Goal: Communication & Community: Share content

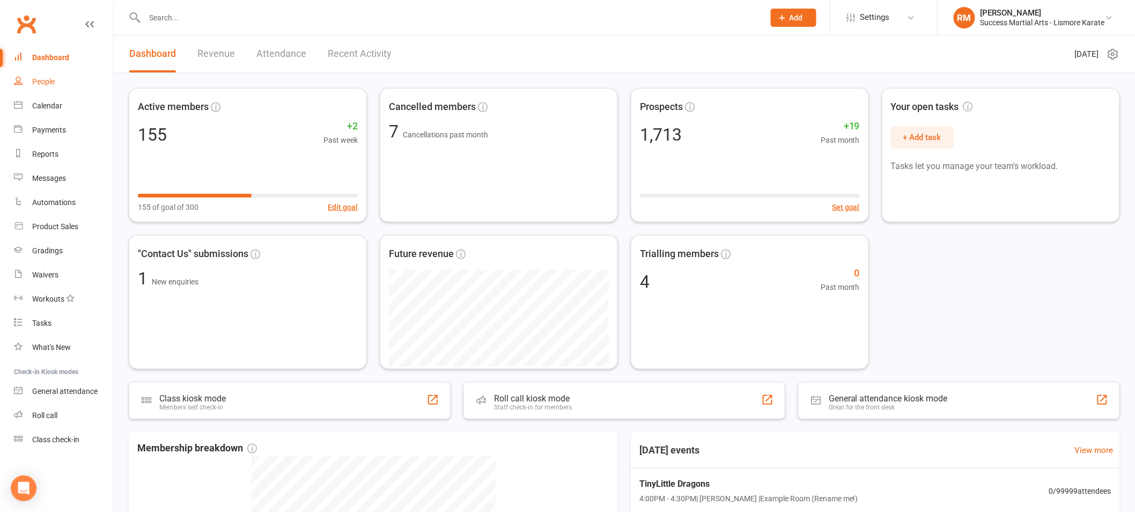
click at [43, 79] on div "People" at bounding box center [43, 81] width 23 height 9
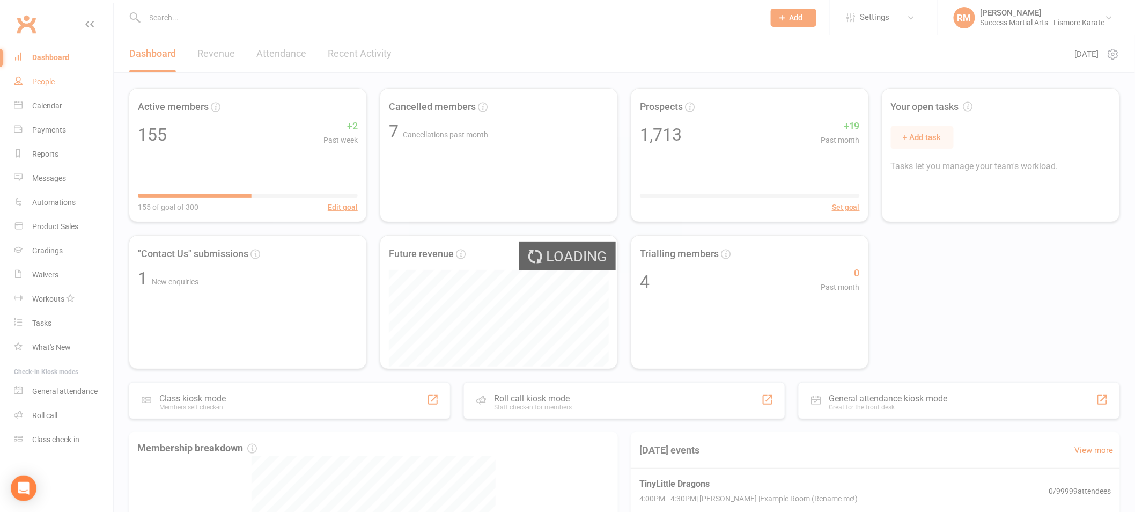
select select "100"
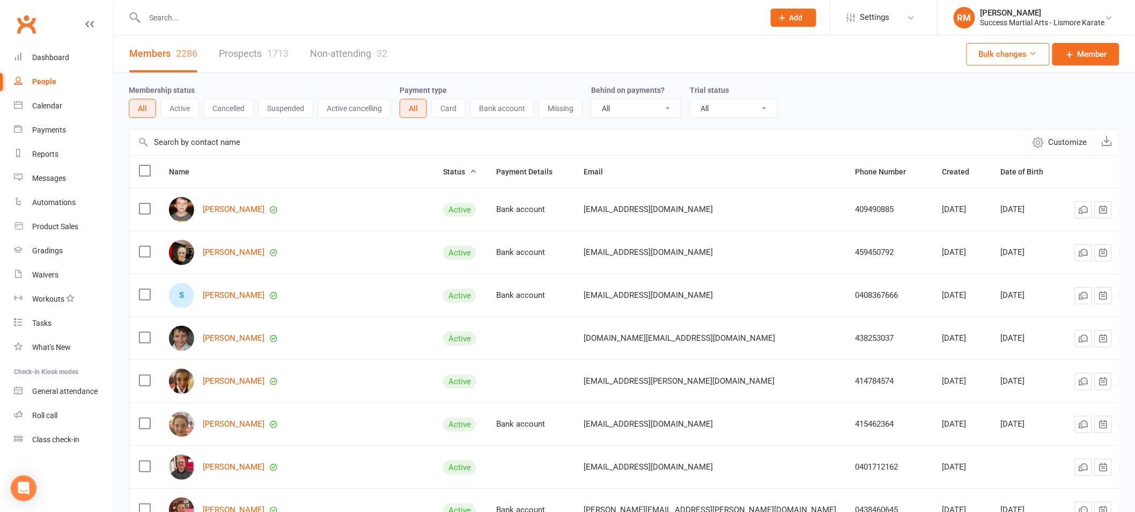
click at [189, 16] on input "text" at bounding box center [450, 17] width 616 height 15
paste input "[PERSON_NAME]"
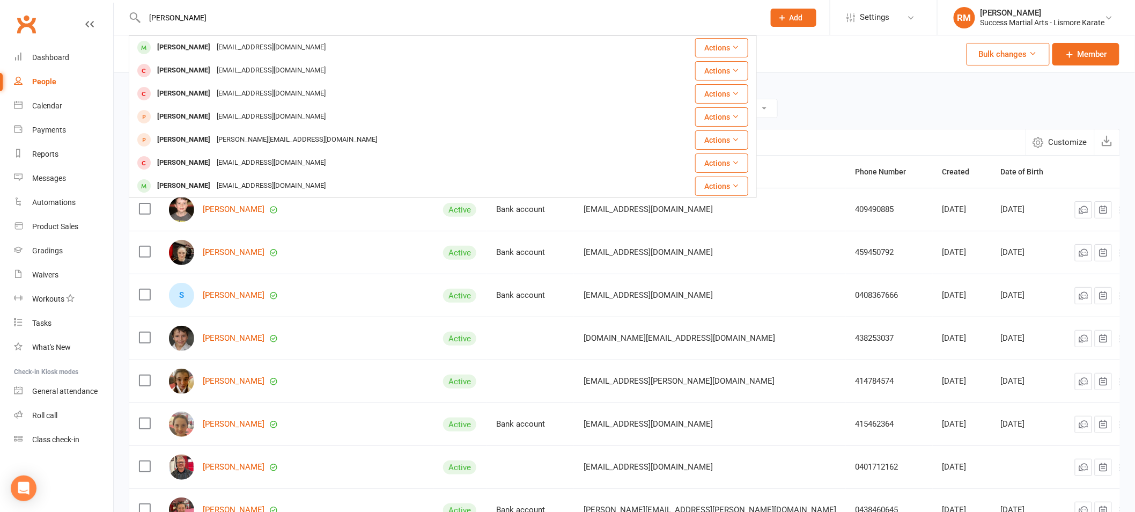
type input "[PERSON_NAME]"
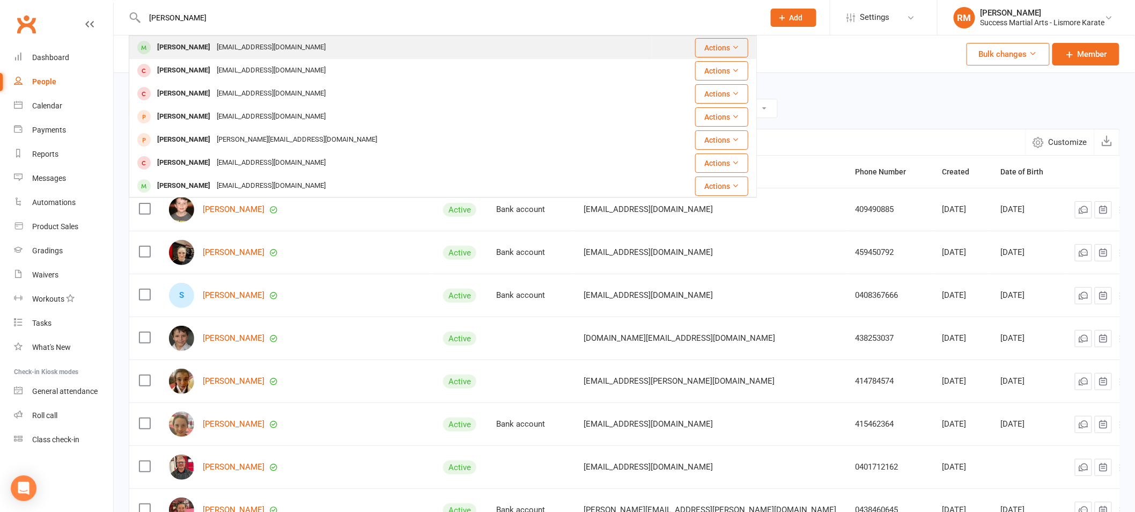
click at [218, 49] on div "[EMAIL_ADDRESS][DOMAIN_NAME]" at bounding box center [271, 48] width 115 height 16
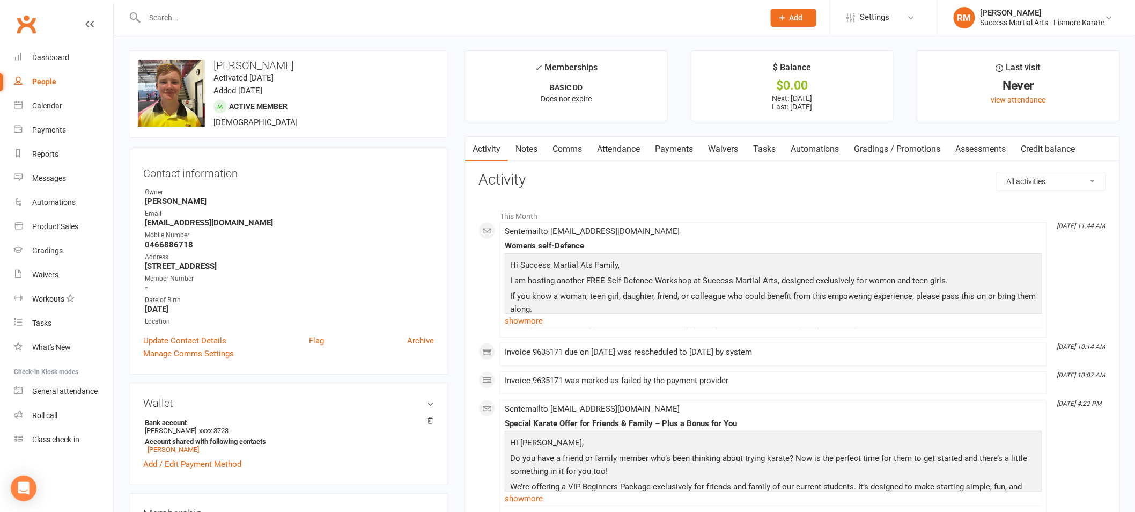
click at [209, 22] on input "text" at bounding box center [450, 17] width 616 height 15
paste input "[PERSON_NAME]"
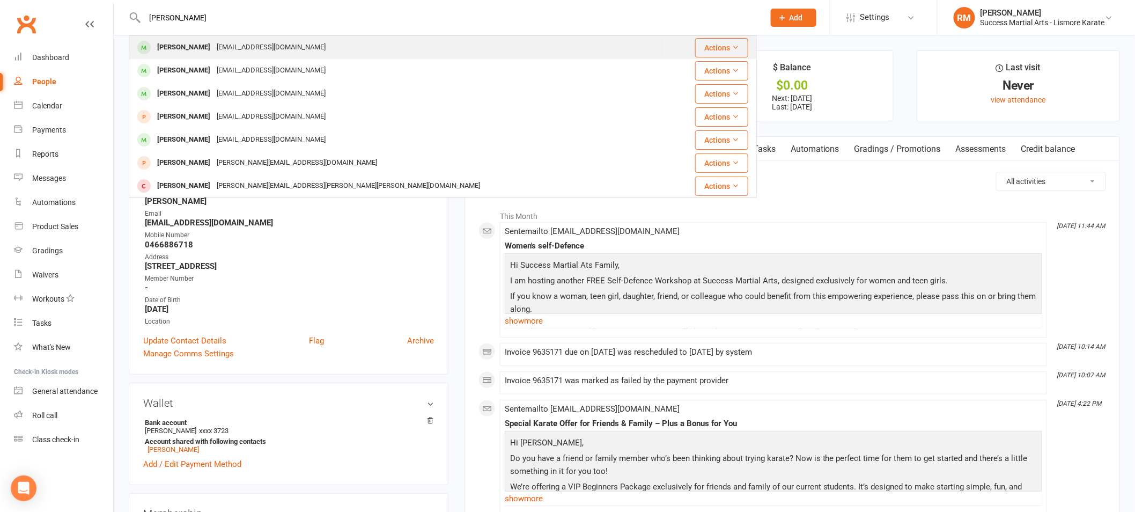
type input "[PERSON_NAME]"
click at [214, 48] on div "[EMAIL_ADDRESS][DOMAIN_NAME]" at bounding box center [271, 48] width 115 height 16
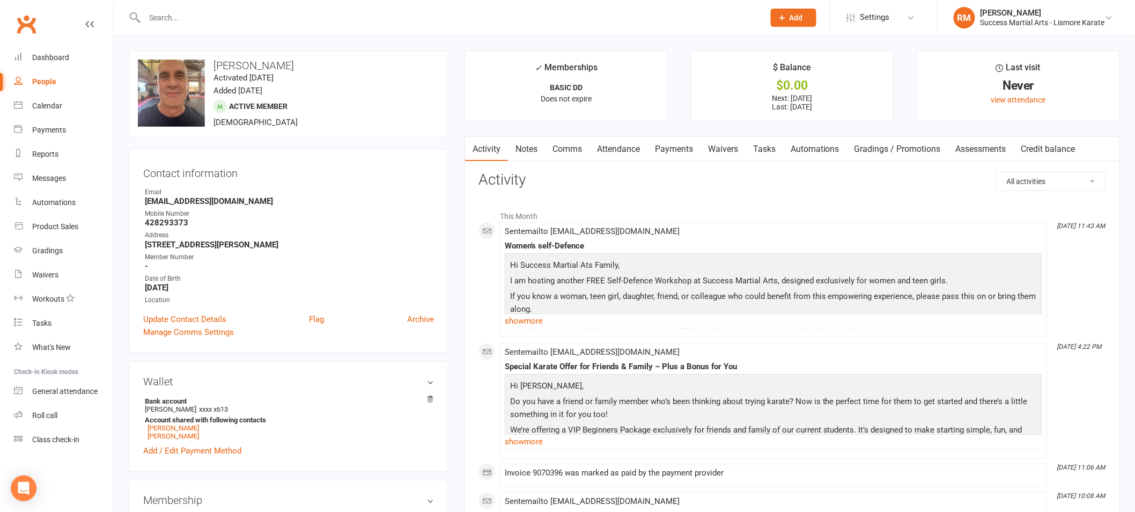
click at [150, 19] on input "text" at bounding box center [450, 17] width 616 height 15
paste input "[PERSON_NAME]"
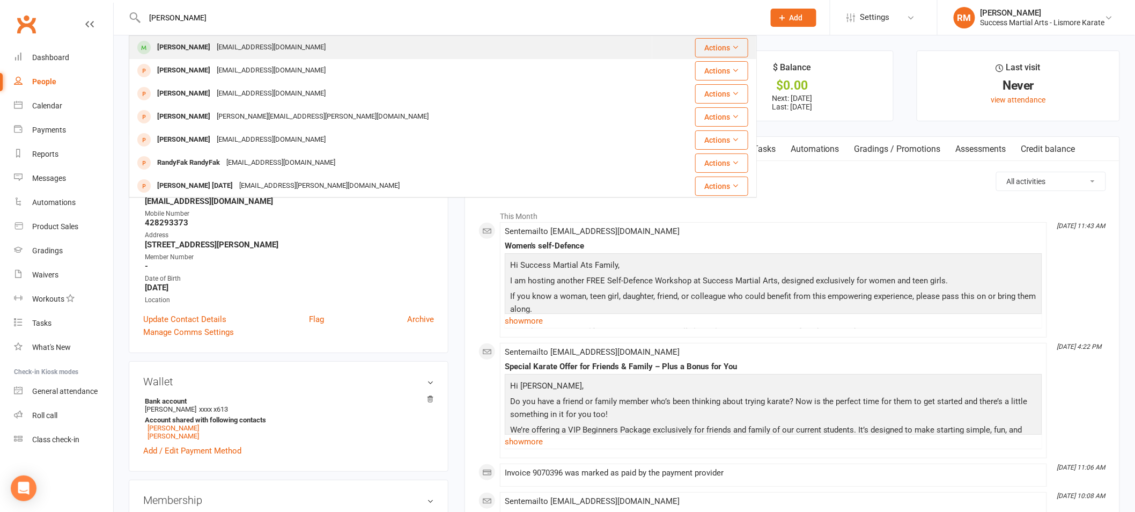
type input "[PERSON_NAME]"
click at [176, 47] on div "[PERSON_NAME]" at bounding box center [184, 48] width 60 height 16
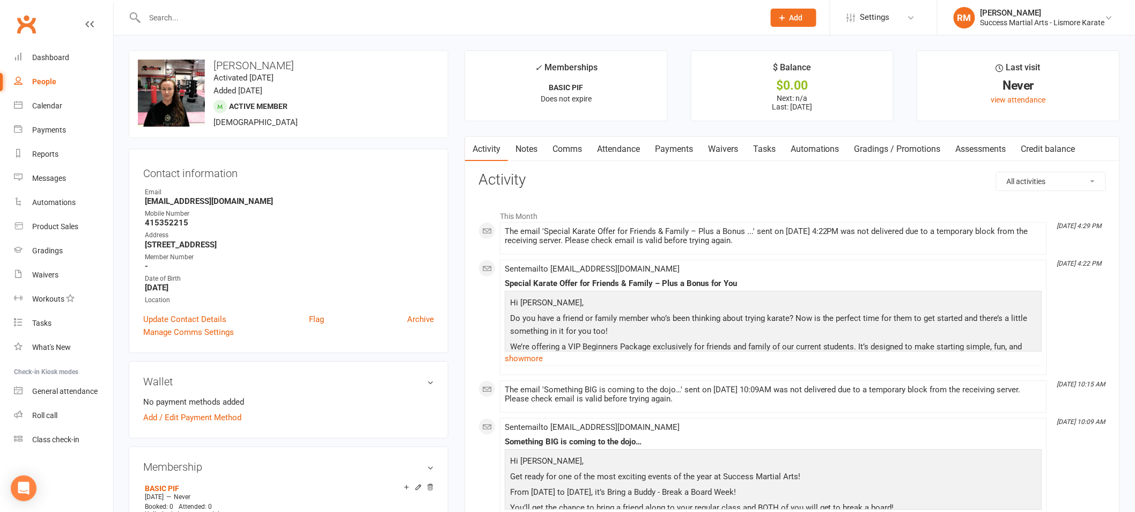
click at [260, 10] on input "text" at bounding box center [450, 17] width 616 height 15
paste input "[PERSON_NAME]"
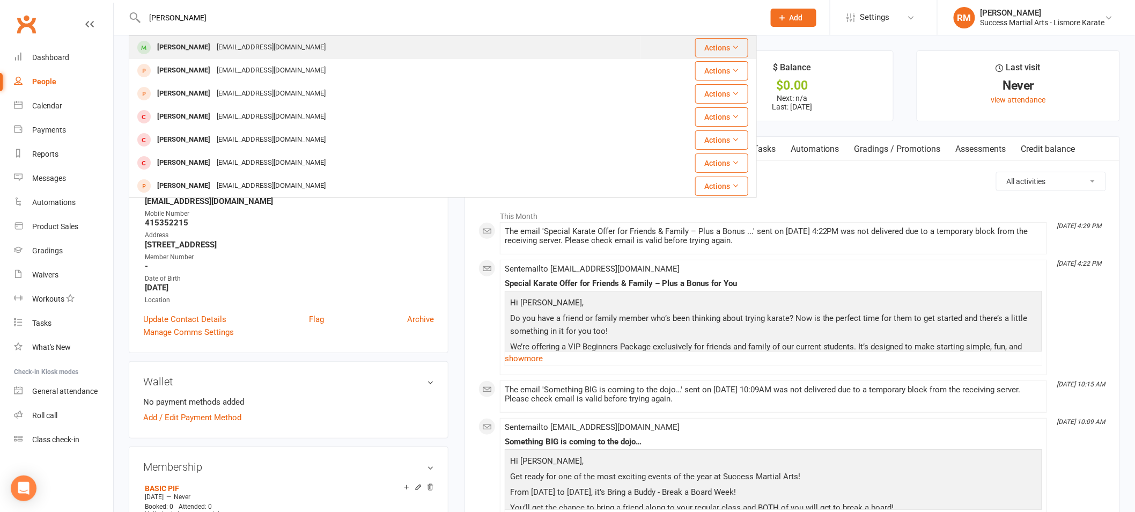
type input "[PERSON_NAME]"
click at [253, 45] on div "[EMAIL_ADDRESS][DOMAIN_NAME]" at bounding box center [271, 48] width 115 height 16
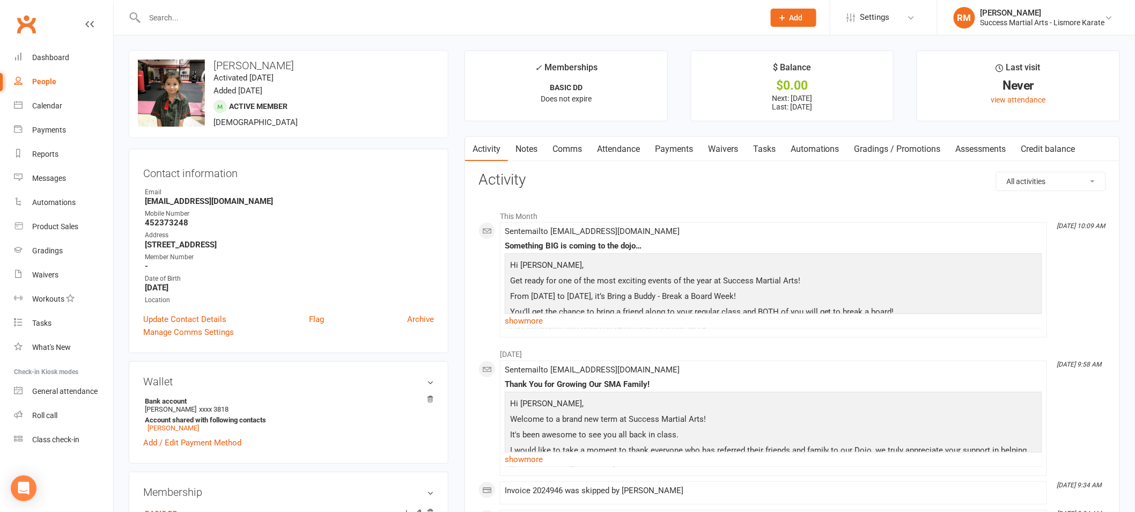
click at [300, 10] on input "text" at bounding box center [450, 17] width 616 height 15
paste input "[PERSON_NAME]"
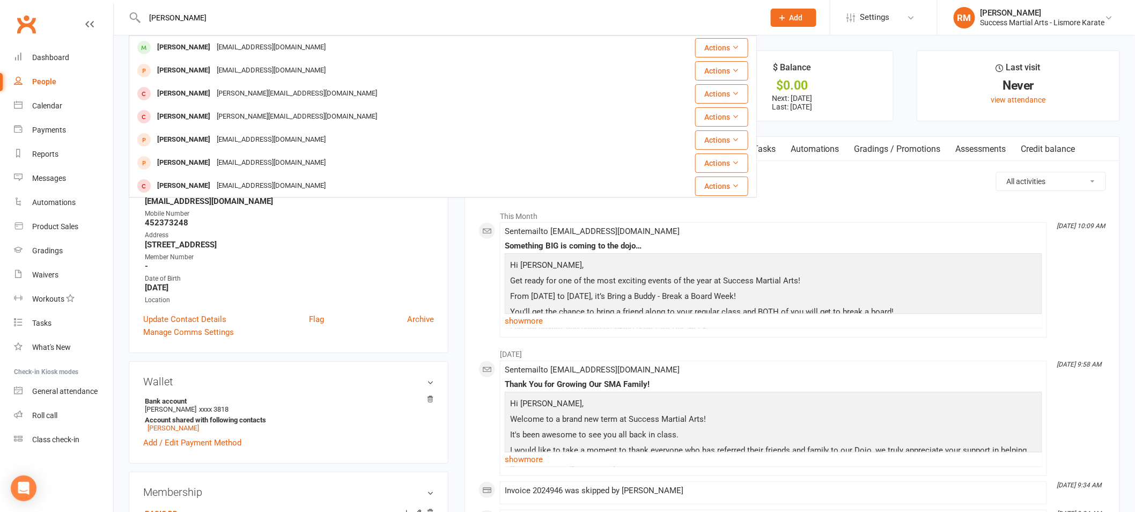
type input "[PERSON_NAME]"
click at [257, 54] on div "[EMAIL_ADDRESS][DOMAIN_NAME]" at bounding box center [271, 48] width 115 height 16
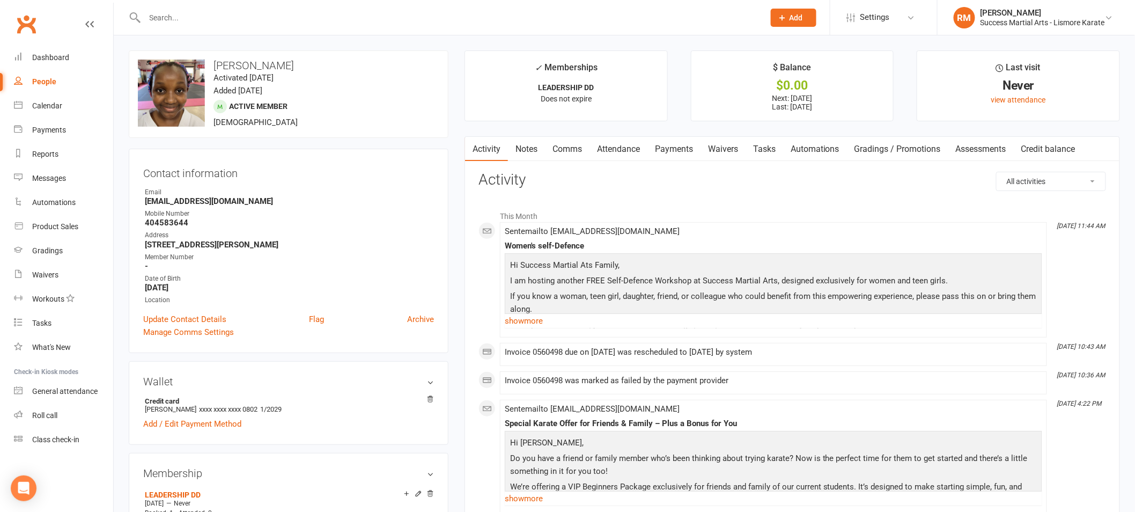
drag, startPoint x: 294, startPoint y: 24, endPoint x: 298, endPoint y: 14, distance: 11.1
click at [294, 23] on input "text" at bounding box center [450, 17] width 616 height 15
paste input "[PERSON_NAME]"
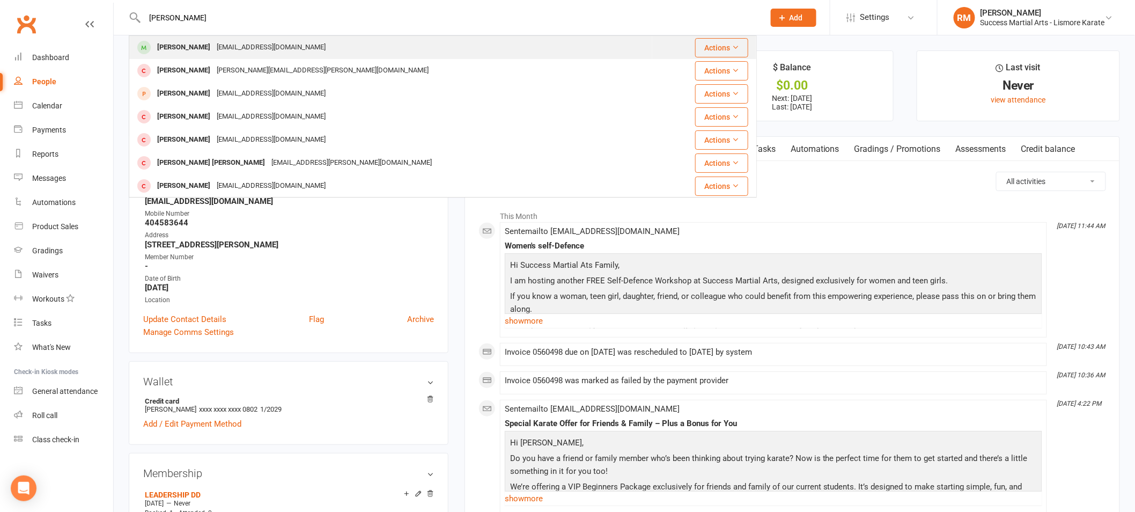
type input "[PERSON_NAME]"
click at [288, 49] on div "[EMAIL_ADDRESS][DOMAIN_NAME]" at bounding box center [271, 48] width 115 height 16
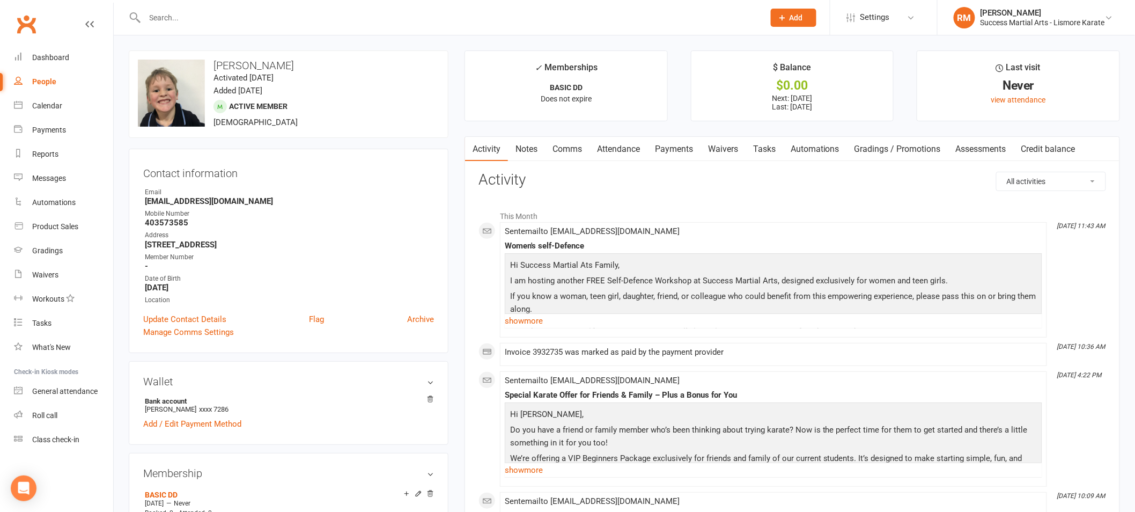
click at [352, 17] on input "text" at bounding box center [450, 17] width 616 height 15
paste input "[PERSON_NAME]"
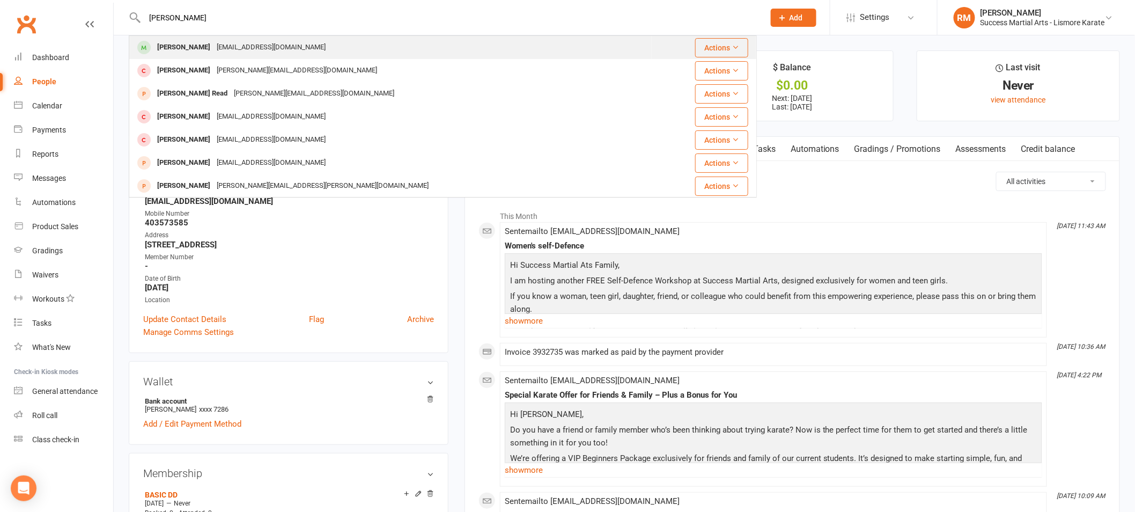
type input "[PERSON_NAME]"
click at [282, 53] on div "[PERSON_NAME] [EMAIL_ADDRESS][DOMAIN_NAME]" at bounding box center [390, 47] width 521 height 22
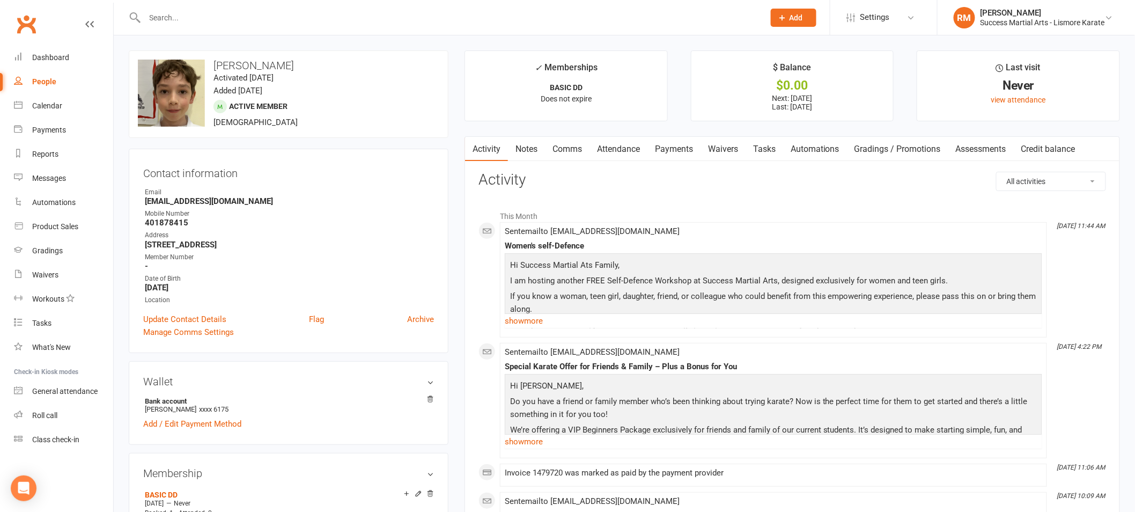
click at [222, 11] on input "text" at bounding box center [450, 17] width 616 height 15
paste input "[PERSON_NAME]"
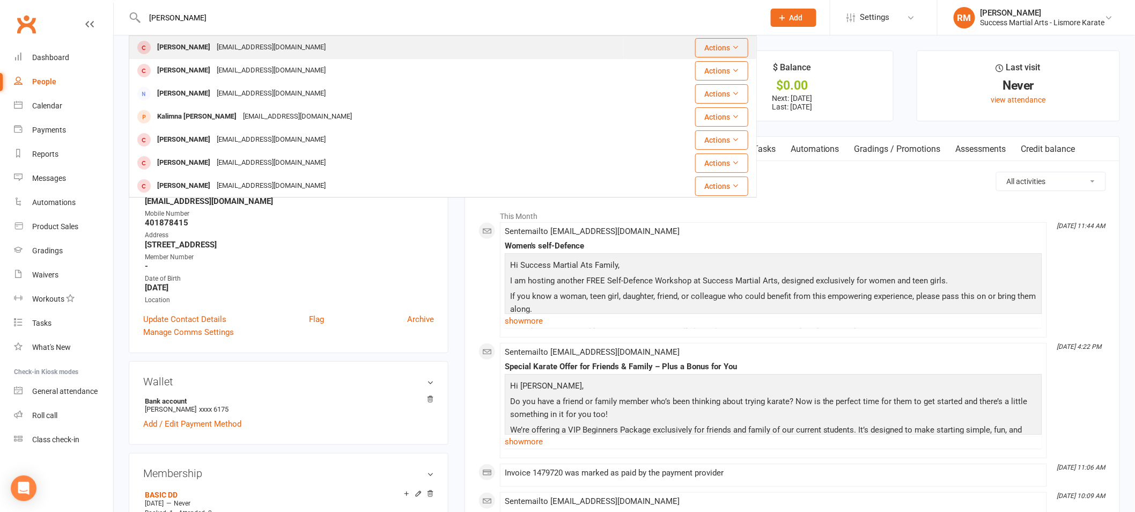
type input "[PERSON_NAME]"
click at [214, 43] on div "[EMAIL_ADDRESS][DOMAIN_NAME]" at bounding box center [271, 48] width 115 height 16
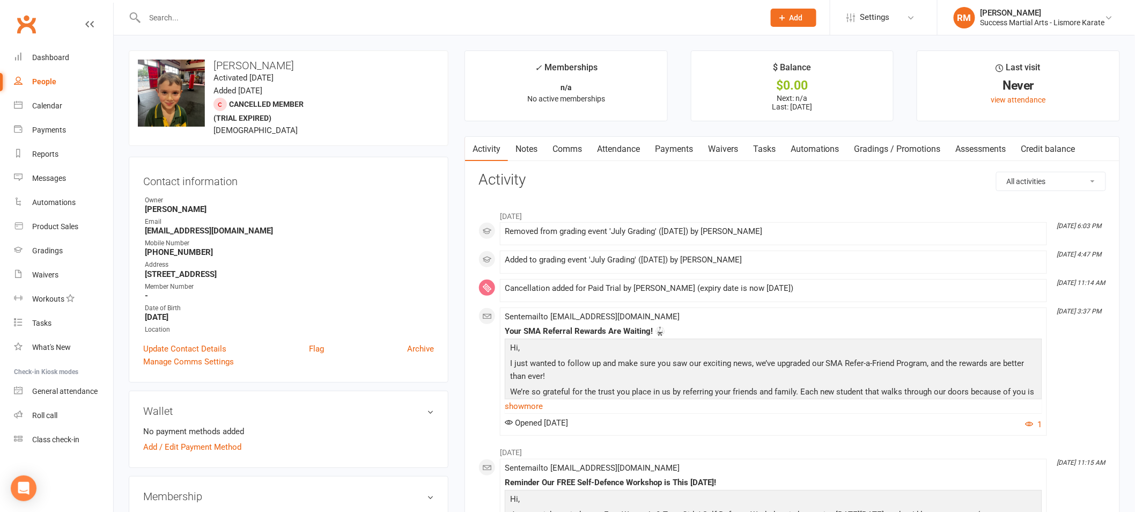
click at [434, 72] on div "upload photo change photo [PERSON_NAME] Activated [DATE] Added [DATE] Cancelled…" at bounding box center [289, 97] width 320 height 95
click at [226, 105] on div "upload photo change photo [PERSON_NAME] Activated [DATE] Added [DATE] Cancelled…" at bounding box center [289, 97] width 320 height 95
drag, startPoint x: 230, startPoint y: 105, endPoint x: 297, endPoint y: 112, distance: 68.0
click at [297, 112] on div "upload photo change photo [PERSON_NAME] Activated [DATE] Added [DATE] Cancelled…" at bounding box center [289, 97] width 320 height 95
copy span "Cancelled member (trial expired)"
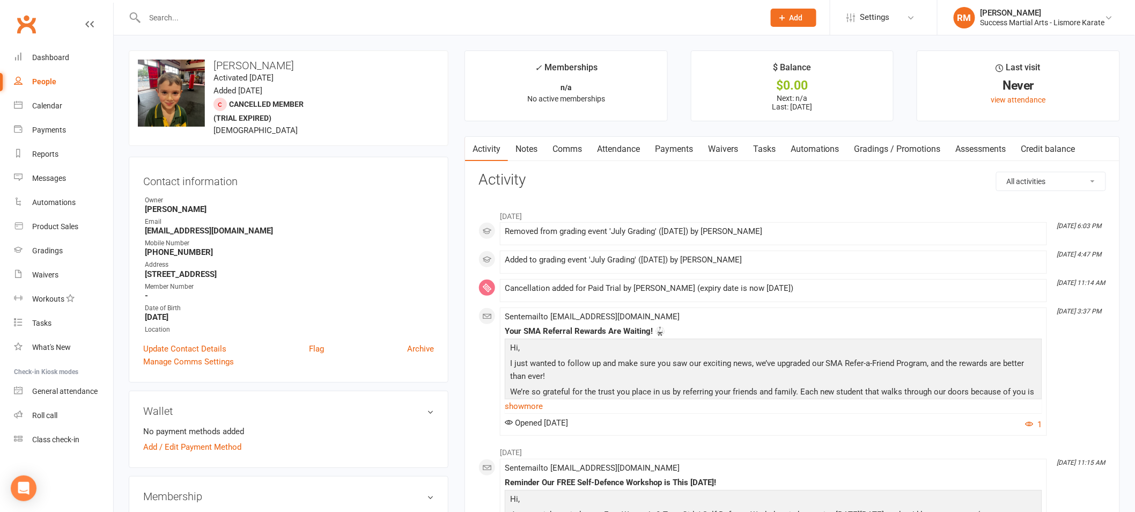
click at [262, 18] on input "text" at bounding box center [450, 17] width 616 height 15
paste input "[PERSON_NAME]"
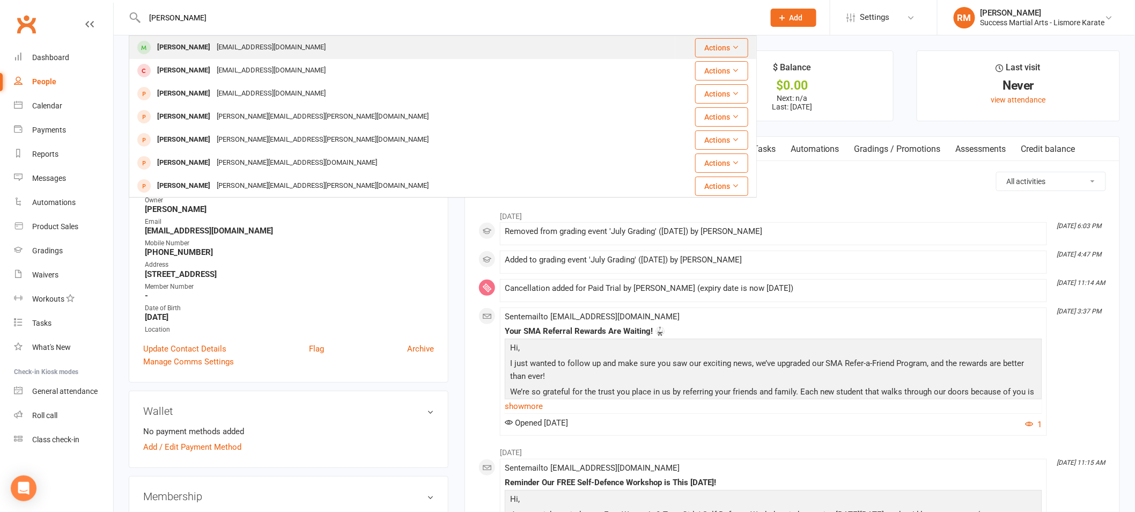
type input "[PERSON_NAME]"
click at [248, 49] on div "[EMAIL_ADDRESS][DOMAIN_NAME]" at bounding box center [271, 48] width 115 height 16
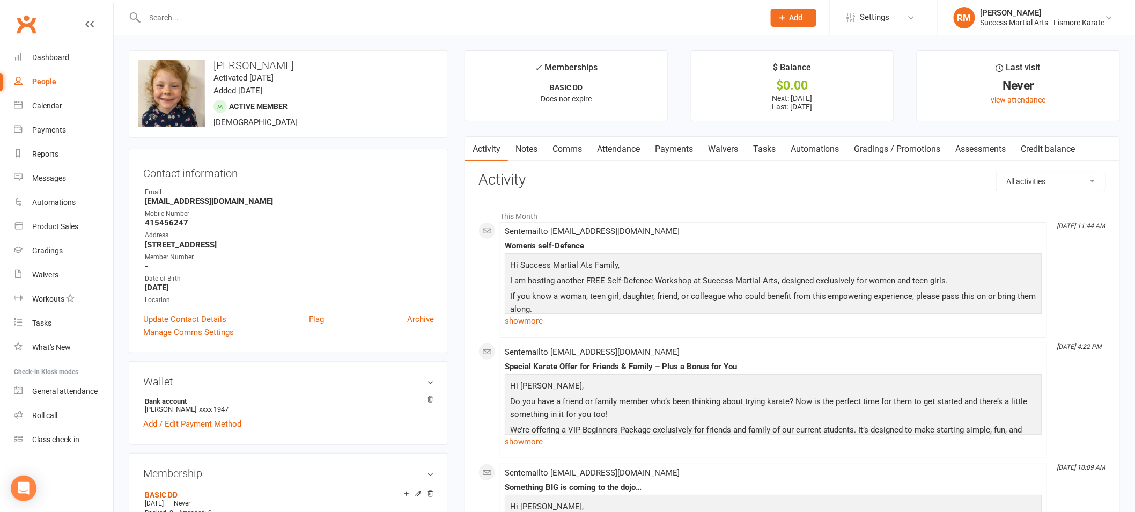
click at [287, 19] on input "text" at bounding box center [450, 17] width 616 height 15
paste input "[PERSON_NAME]"
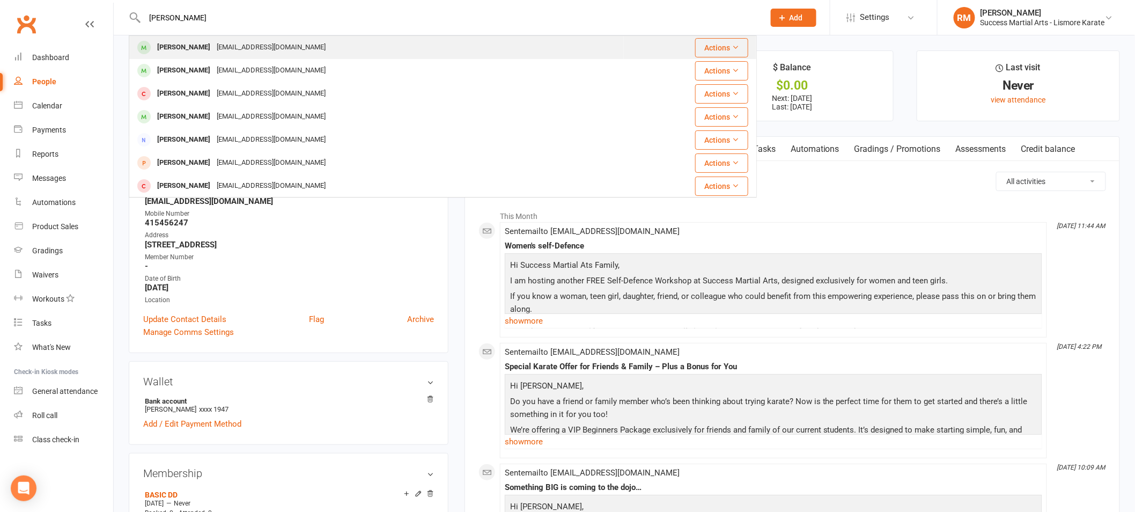
type input "[PERSON_NAME]"
click at [237, 48] on div "[EMAIL_ADDRESS][DOMAIN_NAME]" at bounding box center [271, 48] width 115 height 16
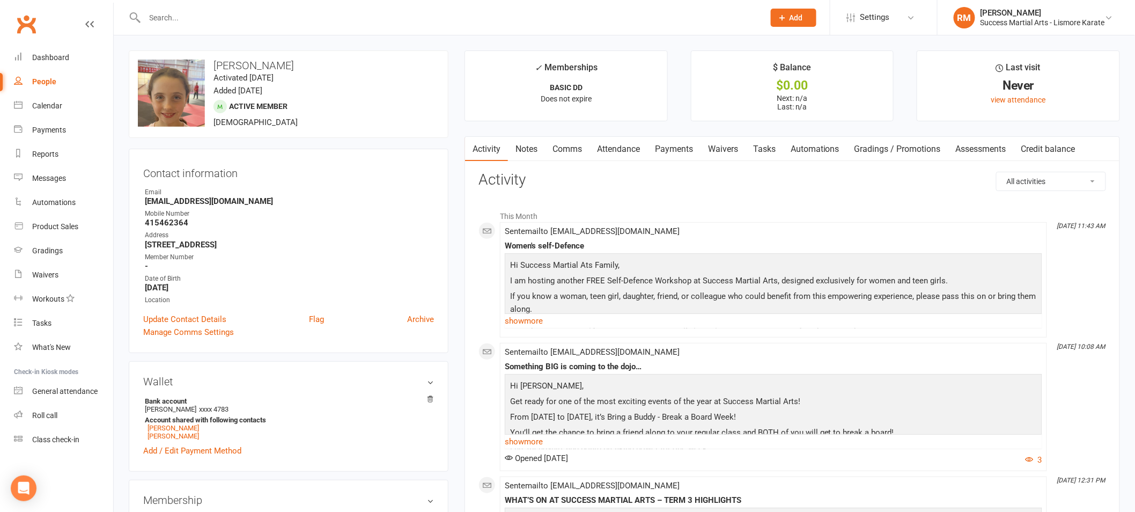
click at [319, 17] on input "text" at bounding box center [450, 17] width 616 height 15
paste input "[PERSON_NAME]"
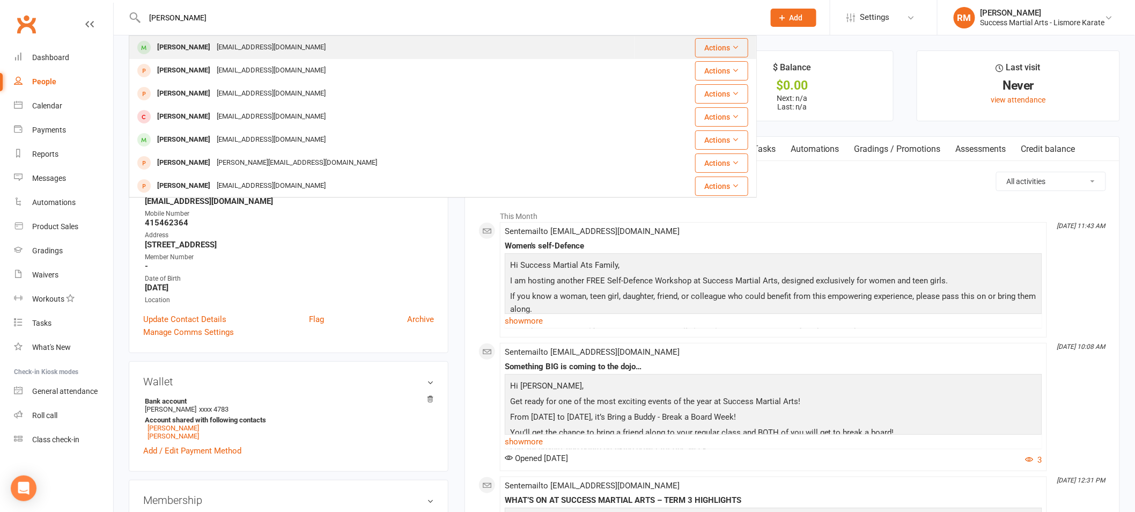
type input "[PERSON_NAME]"
click at [293, 48] on div "[PERSON_NAME] [EMAIL_ADDRESS][DOMAIN_NAME]" at bounding box center [382, 47] width 504 height 22
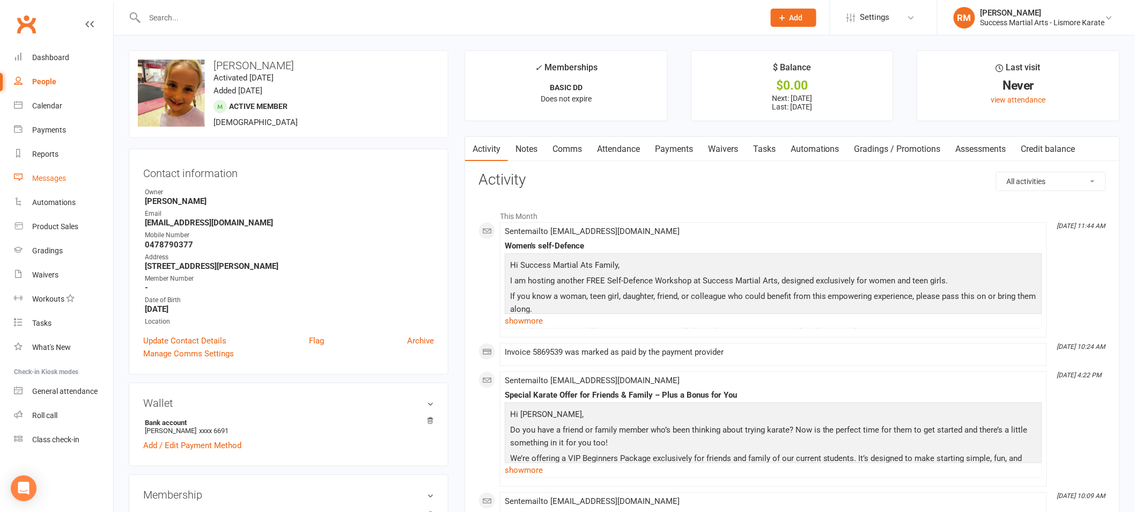
click at [45, 174] on div "Messages" at bounding box center [49, 178] width 34 height 9
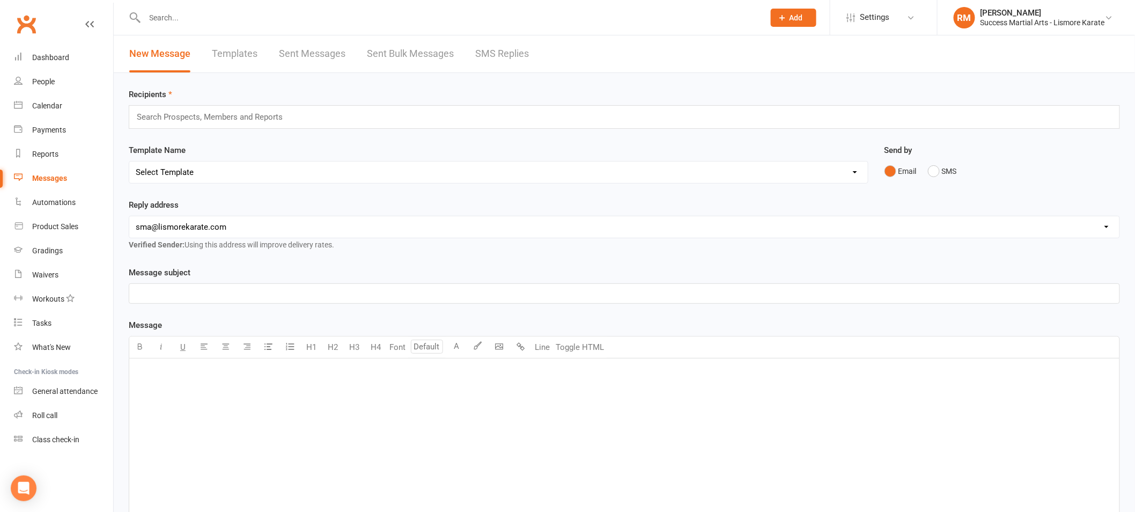
click at [234, 58] on link "Templates" at bounding box center [235, 53] width 46 height 37
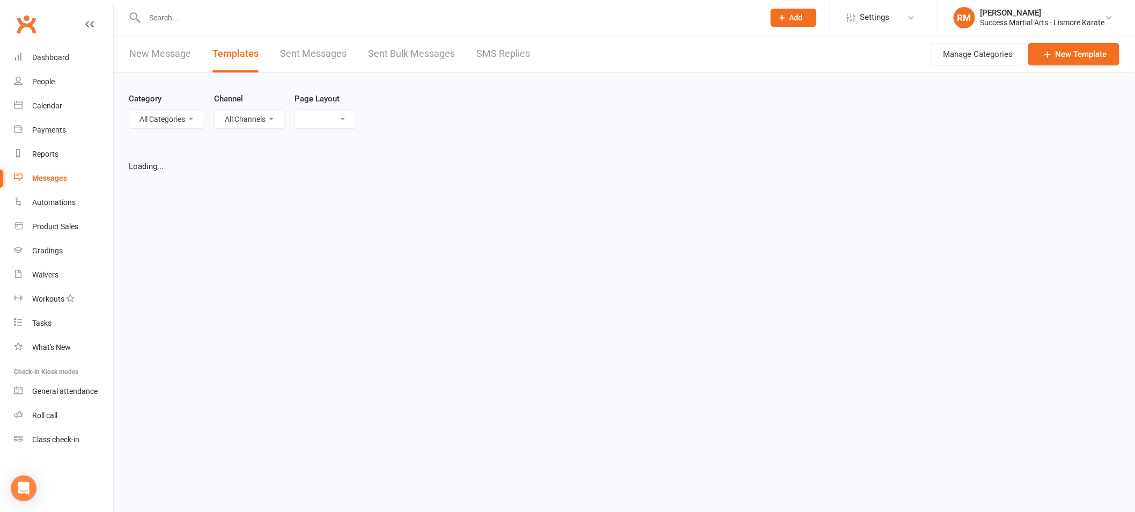
select select "list"
select select "100"
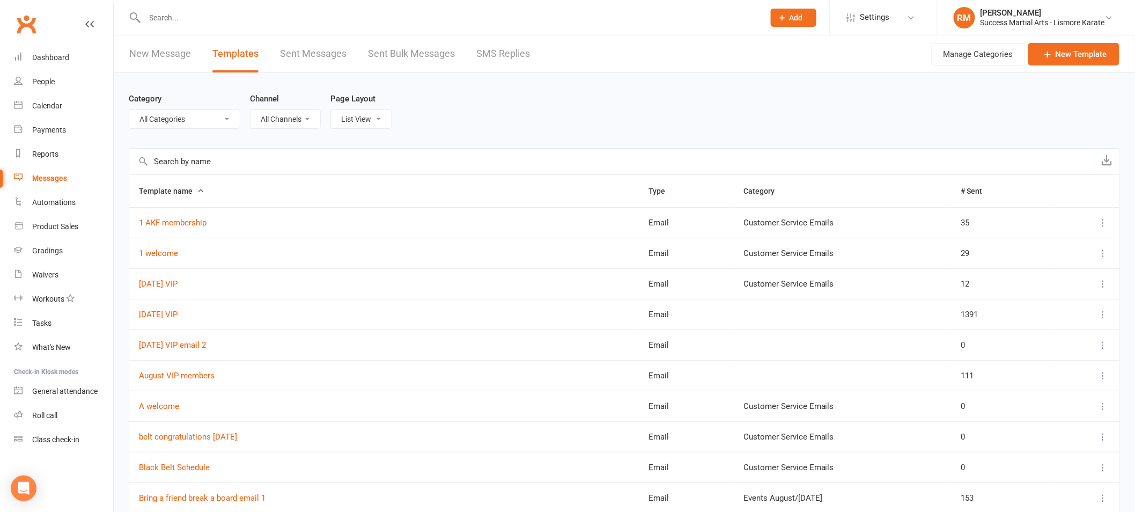
click at [318, 58] on link "Sent Messages" at bounding box center [313, 53] width 67 height 37
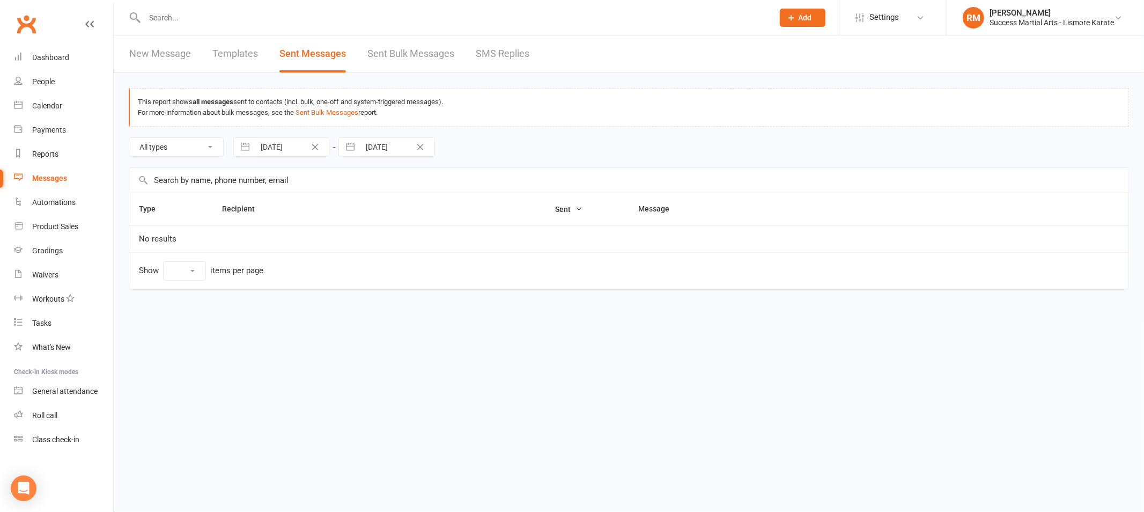
select select "10"
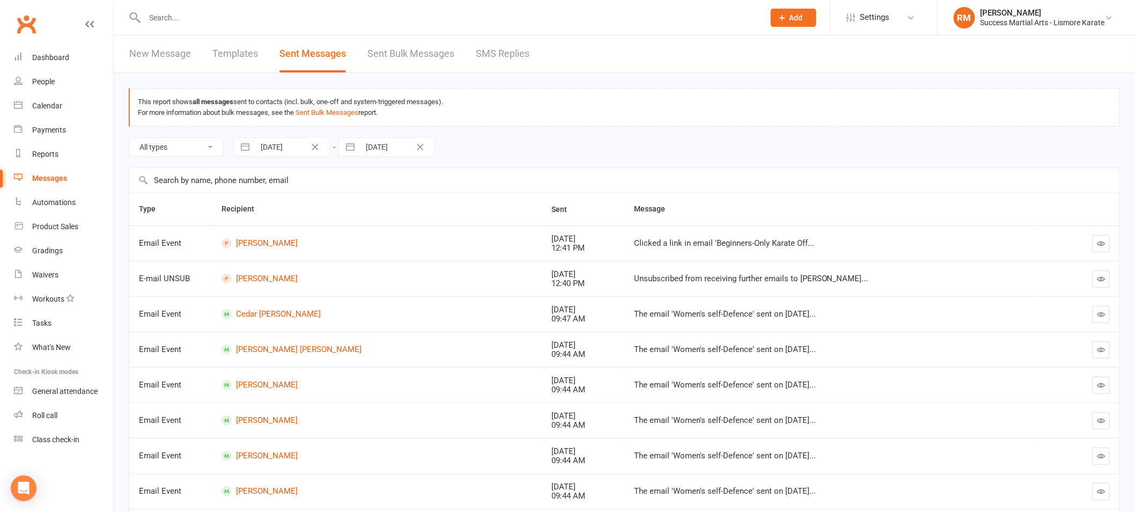
click at [1100, 312] on icon "button" at bounding box center [1102, 314] width 8 height 8
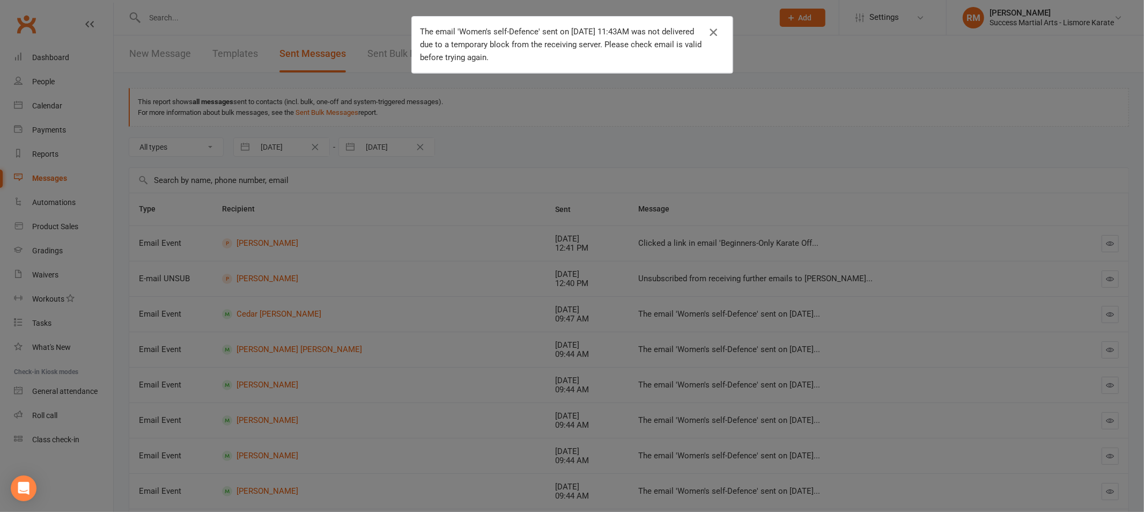
click at [709, 29] on icon "button" at bounding box center [713, 32] width 13 height 13
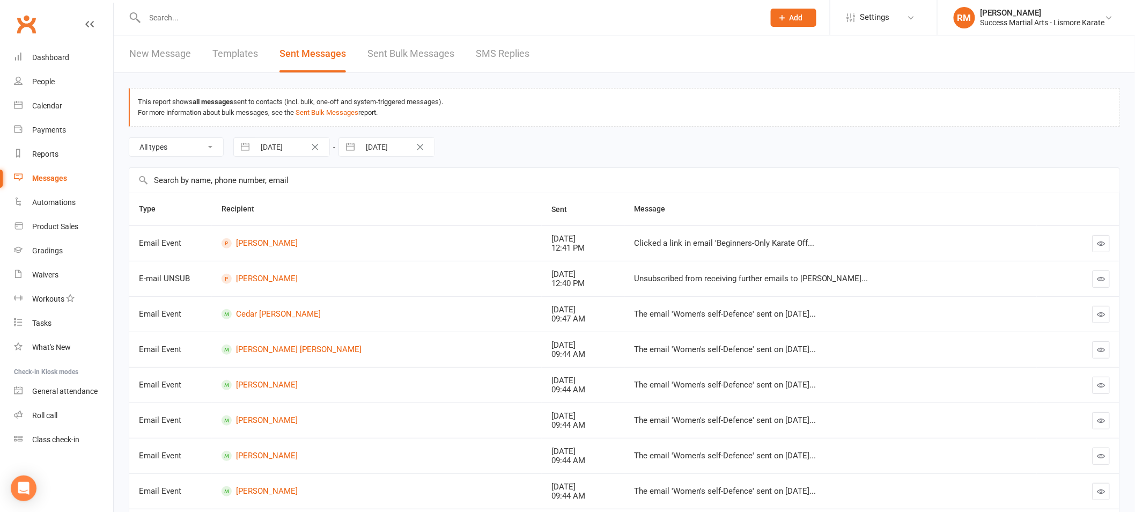
click at [404, 54] on link "Sent Bulk Messages" at bounding box center [410, 53] width 87 height 37
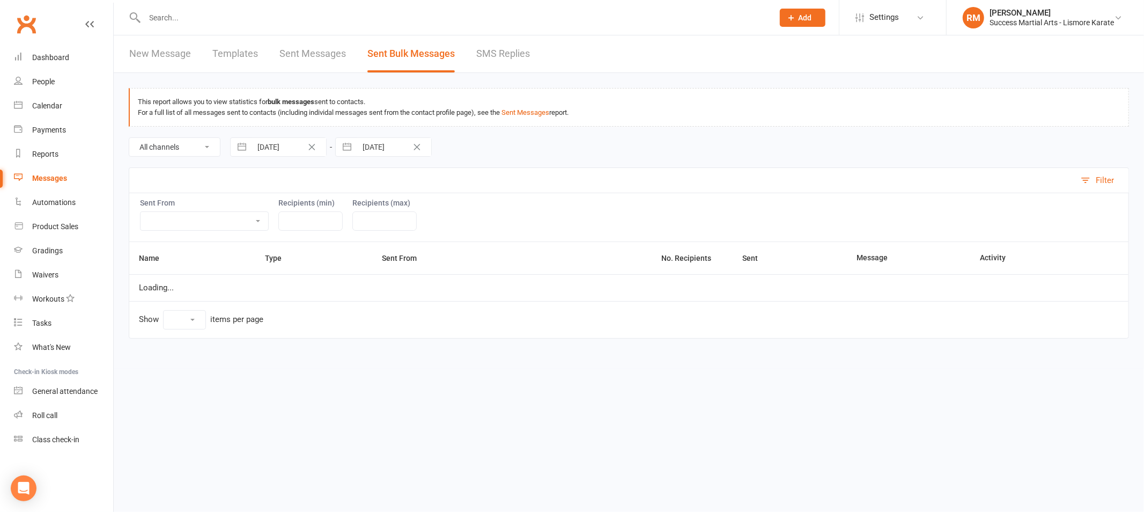
select select "10"
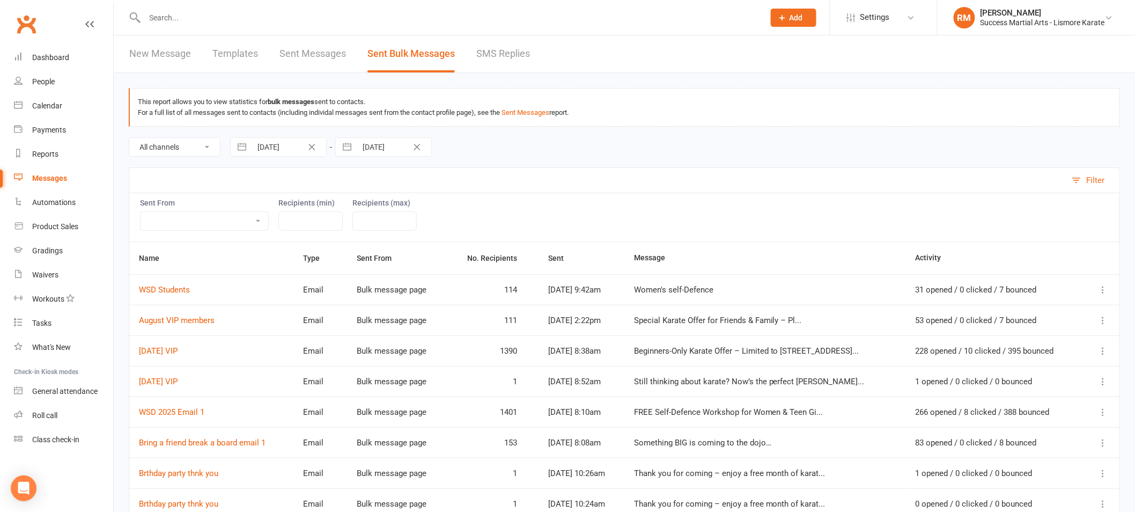
click at [498, 56] on link "SMS Replies" at bounding box center [503, 53] width 54 height 37
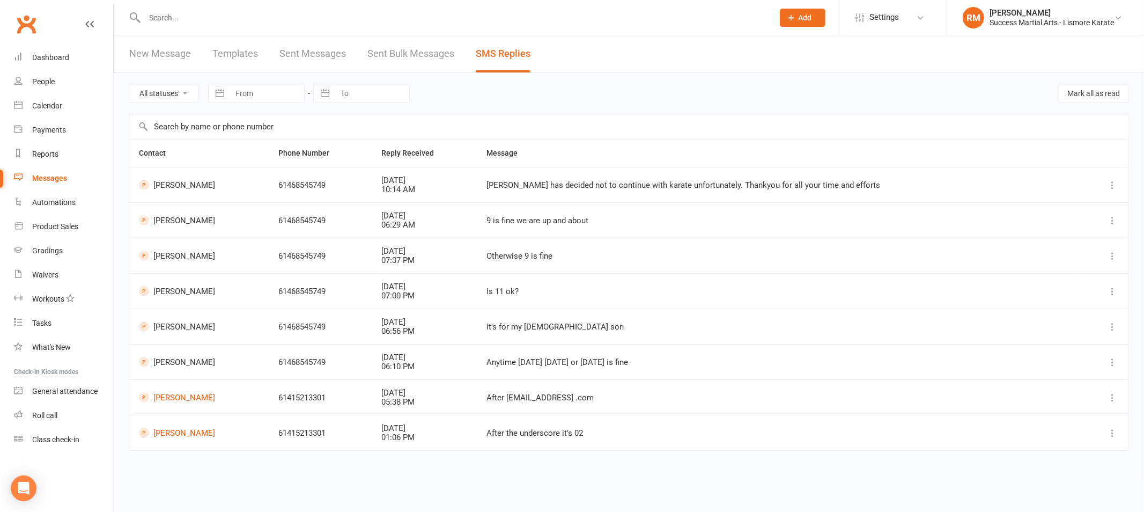
click at [170, 51] on link "New Message" at bounding box center [160, 53] width 62 height 37
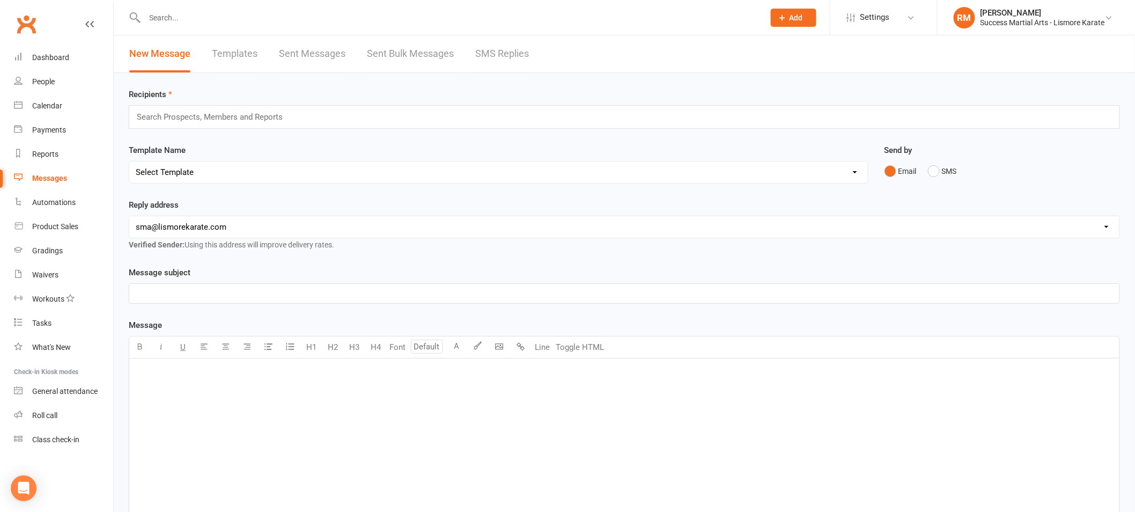
click at [238, 55] on link "Templates" at bounding box center [235, 53] width 46 height 37
select select "100"
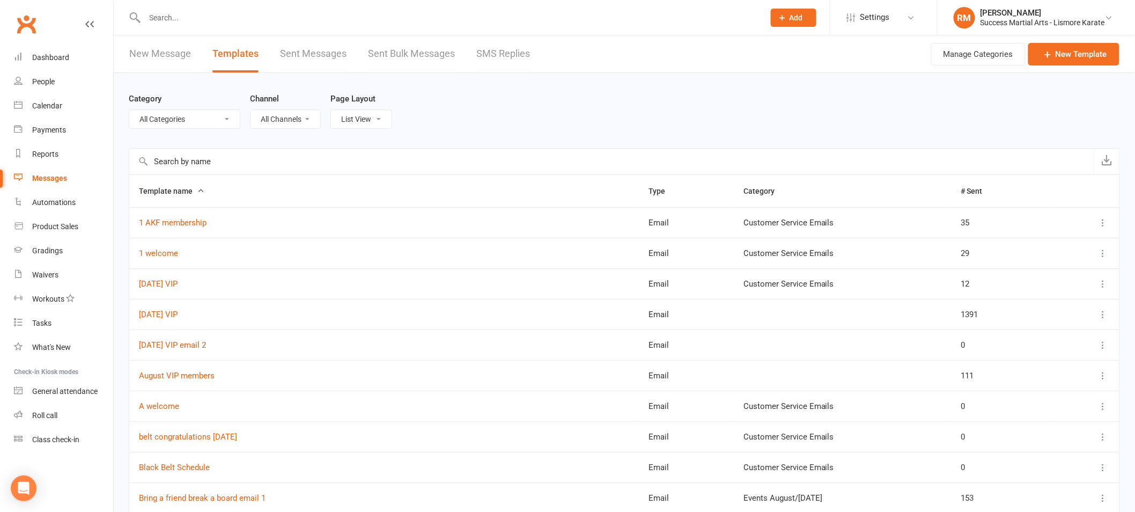
click at [232, 127] on select "All Categories (No category) Customer Service Emails Events August/[DATE] Marke…" at bounding box center [184, 119] width 111 height 18
click at [208, 116] on select "All Categories (No category) Customer Service Emails Events August/[DATE] Marke…" at bounding box center [184, 119] width 111 height 18
select select "18987"
click at [129, 110] on select "All Categories (No category) Customer Service Emails Events August/[DATE] Marke…" at bounding box center [184, 119] width 111 height 18
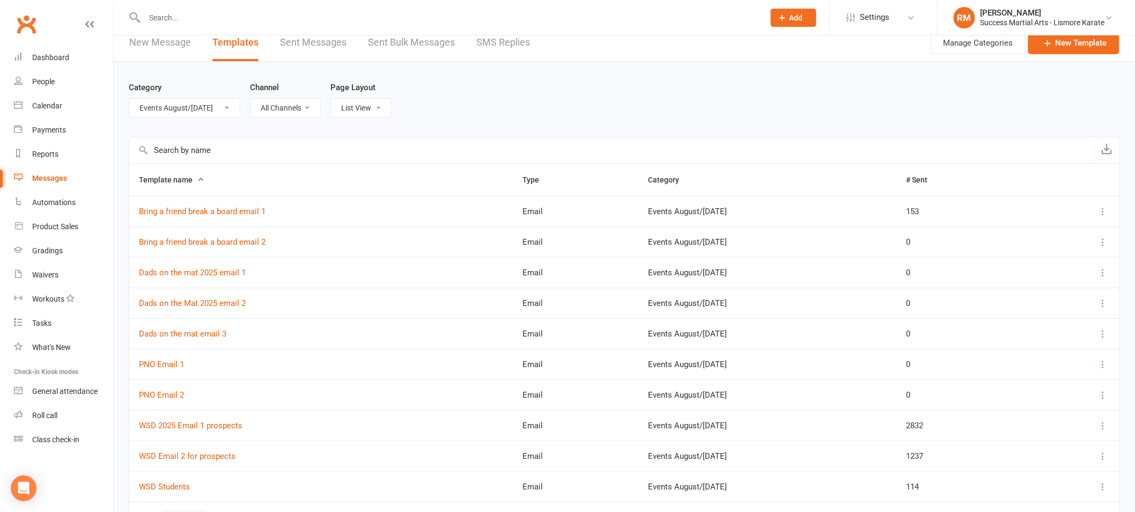
scroll to position [40, 0]
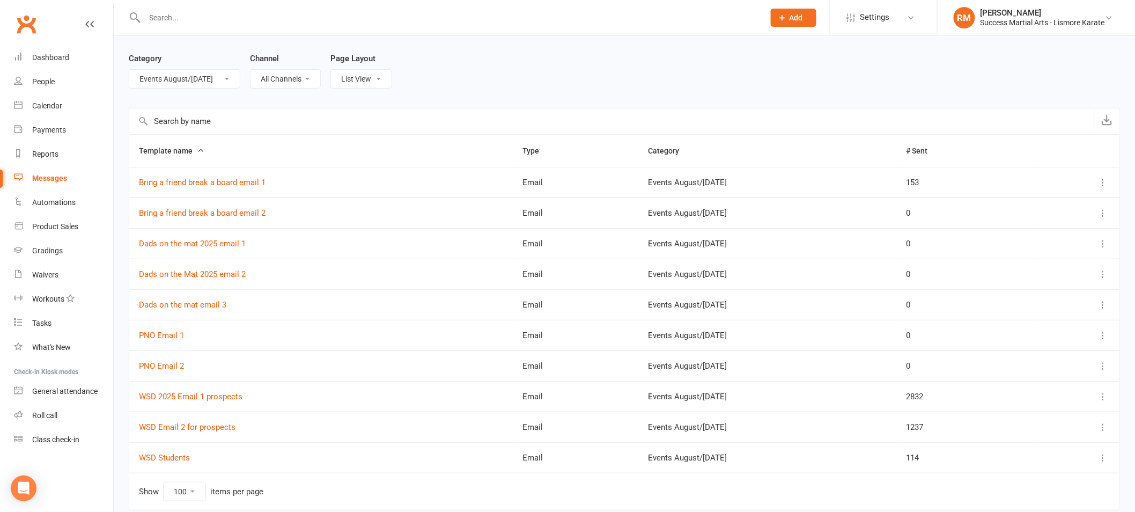
click at [502, 72] on div "Category All Categories (No category) Customer Service Emails Events August/[DA…" at bounding box center [624, 70] width 991 height 75
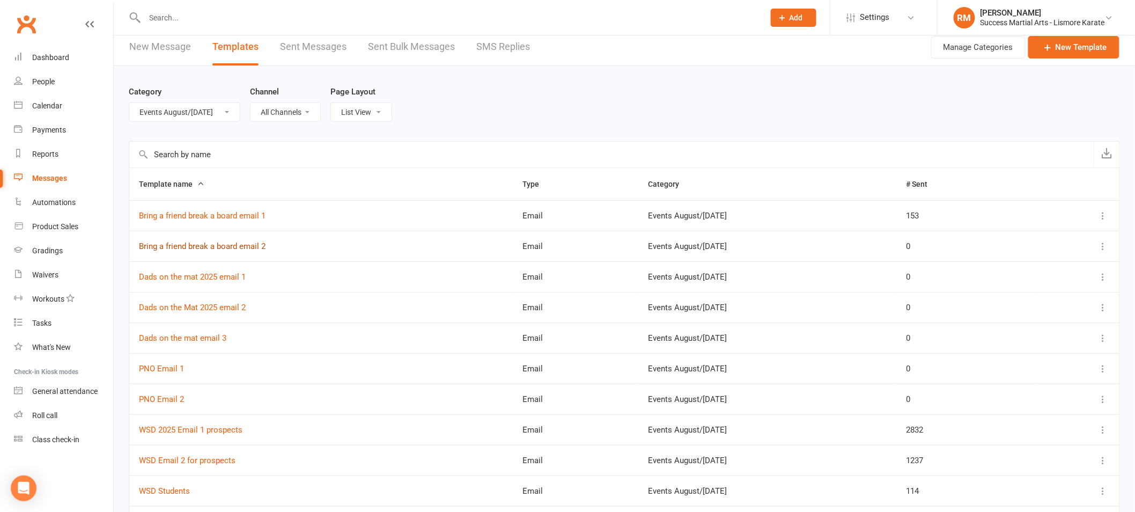
scroll to position [0, 0]
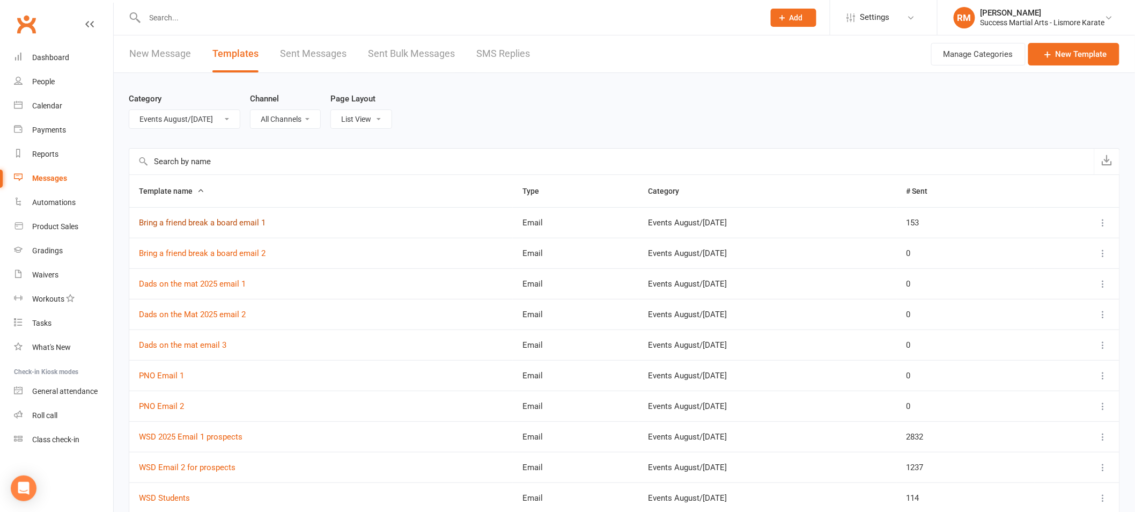
click at [196, 224] on link "Bring a friend break a board email 1" at bounding box center [202, 223] width 127 height 10
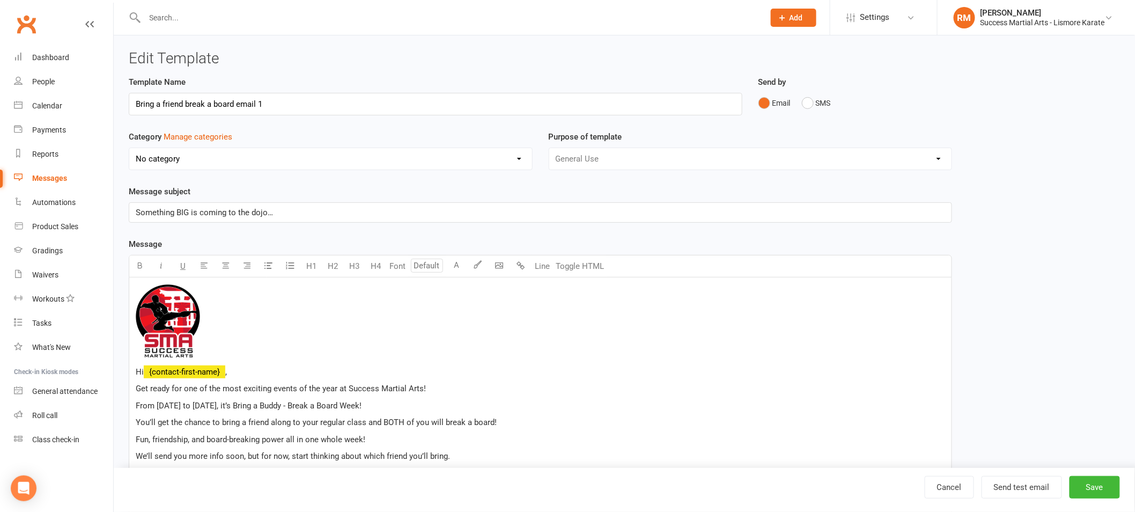
select select "18987"
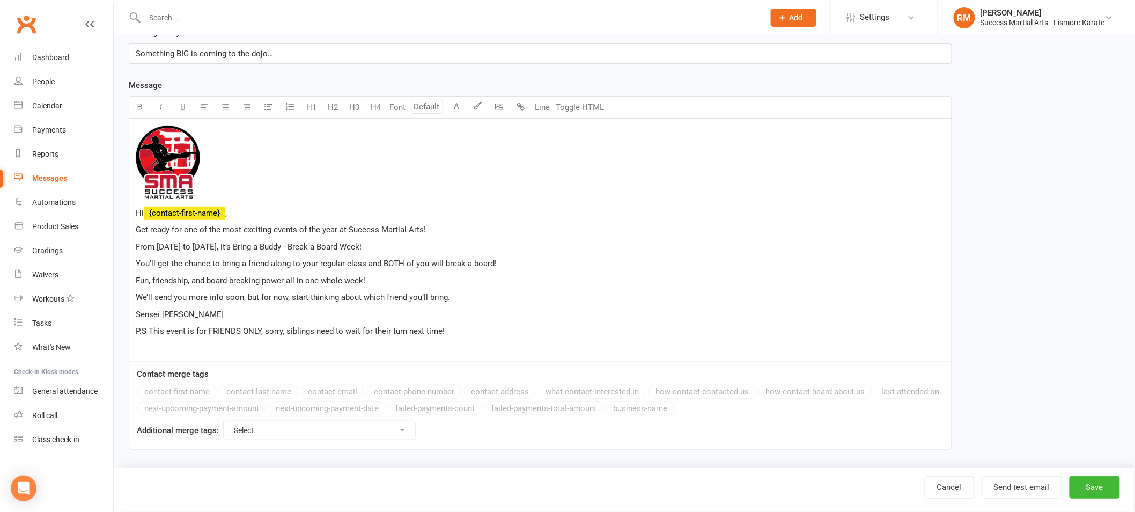
scroll to position [164, 0]
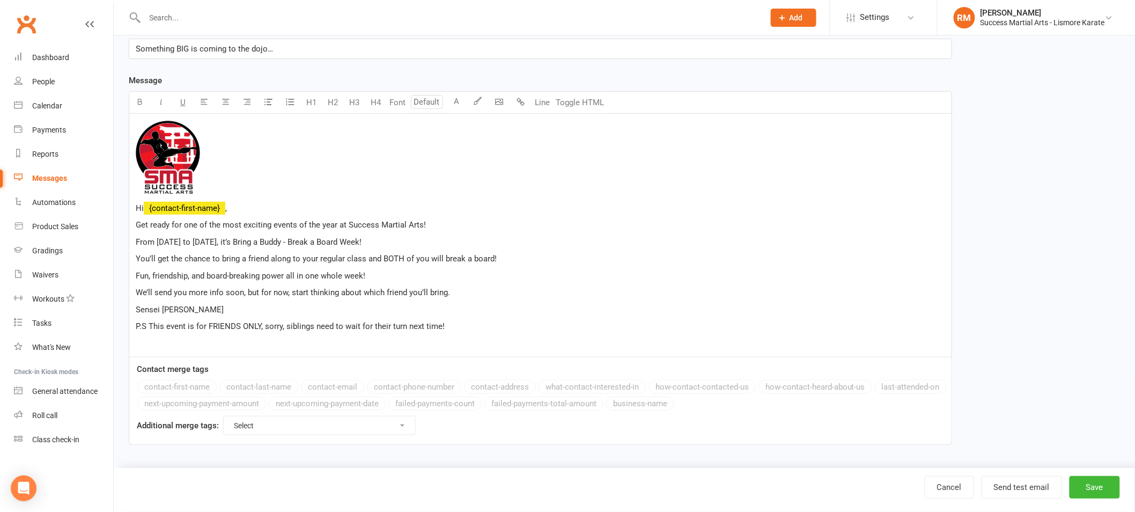
click at [263, 265] on div "﻿ Hi ﻿ {contact-first-name} , Get ready for one of the most exciting events of …" at bounding box center [540, 236] width 822 height 244
click at [273, 249] on div "﻿ Hi ﻿ {contact-first-name} , Get ready for one of the most exciting events of …" at bounding box center [540, 236] width 822 height 244
click at [248, 250] on div "﻿ Hi ﻿ {contact-first-name} , Get ready for one of the most exciting events of …" at bounding box center [540, 236] width 822 height 244
drag, startPoint x: 378, startPoint y: 323, endPoint x: 128, endPoint y: 218, distance: 271.7
click at [128, 218] on div "Template Name Bring a friend break a board email 1 Send by Email SMS Category M…" at bounding box center [541, 186] width 840 height 548
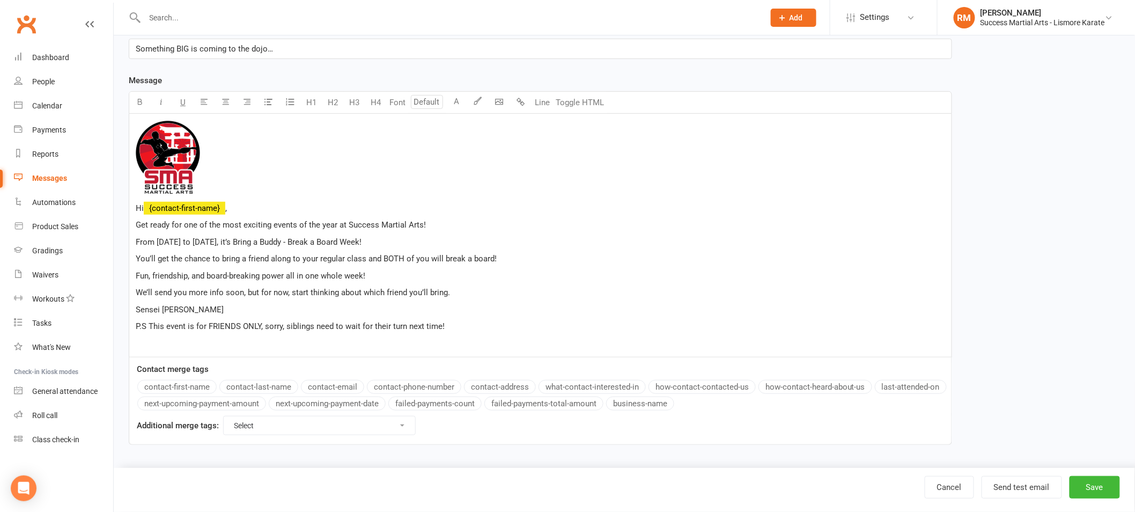
copy div "Get ready for one of the most exciting events of the year at Success Martial Ar…"
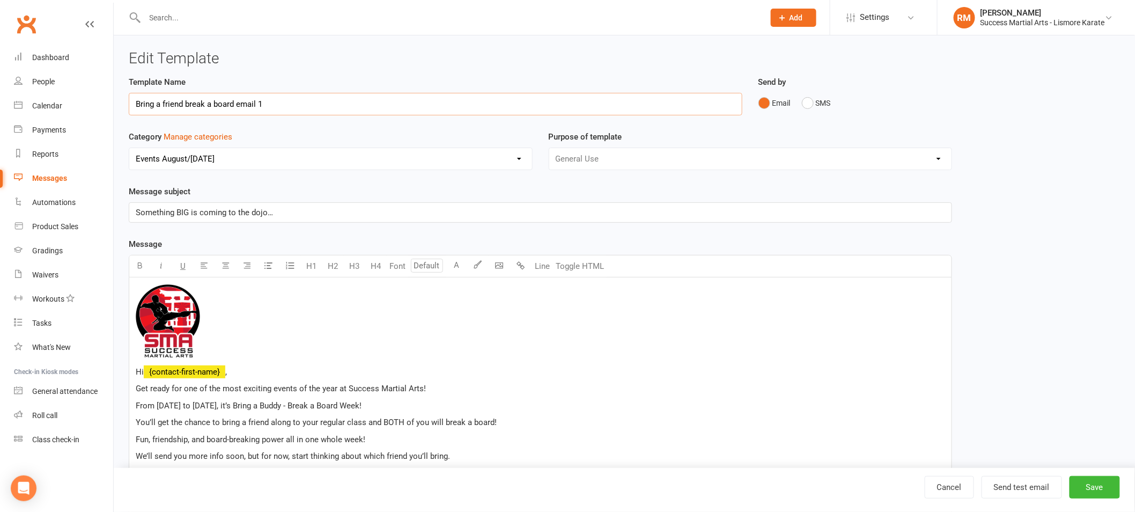
click at [248, 102] on input "Bring a friend break a board email 1" at bounding box center [436, 104] width 614 height 23
select select "100"
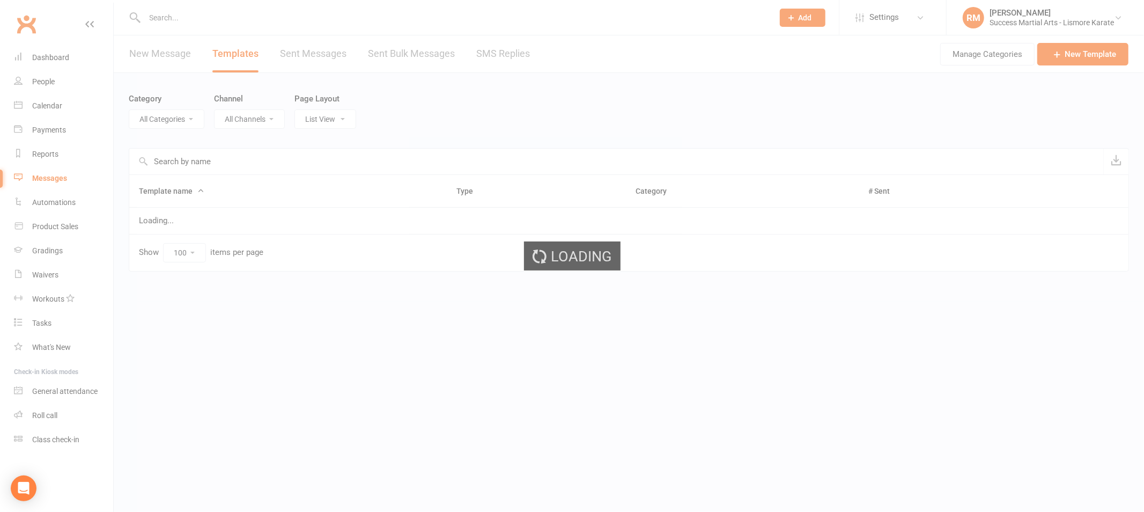
select select "18987"
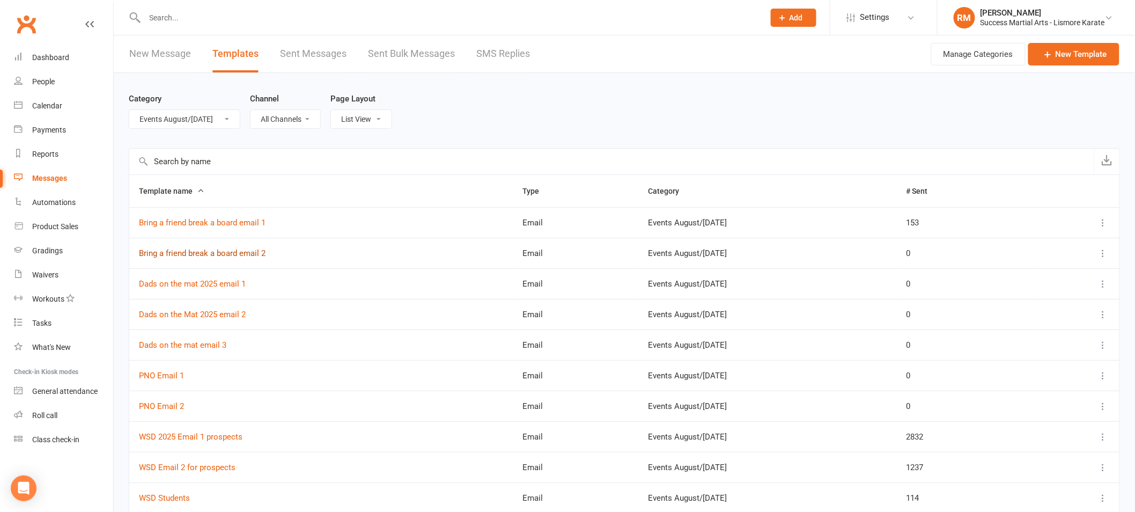
click at [223, 253] on link "Bring a friend break a board email 2" at bounding box center [202, 253] width 127 height 10
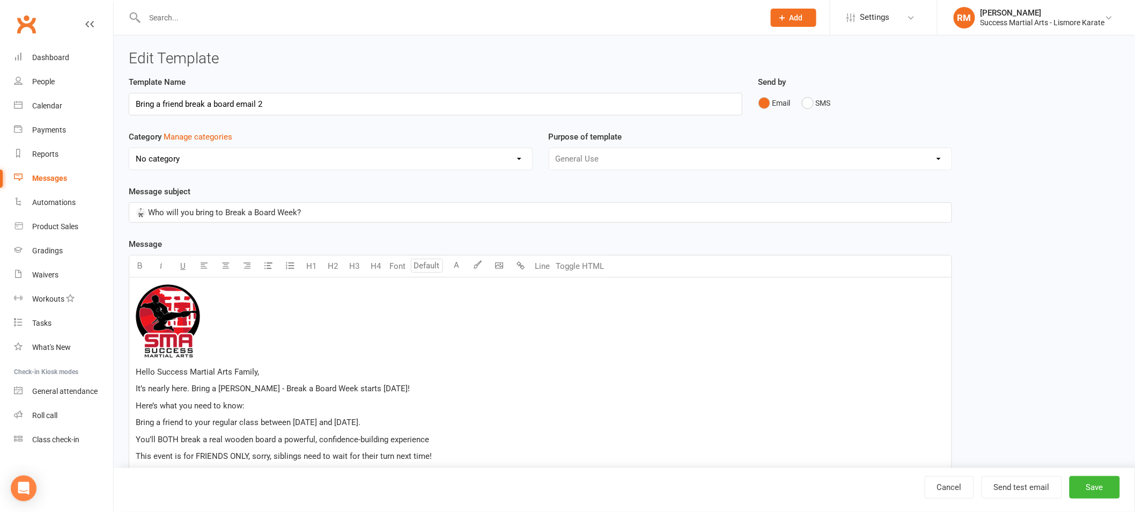
select select "18987"
click at [184, 104] on input "Bring a friend break a board email 2" at bounding box center [436, 104] width 614 height 23
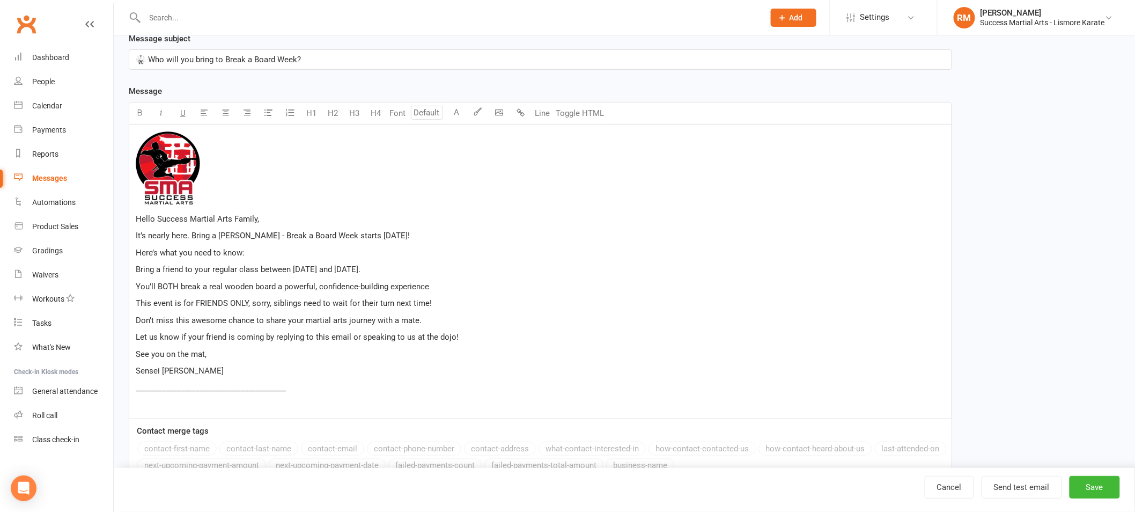
scroll to position [152, 0]
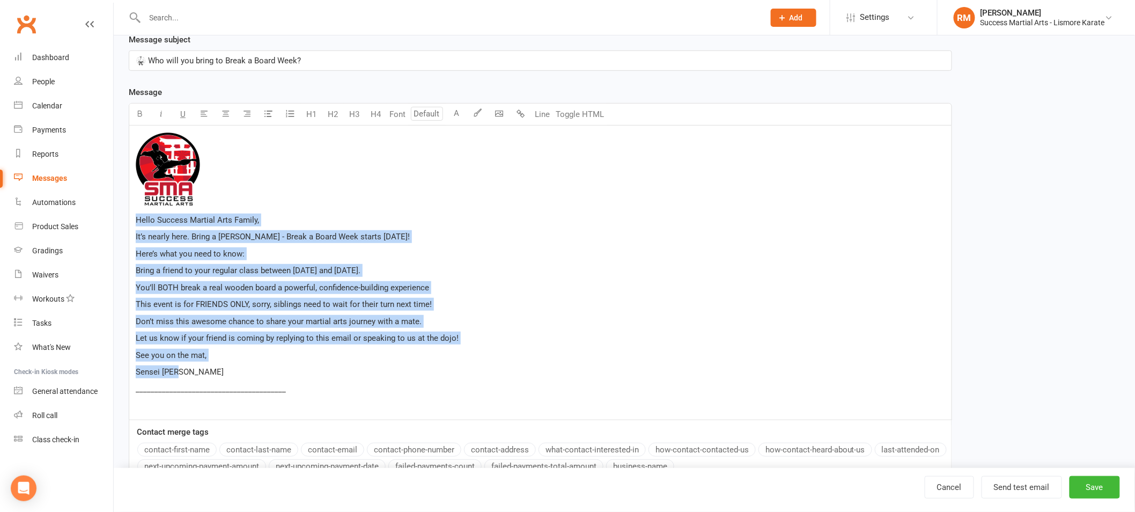
drag, startPoint x: 199, startPoint y: 370, endPoint x: 130, endPoint y: 223, distance: 162.2
click at [130, 223] on div "﻿ Hello Success Martial Arts Family, It’s nearly here. Bring a [PERSON_NAME] - …" at bounding box center [540, 273] width 822 height 294
copy div "Hello Success Martial Arts Family, It’s nearly here. Bring a [PERSON_NAME] - Br…"
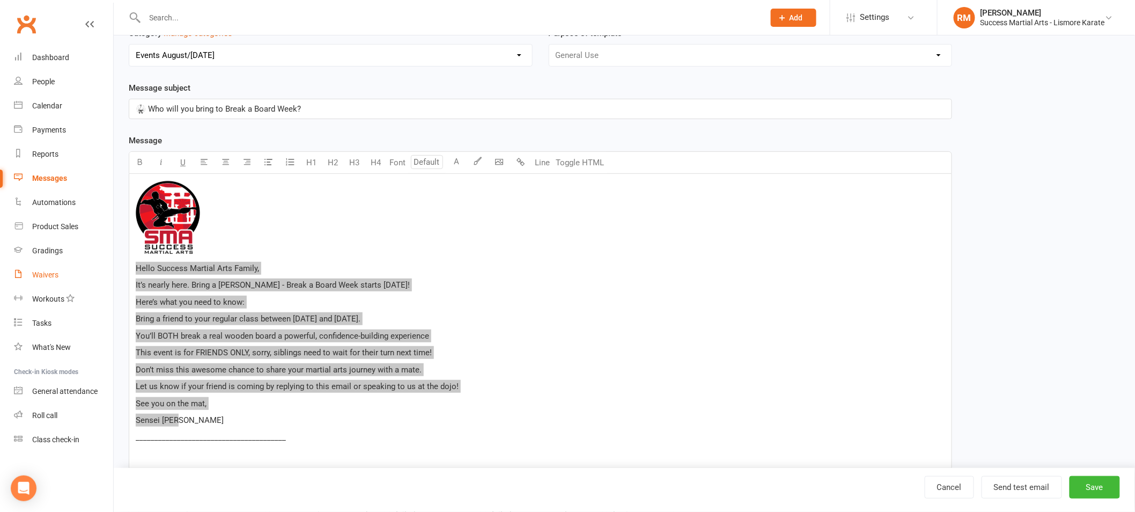
scroll to position [70, 0]
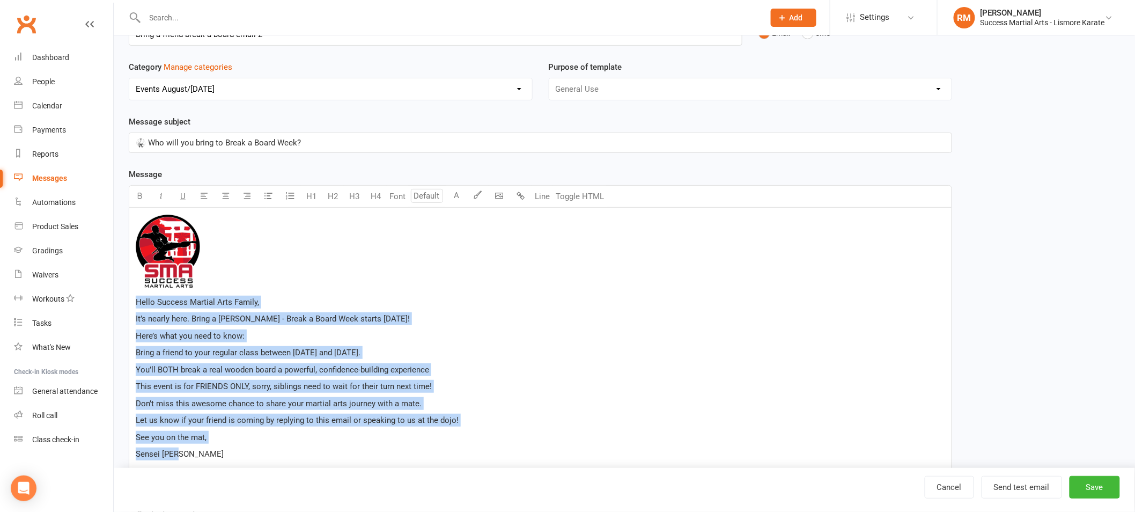
click at [231, 144] on span "🥋 Who will you bring to Break a Board Week?" at bounding box center [218, 143] width 165 height 10
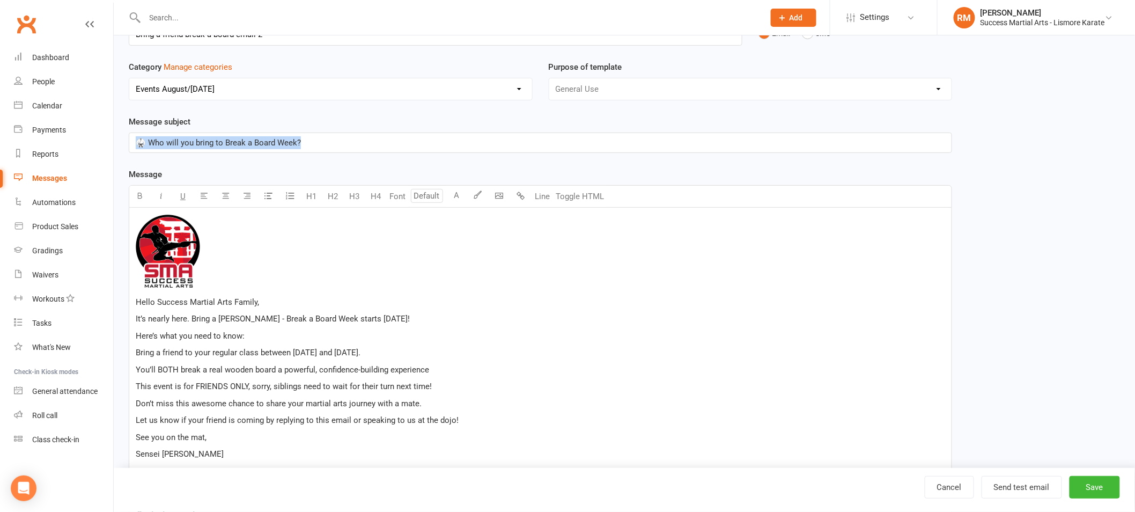
click at [231, 144] on span "🥋 Who will you bring to Break a Board Week?" at bounding box center [218, 143] width 165 height 10
copy span "🥋 Who will you bring to Break a Board Week?"
click at [238, 187] on button "button" at bounding box center [247, 196] width 21 height 21
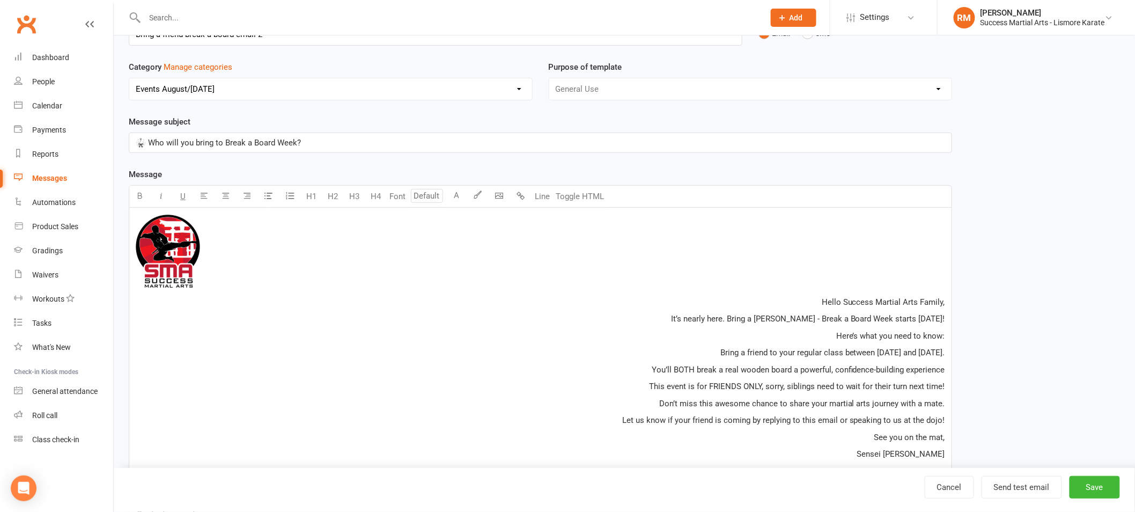
click at [220, 175] on div "Message U H1 H2 H3 H4 Font A Line Toggle HTML ﻿ Hello Success Martial Arts Fami…" at bounding box center [540, 379] width 823 height 422
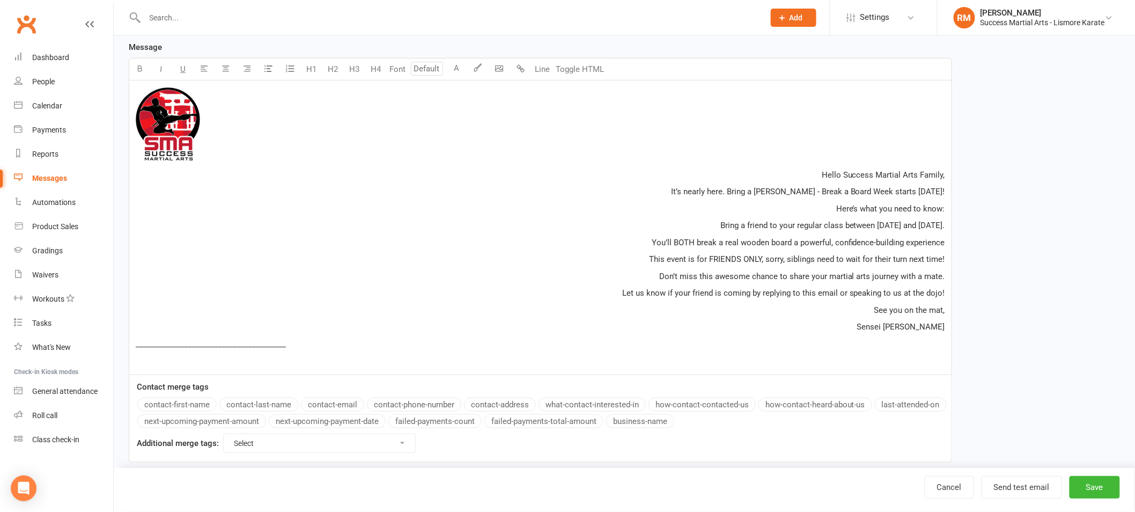
scroll to position [215, 0]
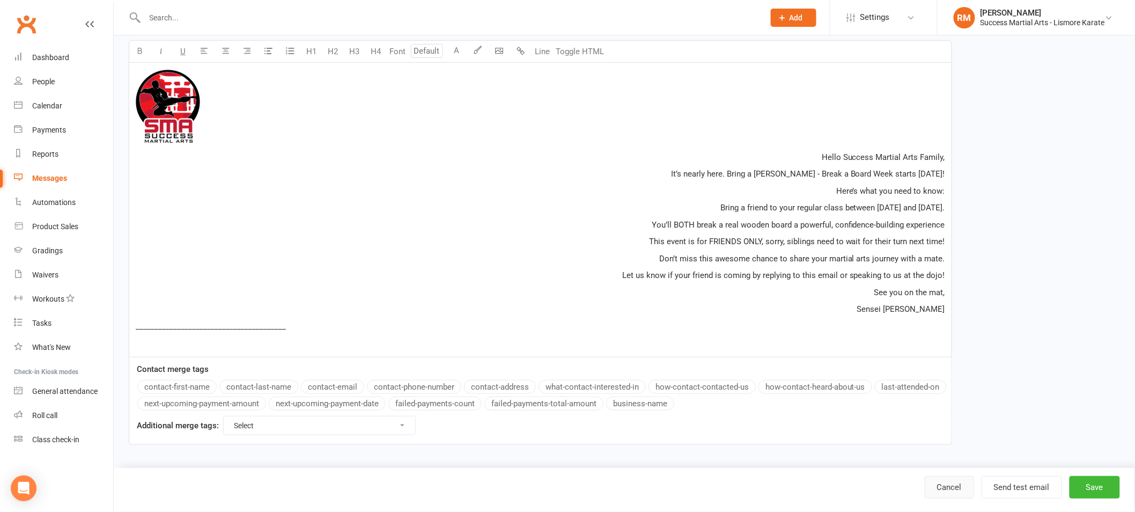
click at [947, 485] on link "Cancel" at bounding box center [949, 487] width 49 height 23
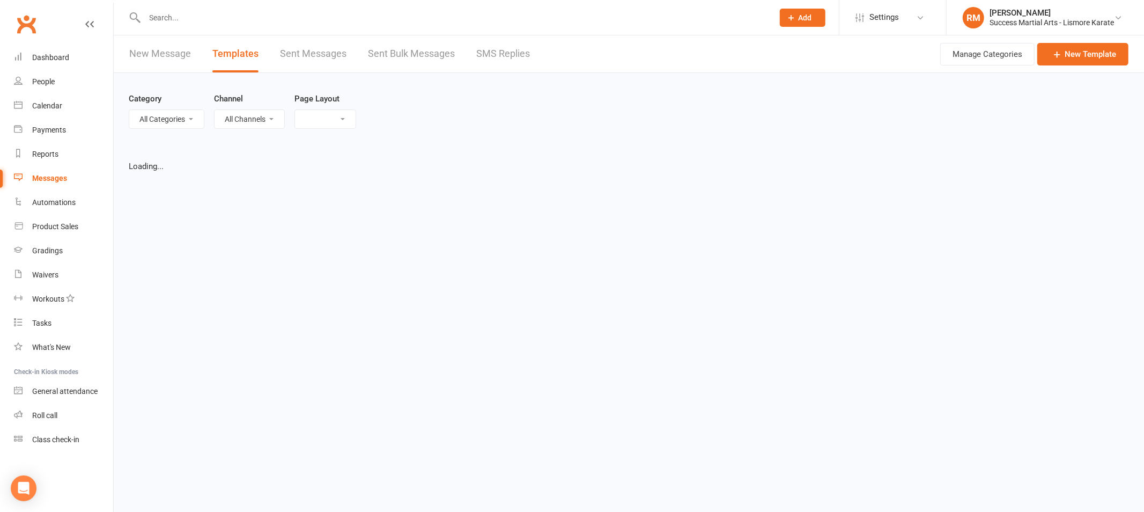
select select "list"
select select "100"
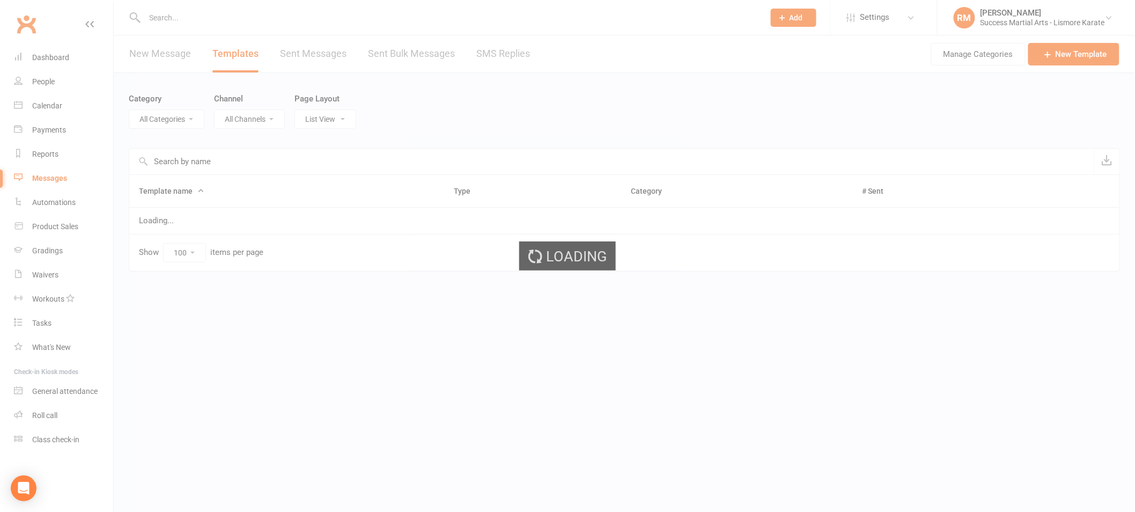
select select "18987"
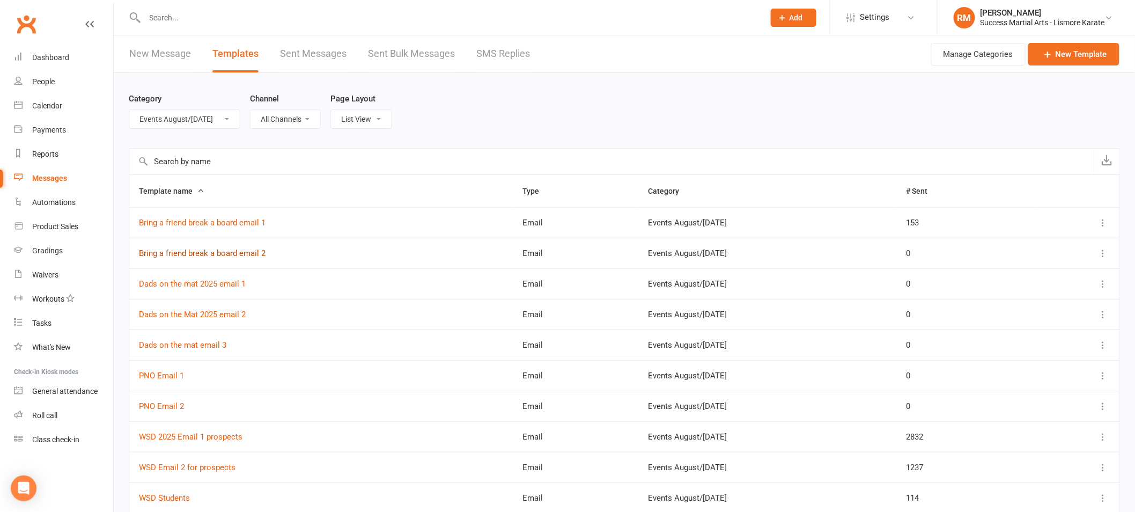
click at [176, 252] on link "Bring a friend break a board email 2" at bounding box center [202, 253] width 127 height 10
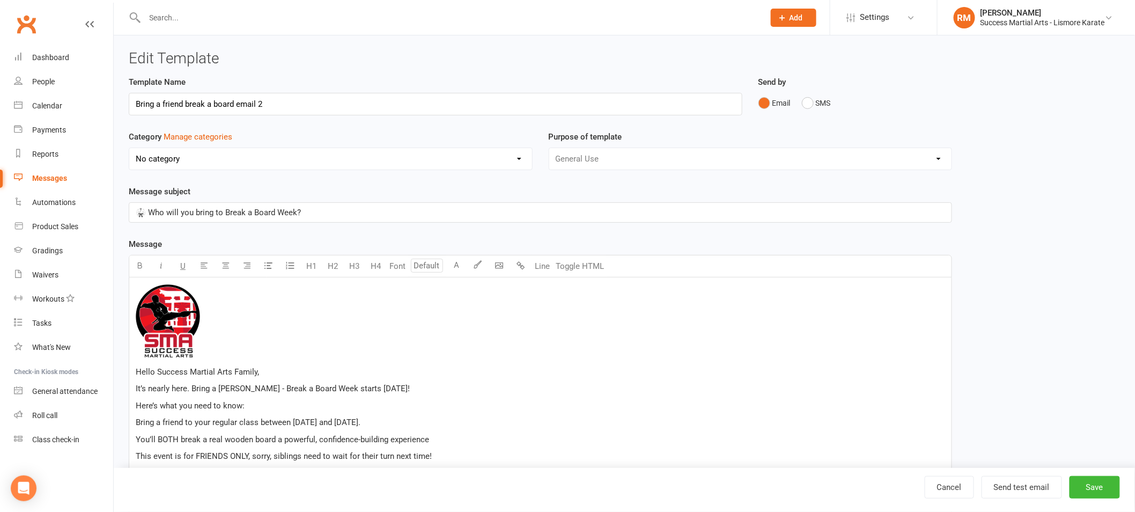
select select "18987"
click at [338, 233] on div "Template Name Bring a friend break a board email 2 Send by Email SMS Category M…" at bounding box center [540, 368] width 823 height 584
click at [194, 217] on p "🥋 Who will you bring to Break a Board Week?" at bounding box center [540, 212] width 809 height 13
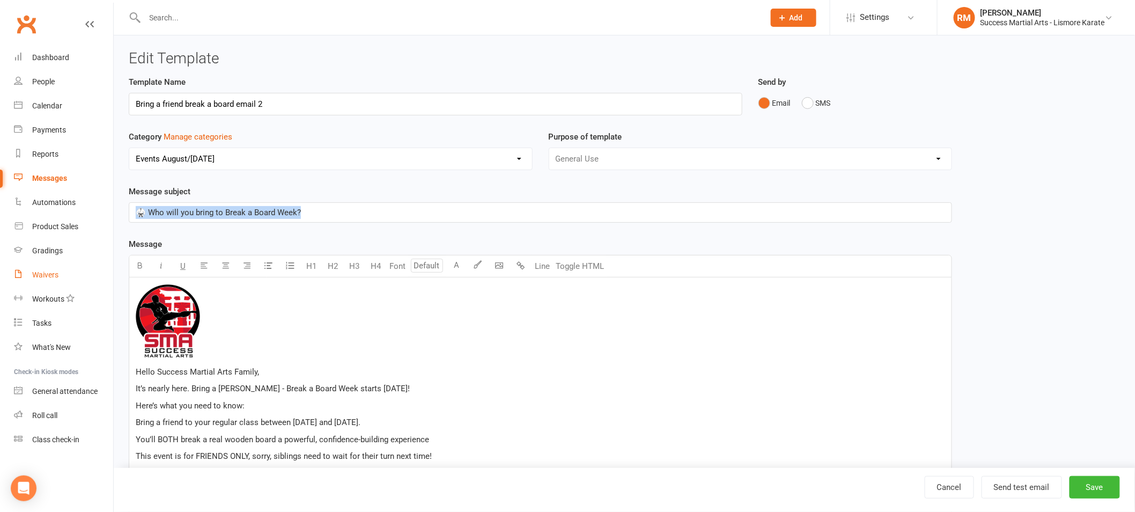
copy span "🥋 Who will you bring to Break a Board Week?"
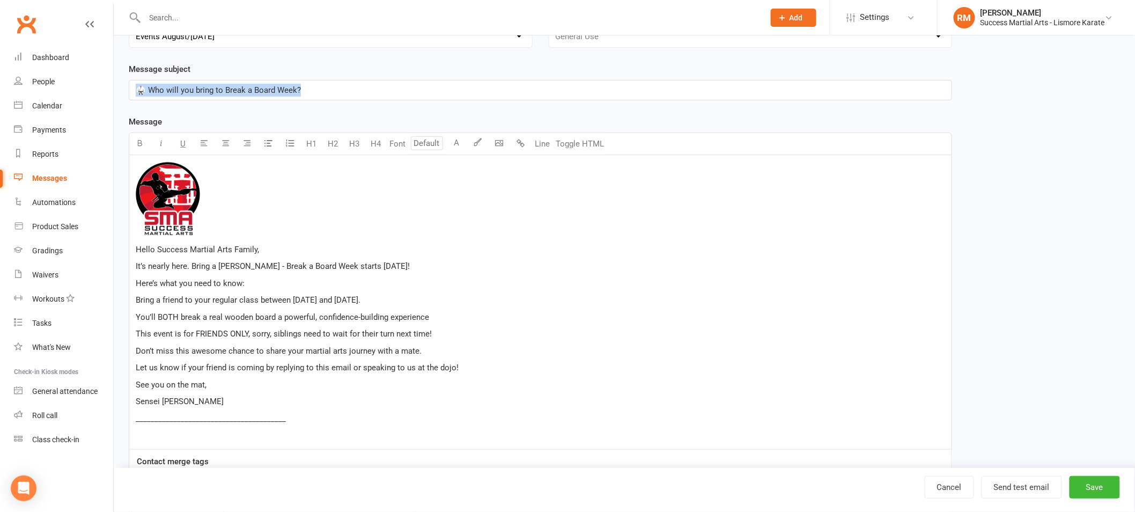
scroll to position [125, 0]
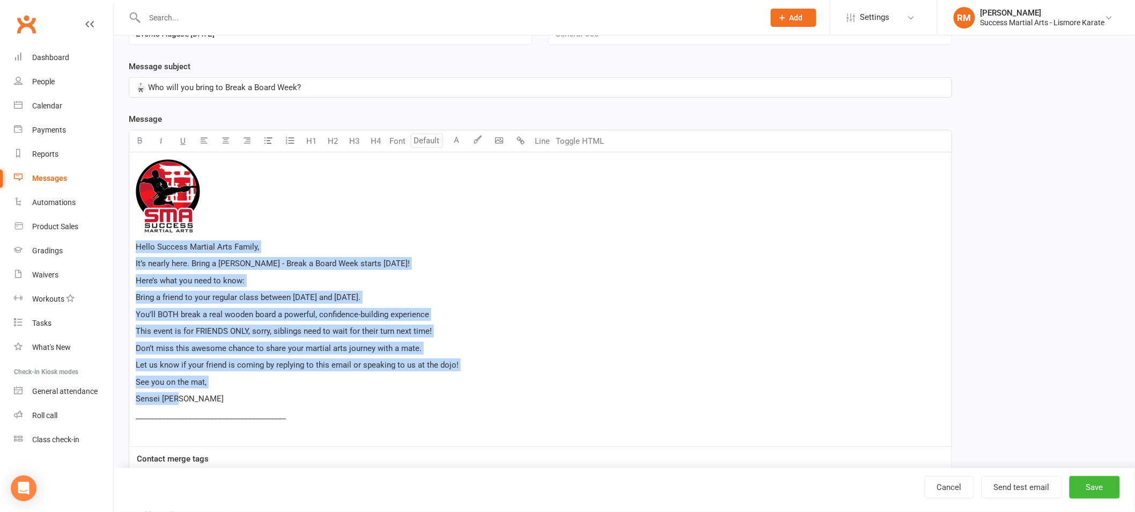
drag, startPoint x: 137, startPoint y: 248, endPoint x: 293, endPoint y: 397, distance: 215.9
click at [293, 397] on div "﻿ Hello Success Martial Arts Family, It’s nearly here. Bring a [PERSON_NAME] - …" at bounding box center [540, 299] width 822 height 294
copy div "Hello Success Martial Arts Family, It’s nearly here. Bring a [PERSON_NAME] - Br…"
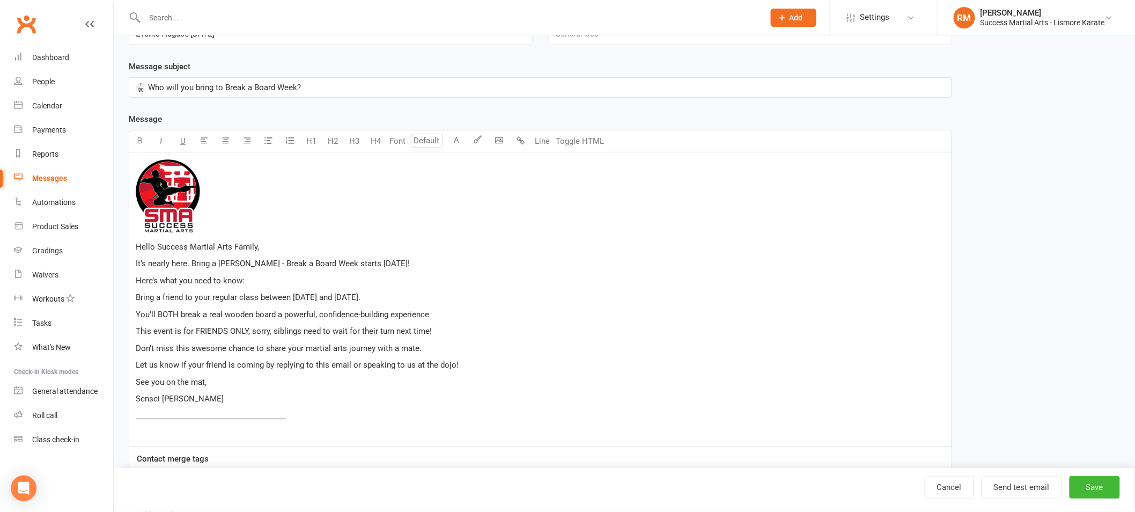
click at [438, 116] on div "Message U H1 H2 H3 H4 Font A Line Toggle HTML ﻿ Hello Success Martial Arts Fami…" at bounding box center [540, 324] width 823 height 422
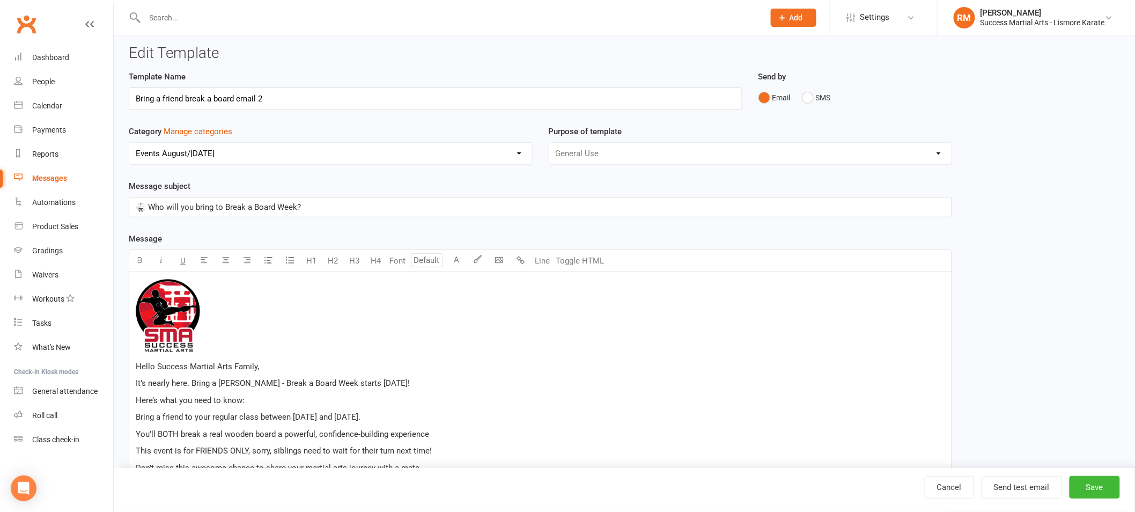
scroll to position [0, 0]
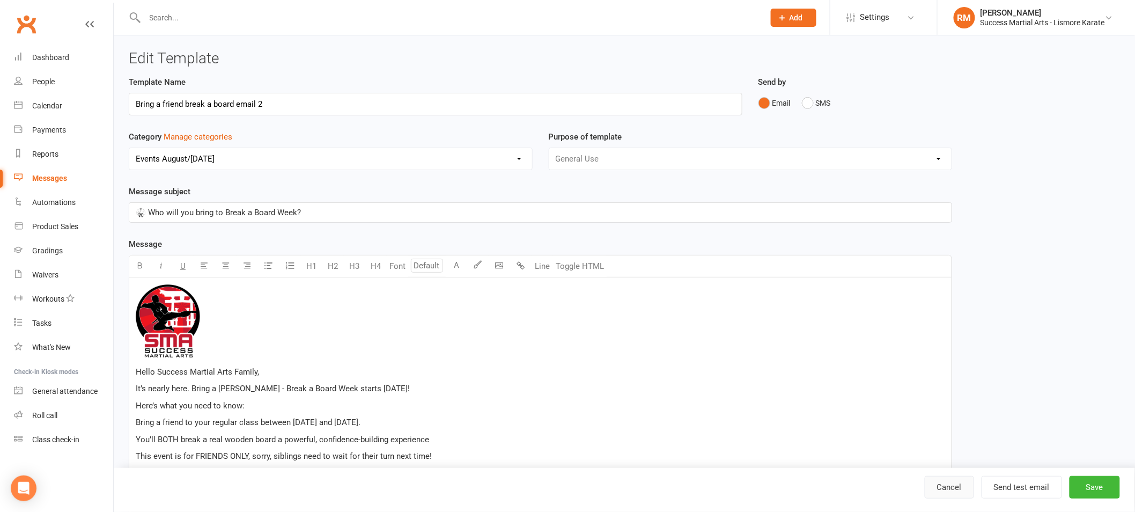
click at [956, 488] on link "Cancel" at bounding box center [949, 487] width 49 height 23
select select "100"
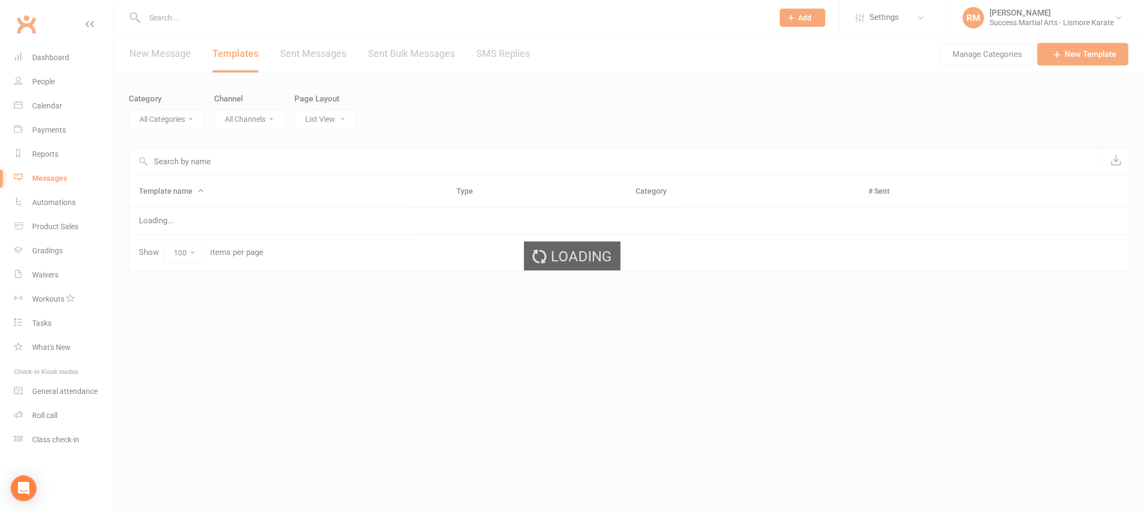
select select "18987"
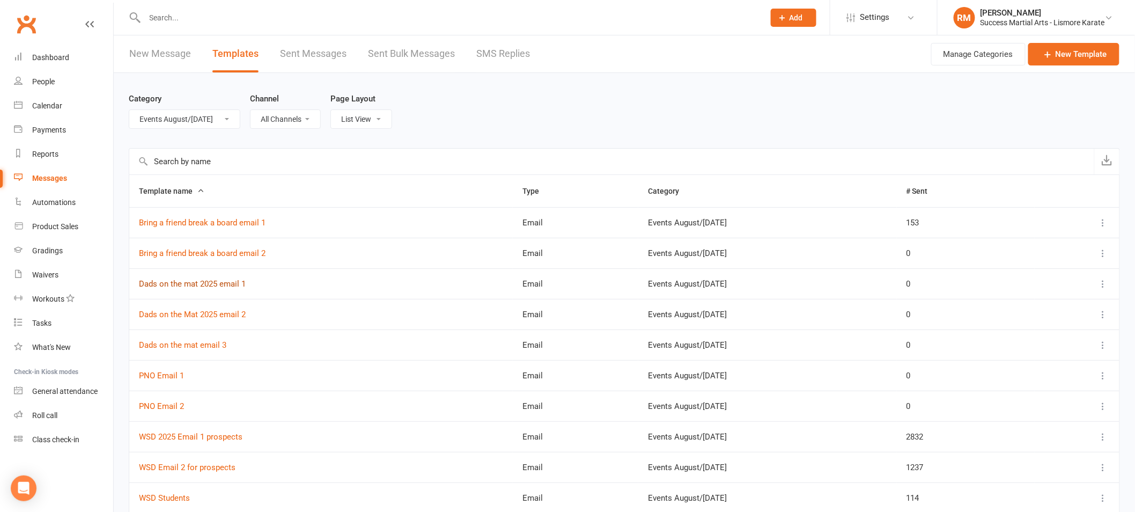
click at [188, 285] on link "Dads on the mat 2025 email 1" at bounding box center [192, 284] width 107 height 10
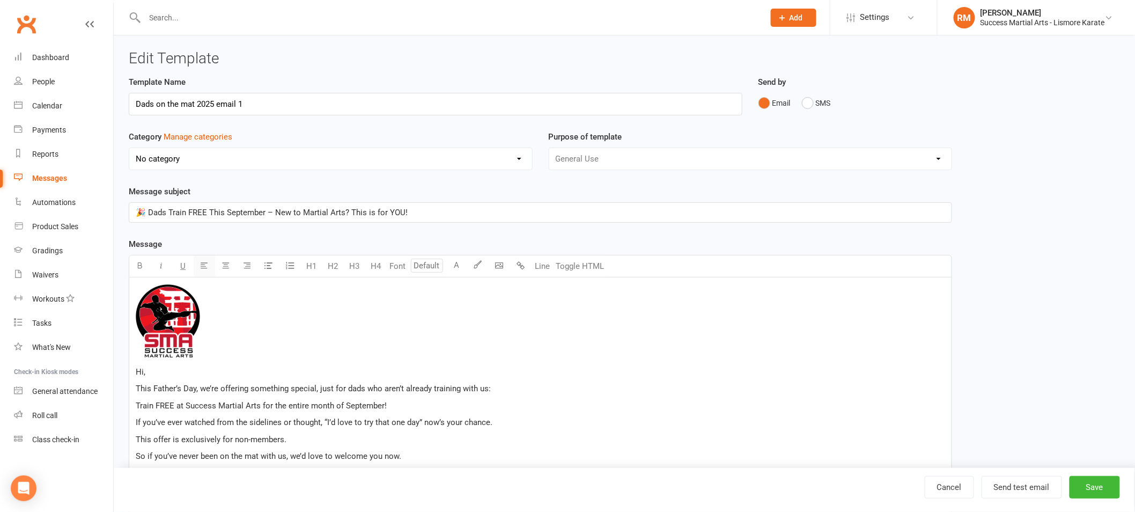
select select "18987"
click at [192, 209] on span "🎉 Dads Train FREE This September – New to Martial Arts? This is for YOU!" at bounding box center [272, 213] width 272 height 10
copy span "🎉 Dads Train FREE This September – New to Martial Arts? This is for YOU!"
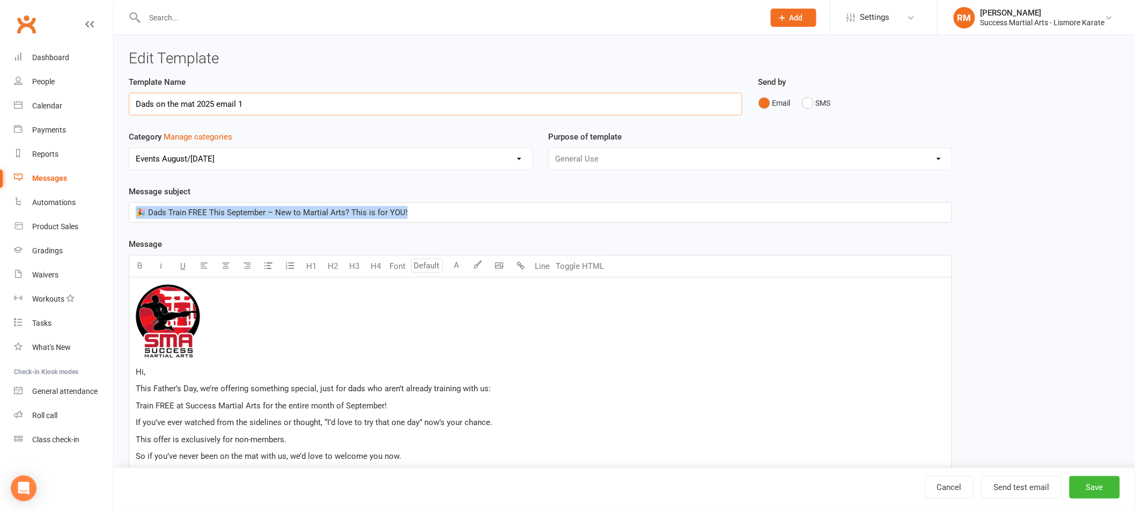
click at [190, 99] on input "Dads on the mat 2025 email 1" at bounding box center [436, 104] width 614 height 23
click at [159, 212] on span "🎉 Dads Train FREE This September – New to Martial Arts? This is for YOU!" at bounding box center [272, 213] width 272 height 10
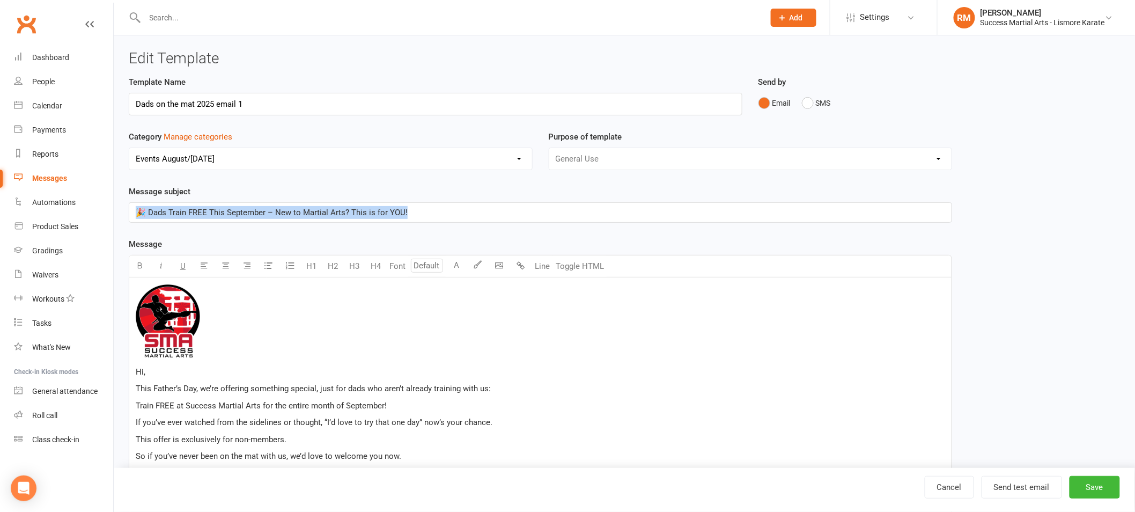
click at [159, 212] on span "🎉 Dads Train FREE This September – New to Martial Arts? This is for YOU!" at bounding box center [272, 213] width 272 height 10
copy span "🎉 Dads Train FREE This September – New to Martial Arts? This is for YOU!"
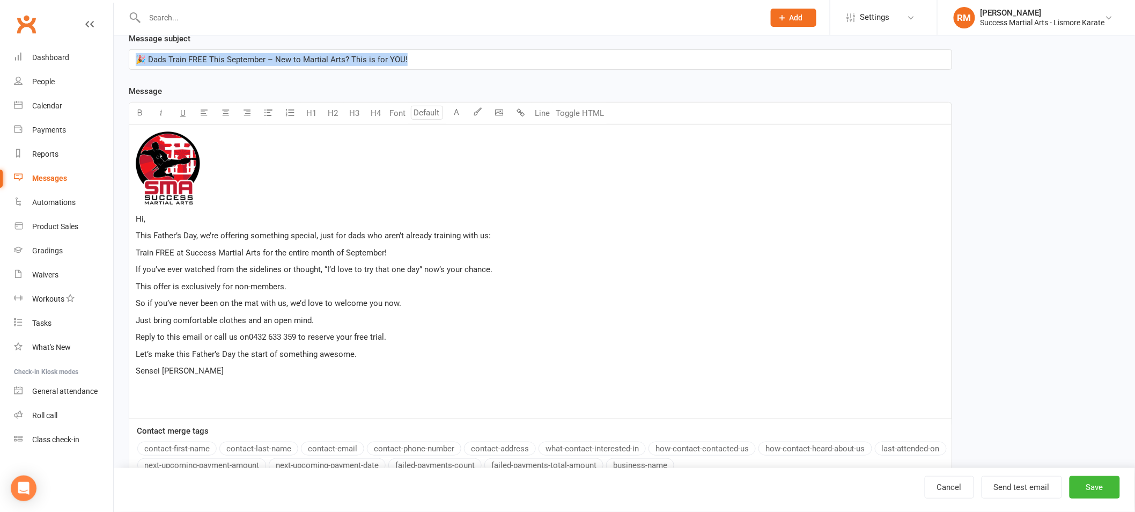
scroll to position [153, 0]
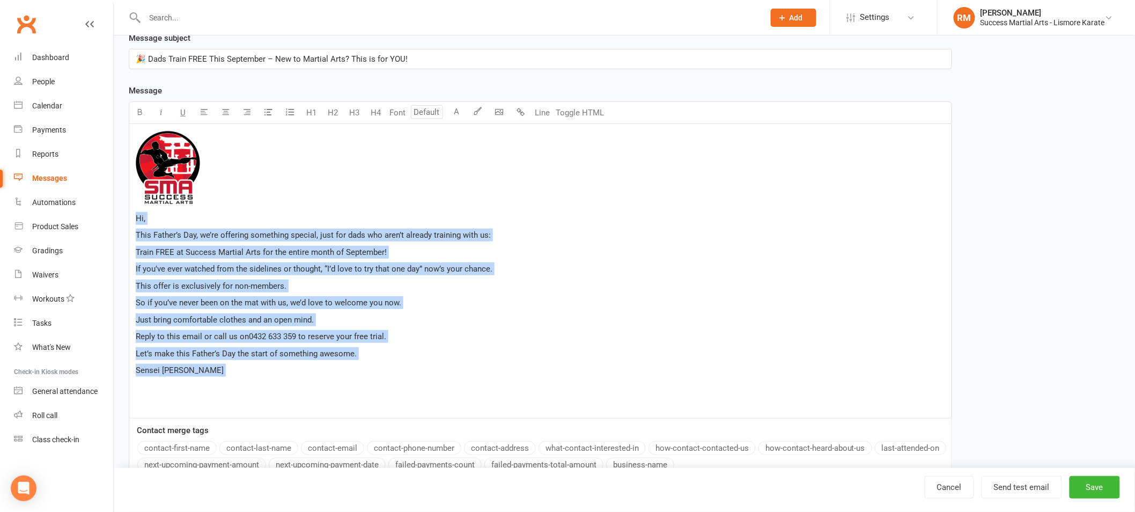
drag, startPoint x: 137, startPoint y: 217, endPoint x: 204, endPoint y: 378, distance: 174.6
click at [204, 378] on div "﻿ Hi, This Father’s Day, we’re offering something special, just for dads who ar…" at bounding box center [540, 271] width 822 height 294
copy div "Hi, This Father’s Day, we’re offering something special, just for dads who aren…"
click at [227, 61] on span "🎉 Dads Train FREE This September – New to Martial Arts? This is for YOU!" at bounding box center [272, 59] width 272 height 10
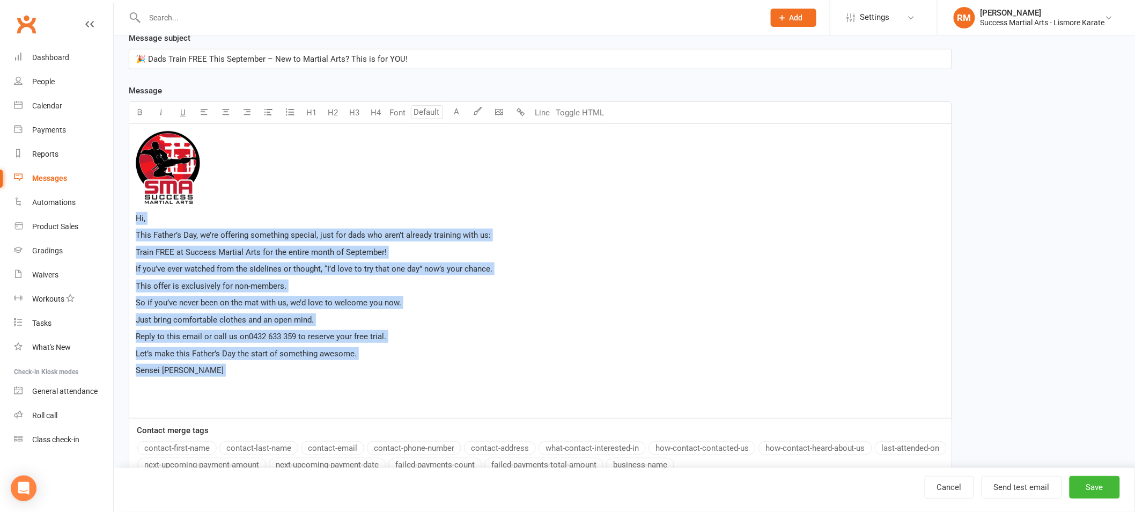
click at [227, 61] on span "🎉 Dads Train FREE This September – New to Martial Arts? This is for YOU!" at bounding box center [272, 59] width 272 height 10
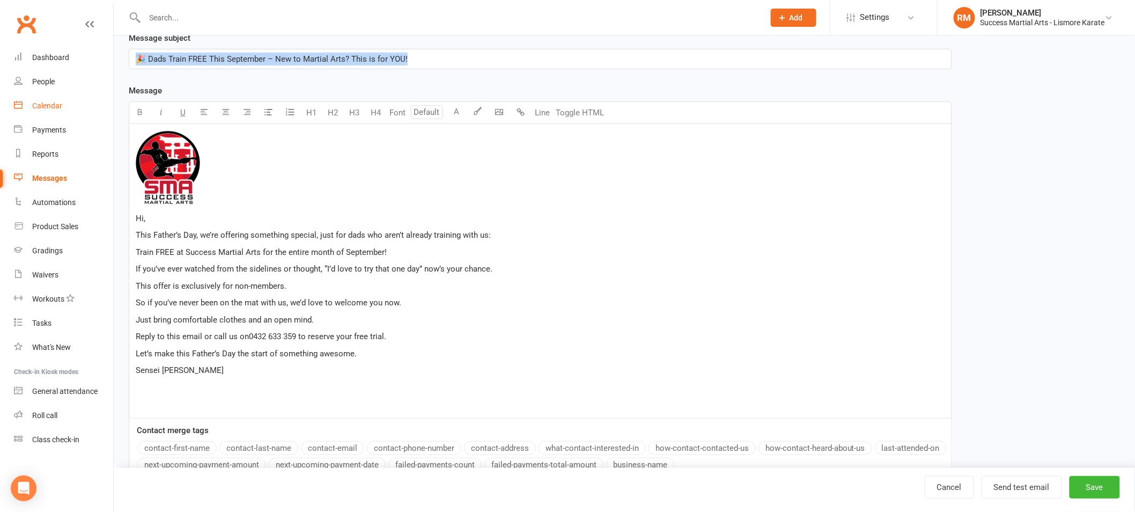
copy span "🎉 Dads Train FREE This September – New to Martial Arts? This is for YOU!"
click at [943, 487] on link "Cancel" at bounding box center [949, 487] width 49 height 23
select select "100"
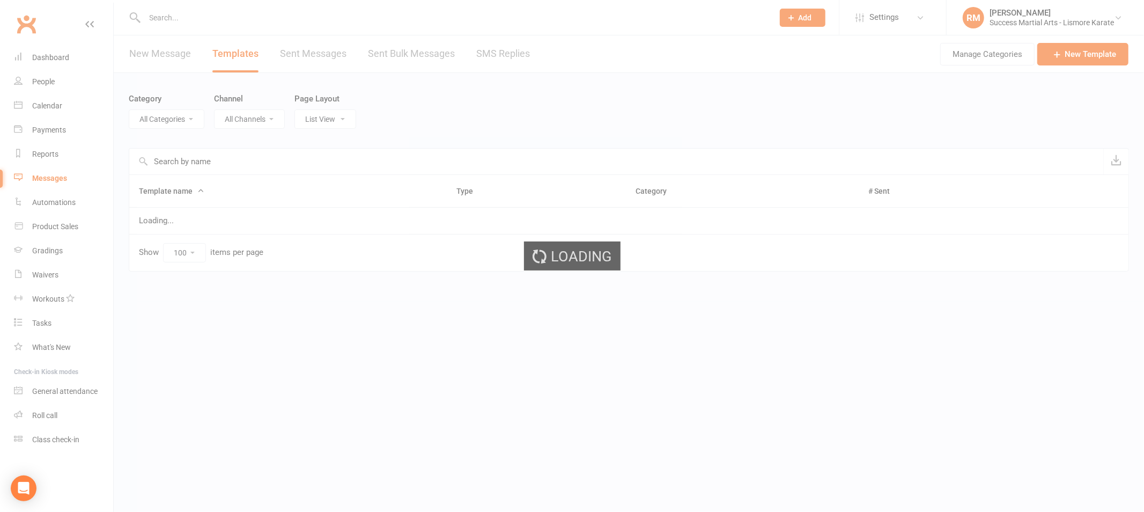
select select "18987"
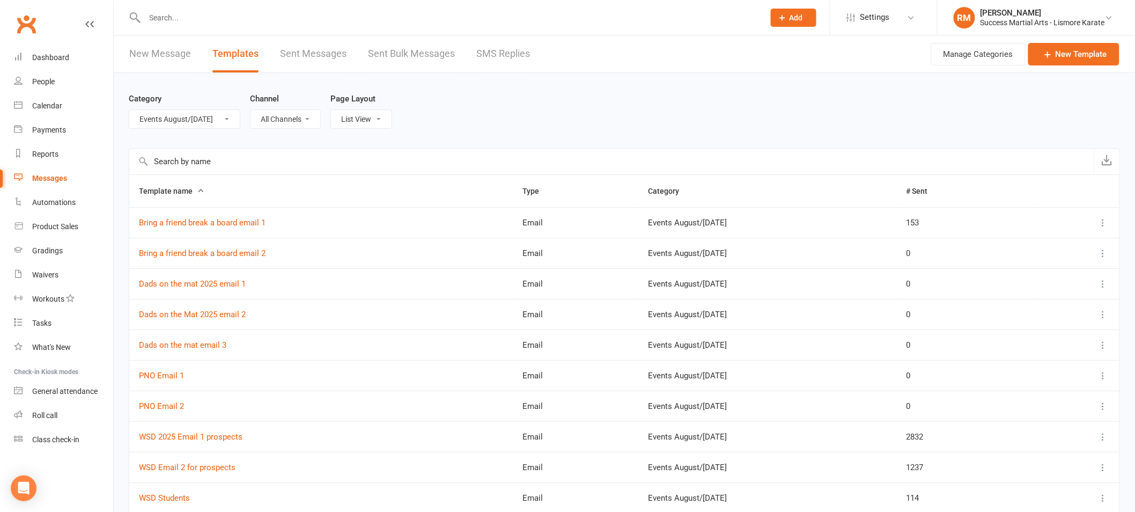
click at [157, 308] on td "Dads on the Mat 2025 email 2" at bounding box center [321, 314] width 384 height 31
click at [161, 312] on link "Dads on the Mat 2025 email 2" at bounding box center [192, 315] width 107 height 10
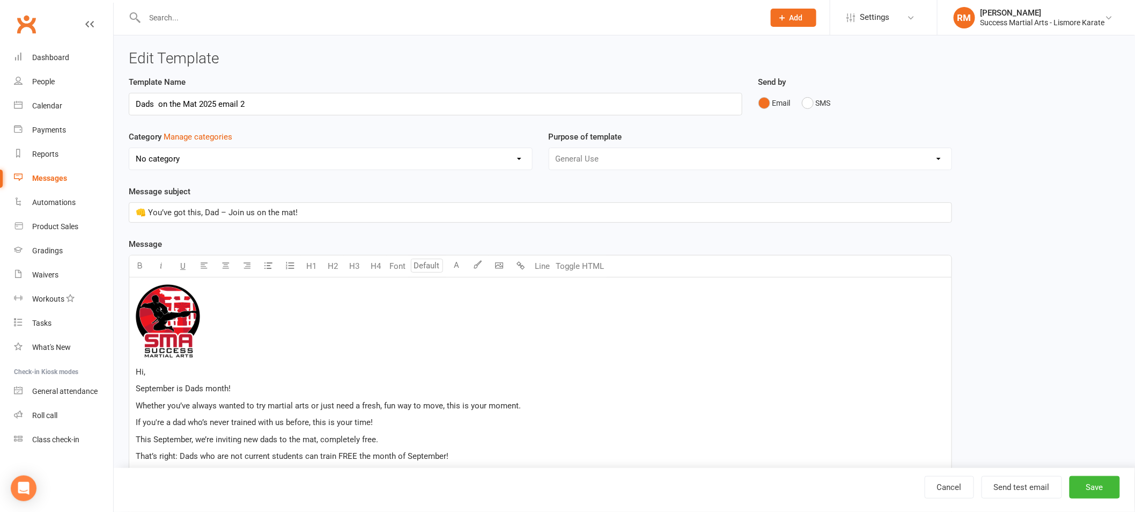
select select "18987"
click at [197, 101] on input "Dads on the Mat 2025 email 2" at bounding box center [436, 104] width 614 height 23
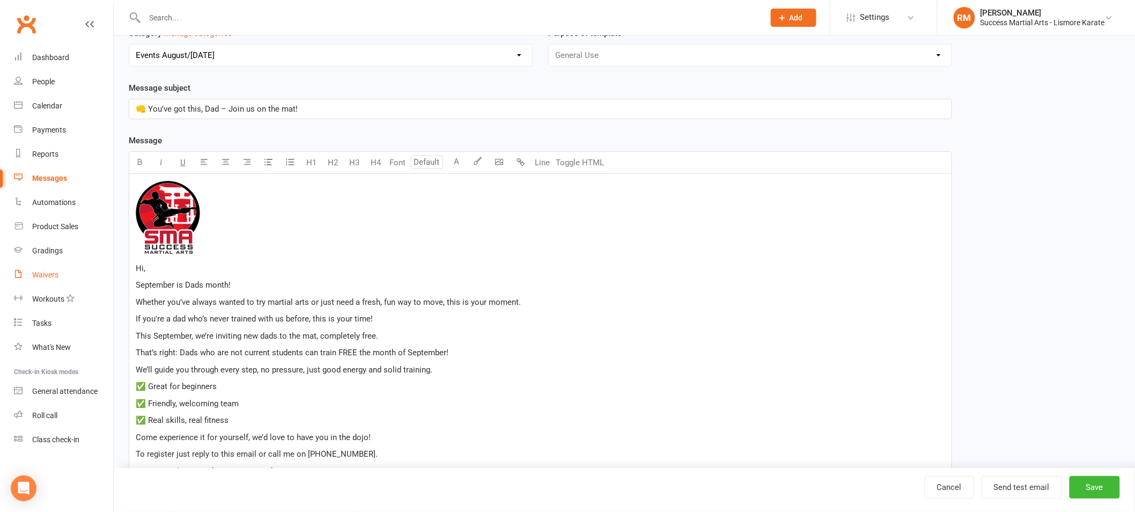
scroll to position [117, 0]
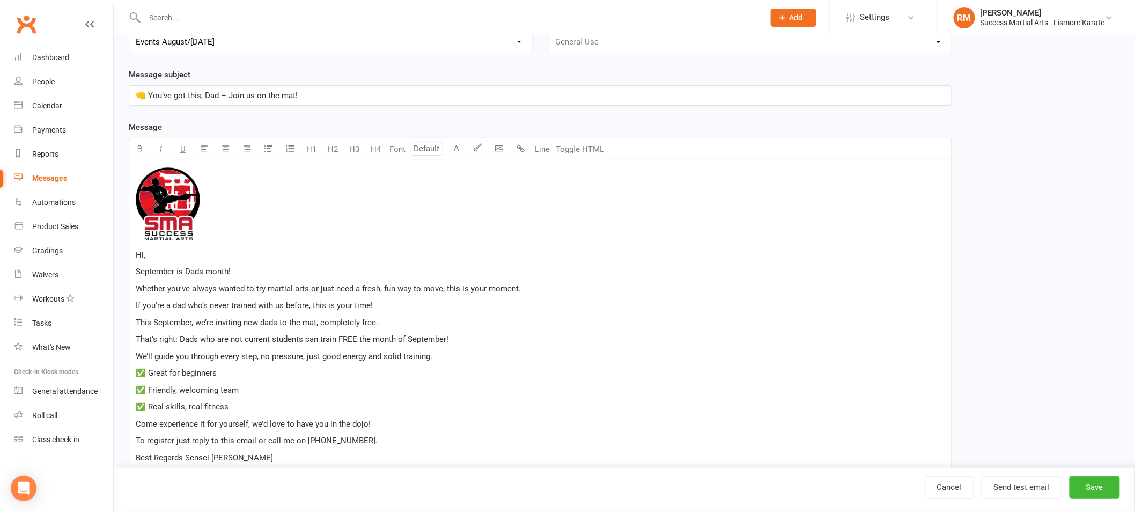
click at [189, 97] on span "👊 You’ve got this, Dad – Join us on the mat!" at bounding box center [217, 96] width 162 height 10
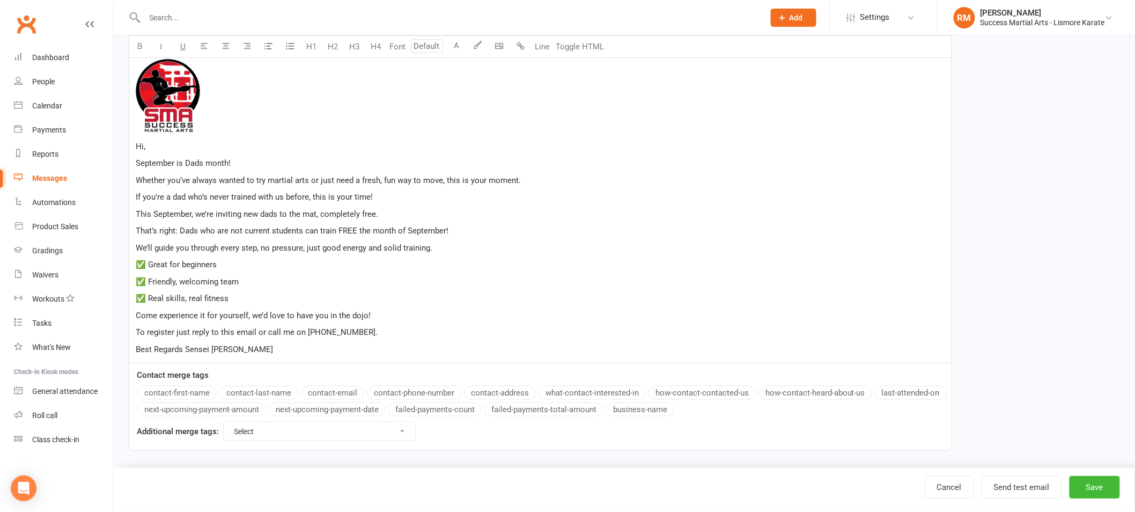
scroll to position [232, 0]
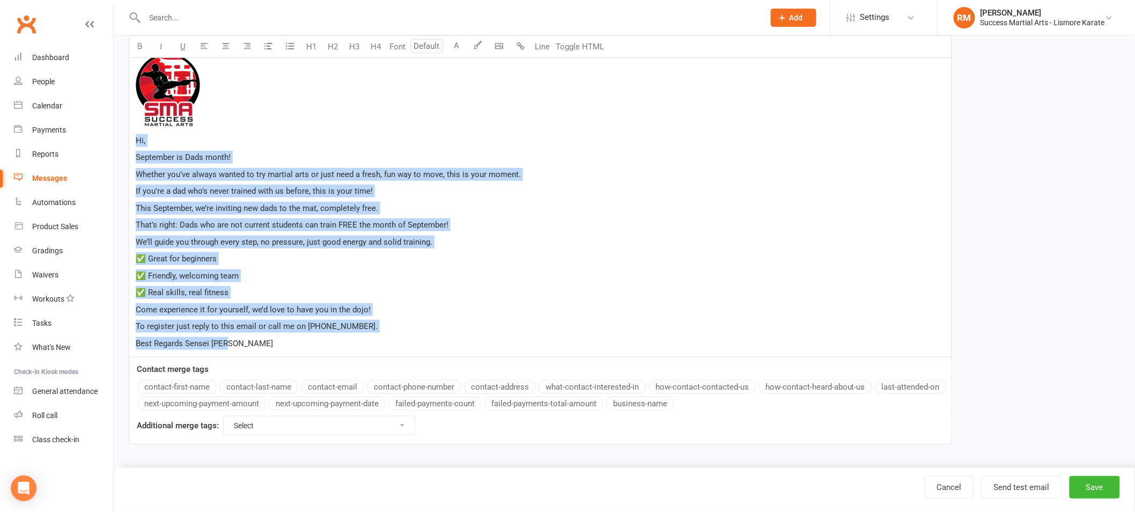
drag, startPoint x: 137, startPoint y: 142, endPoint x: 298, endPoint y: 352, distance: 265.2
click at [298, 352] on div "﻿ Hi, September is Dads month! Whether you’ve always wanted to try martial arts…" at bounding box center [540, 201] width 822 height 311
click at [951, 488] on link "Cancel" at bounding box center [949, 487] width 49 height 23
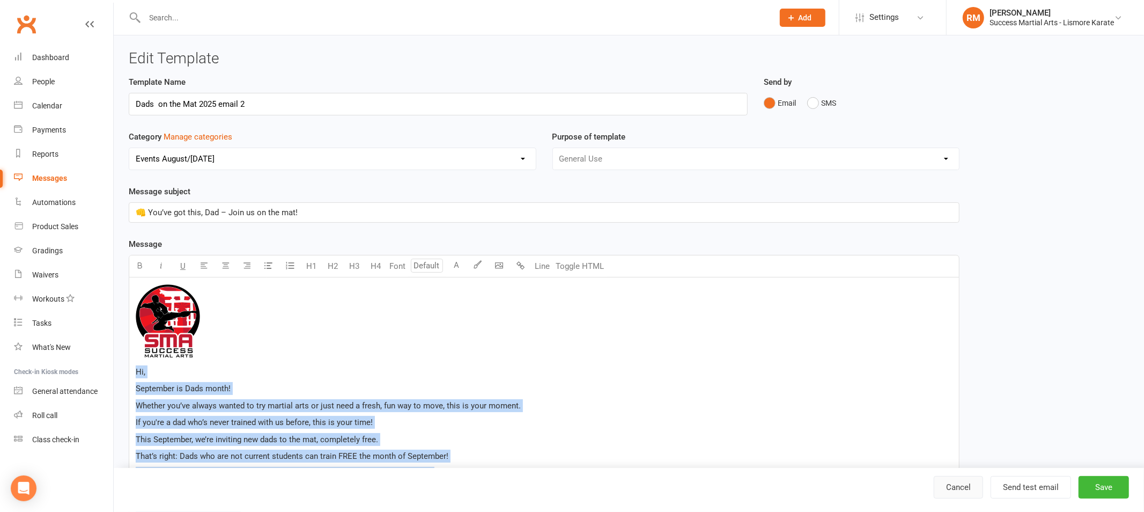
select select "100"
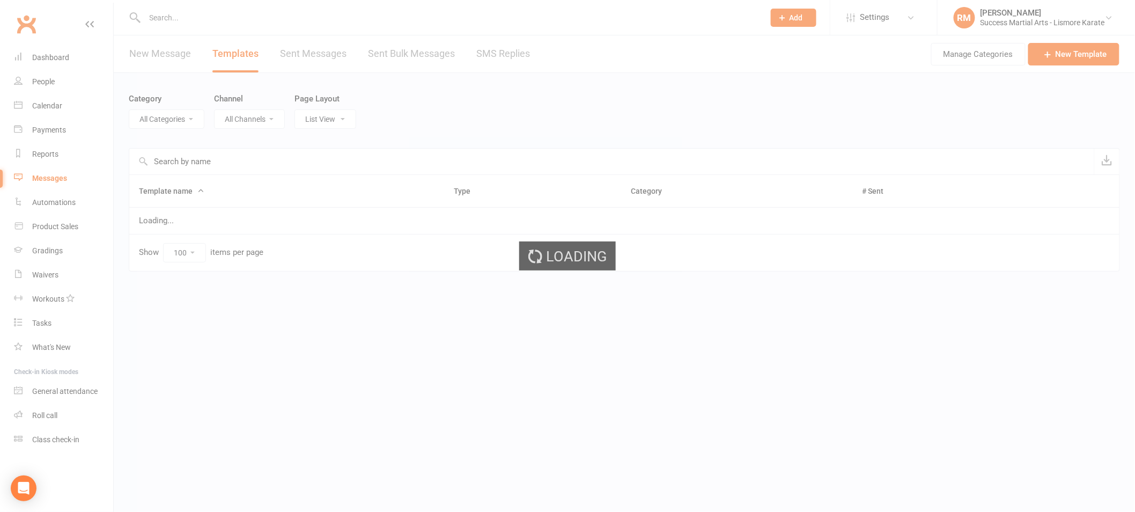
select select "18987"
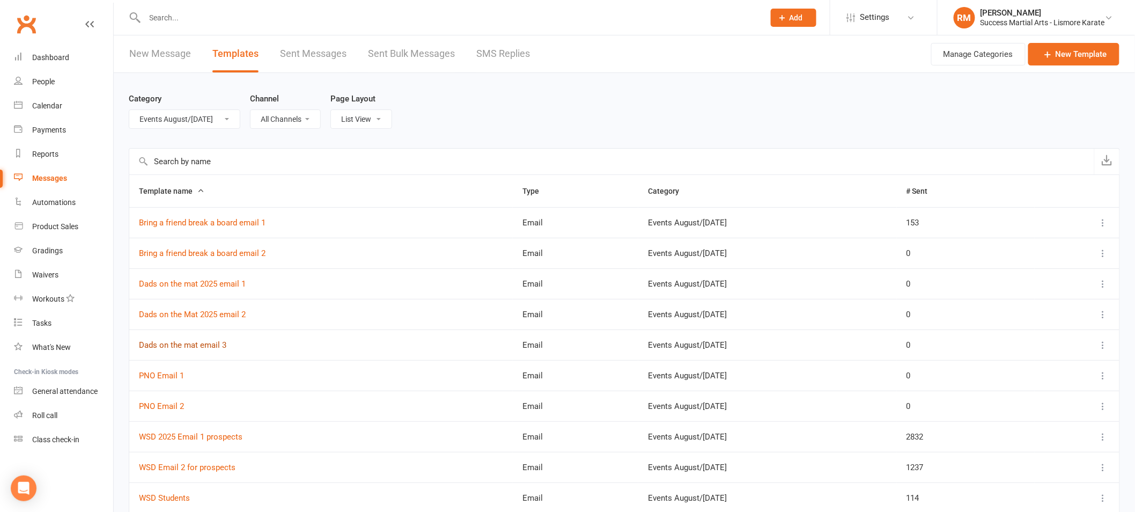
click at [198, 347] on link "Dads on the mat email 3" at bounding box center [182, 345] width 87 height 10
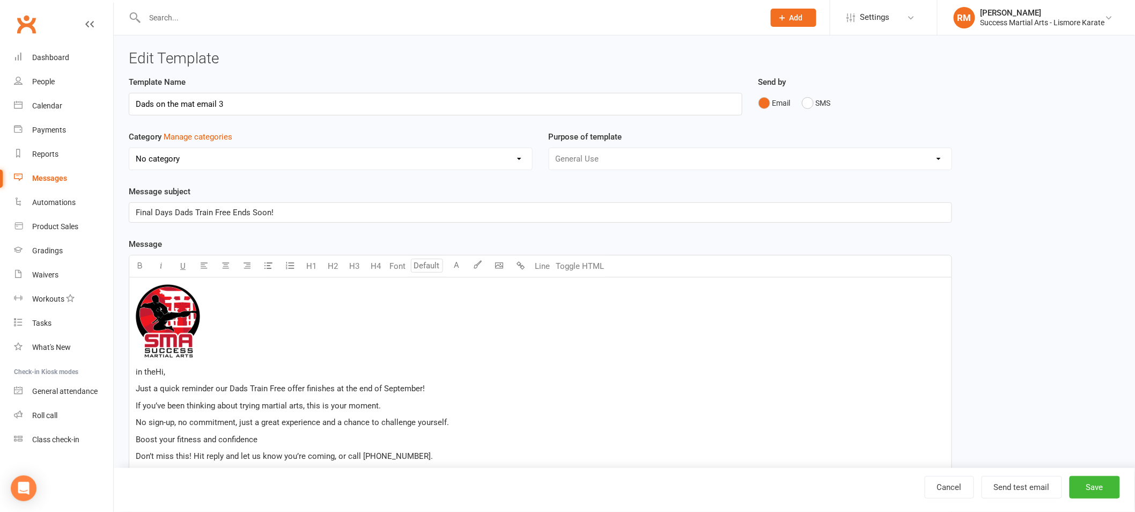
select select "18987"
click at [210, 99] on input "Dads on the mat email 3" at bounding box center [436, 104] width 614 height 23
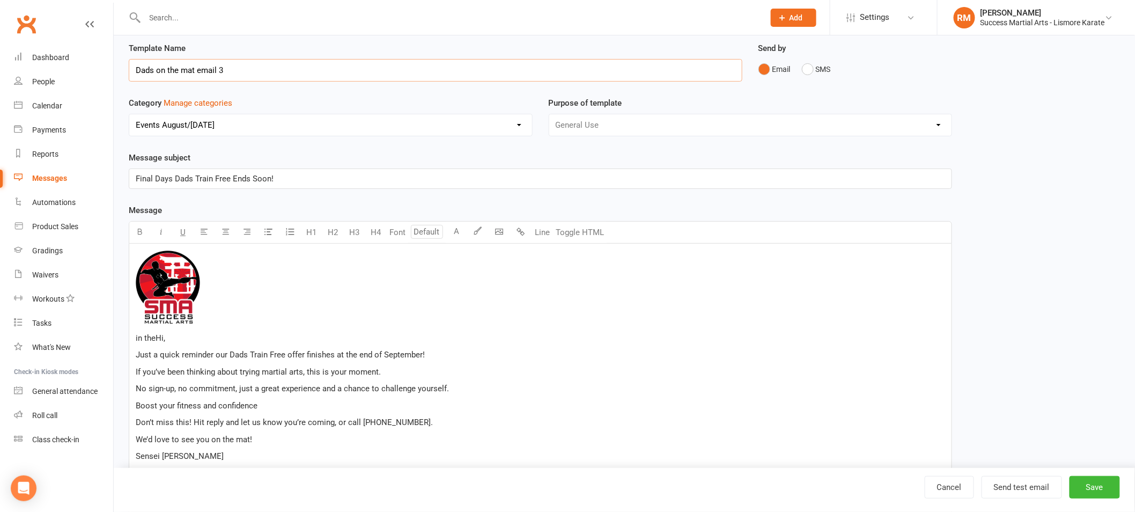
scroll to position [70, 0]
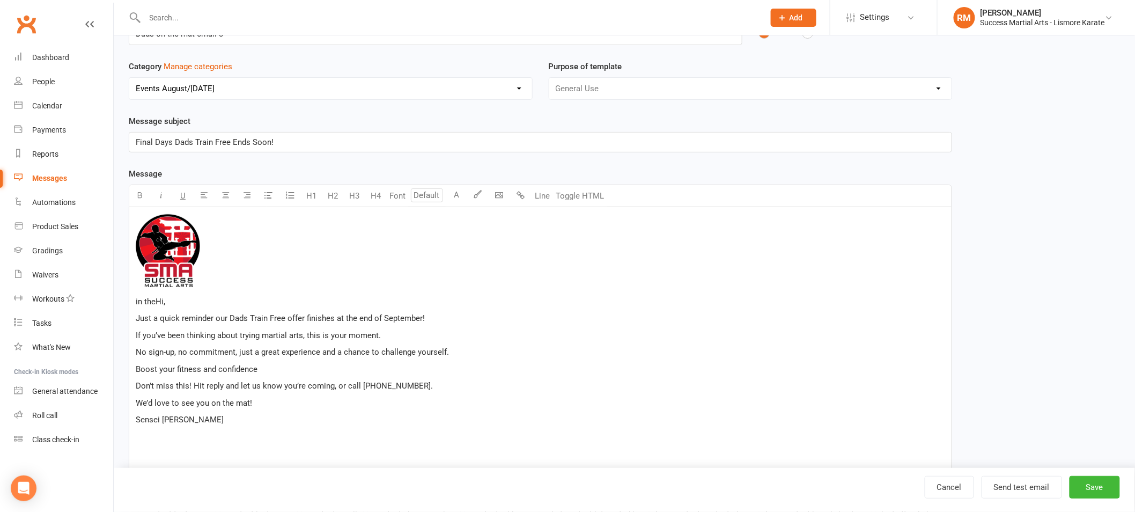
click at [192, 145] on span "Final Days Dads Train Free Ends Soon!" at bounding box center [205, 142] width 138 height 10
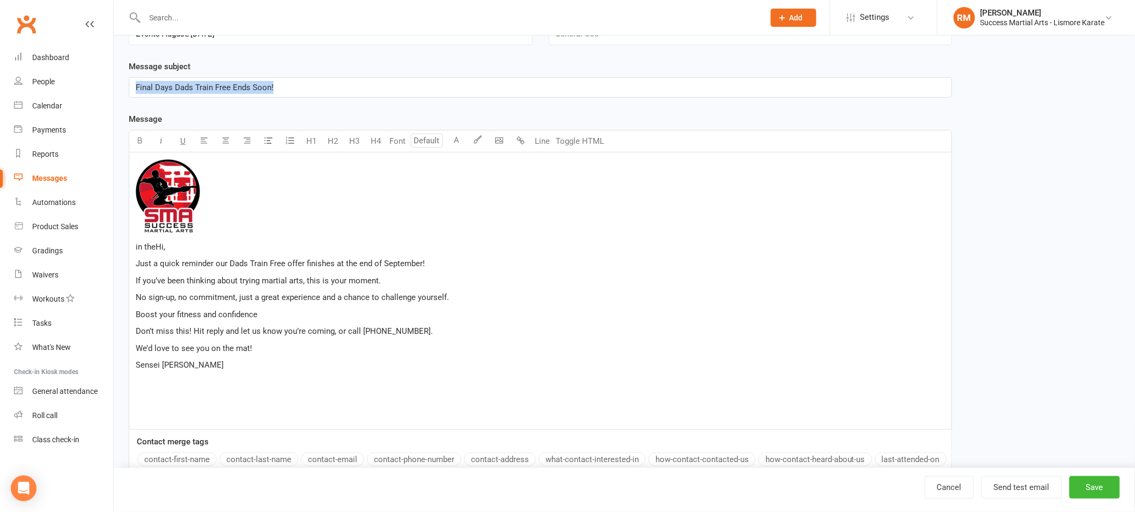
scroll to position [152, 0]
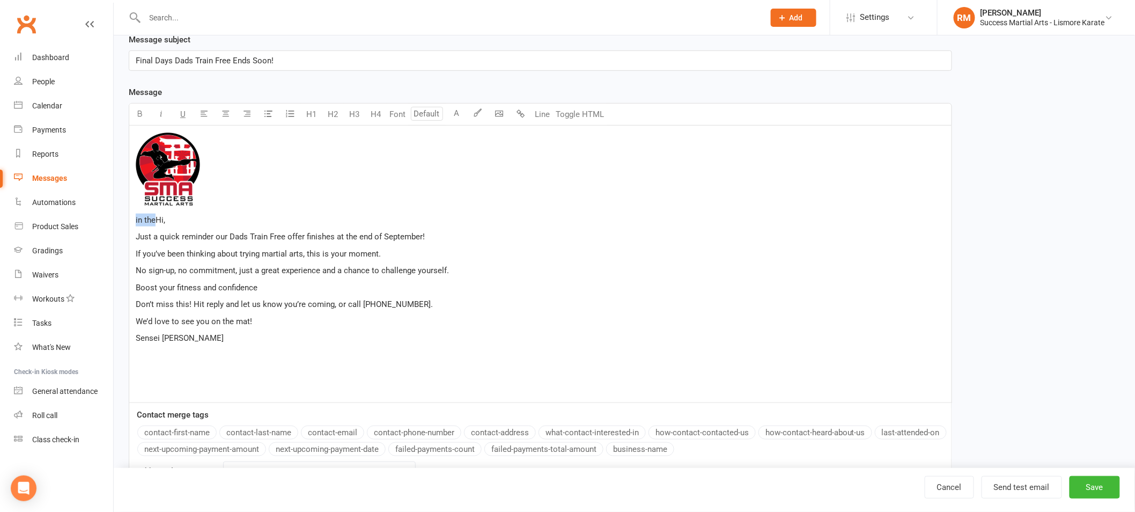
drag, startPoint x: 155, startPoint y: 218, endPoint x: 135, endPoint y: 217, distance: 19.9
click at [136, 217] on span "in theHi," at bounding box center [151, 220] width 30 height 10
click at [260, 288] on p "Boost your fitness and confidence" at bounding box center [540, 287] width 809 height 13
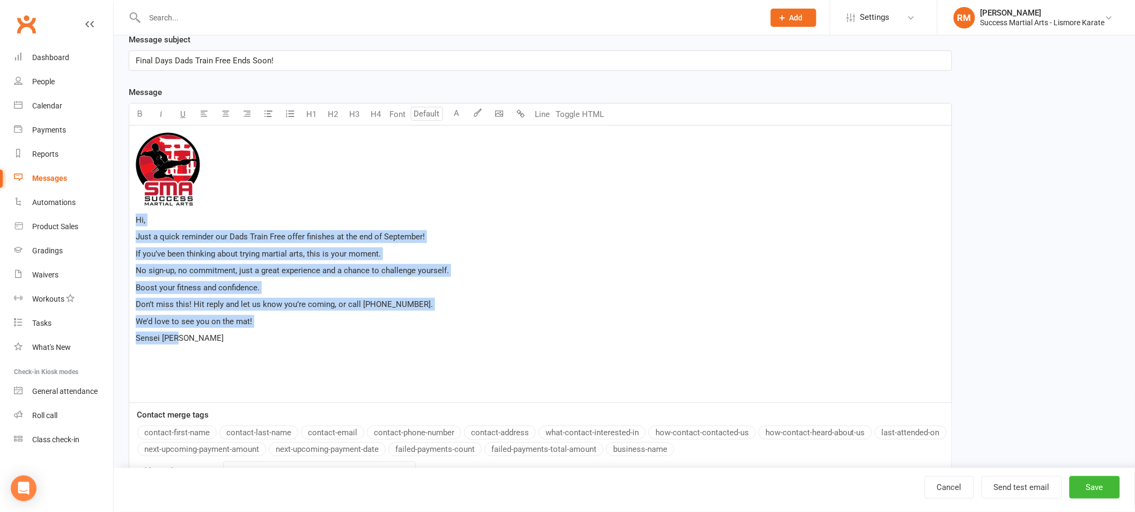
drag, startPoint x: 137, startPoint y: 217, endPoint x: 270, endPoint y: 344, distance: 184.8
click at [270, 344] on div "﻿ Hi, Just a quick reminder our Dads Train Free offer finishes at the end of Se…" at bounding box center [540, 264] width 822 height 277
click at [941, 479] on link "Cancel" at bounding box center [949, 487] width 49 height 23
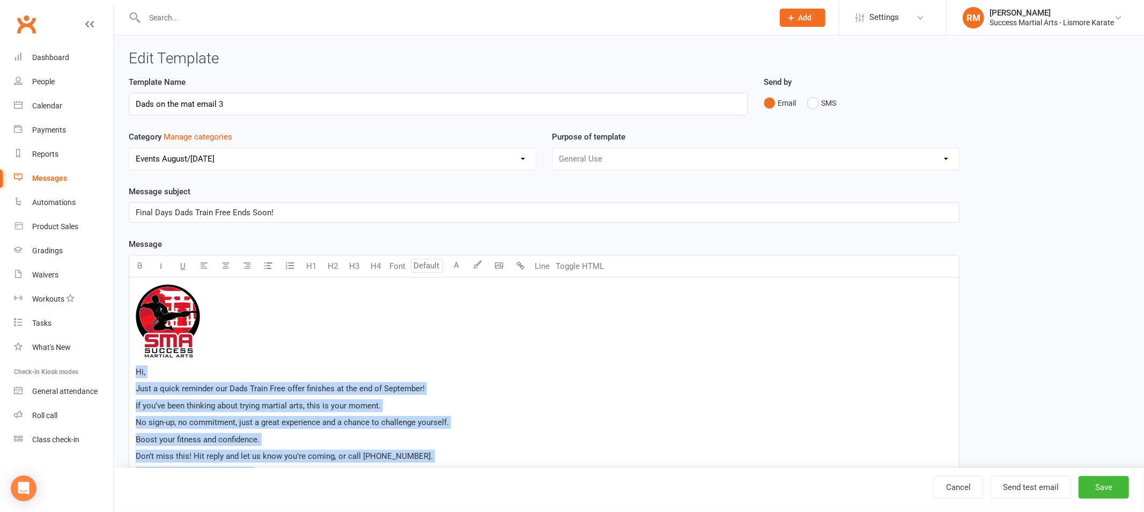
select select "100"
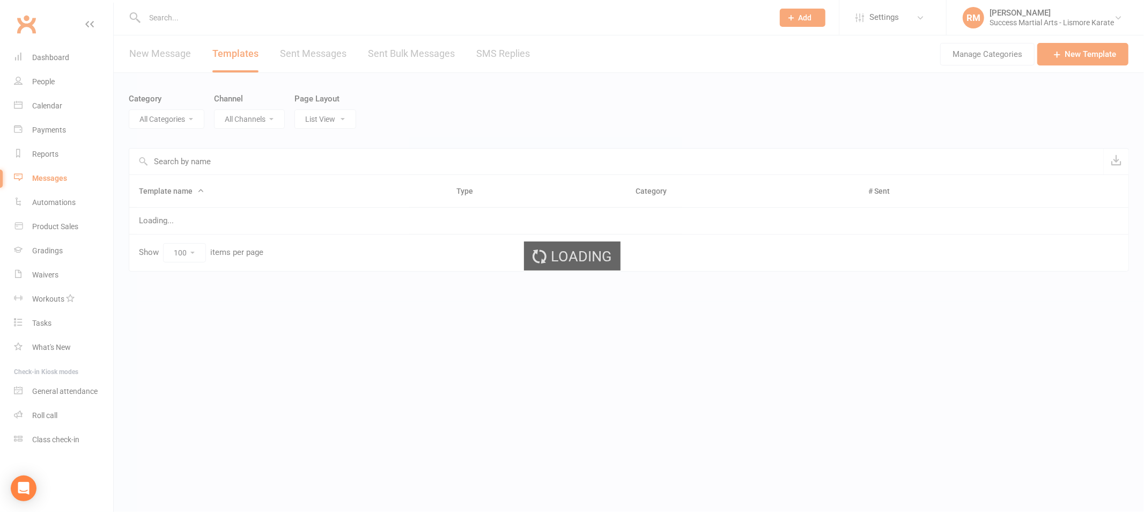
select select "18987"
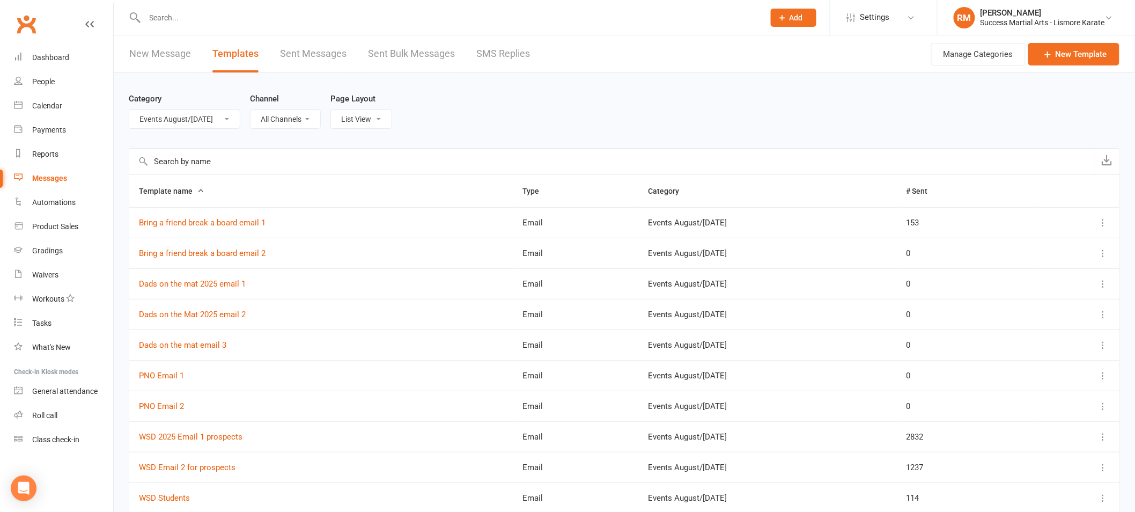
click at [188, 336] on td "Dads on the mat email 3" at bounding box center [321, 344] width 384 height 31
click at [190, 347] on link "Dads on the mat email 3" at bounding box center [182, 345] width 87 height 10
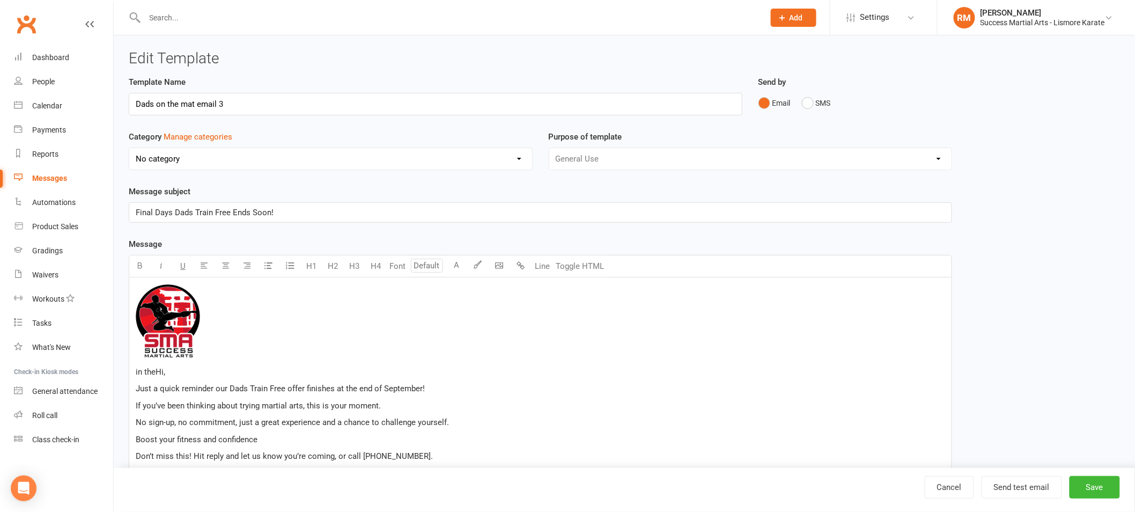
select select "18987"
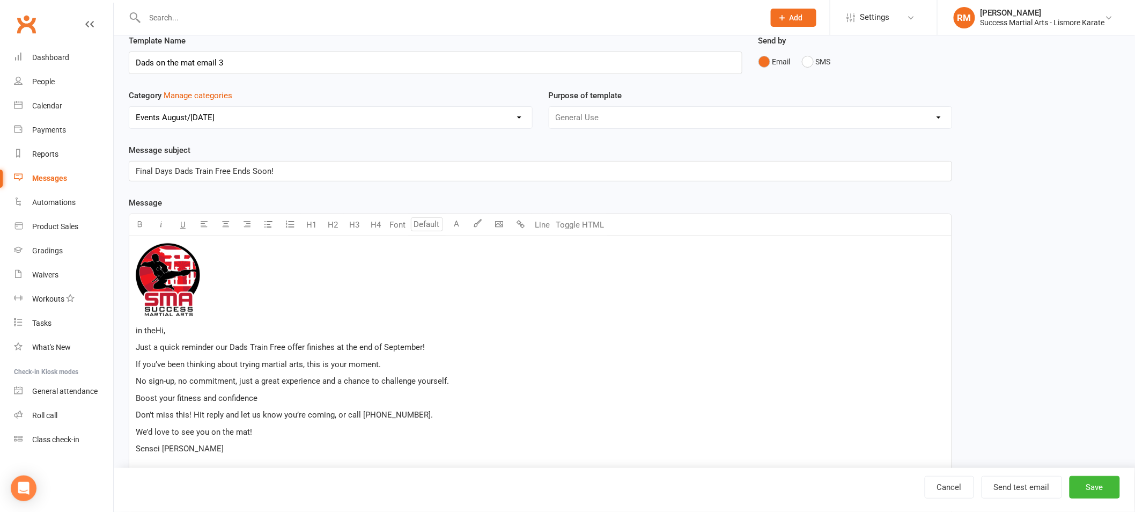
scroll to position [90, 0]
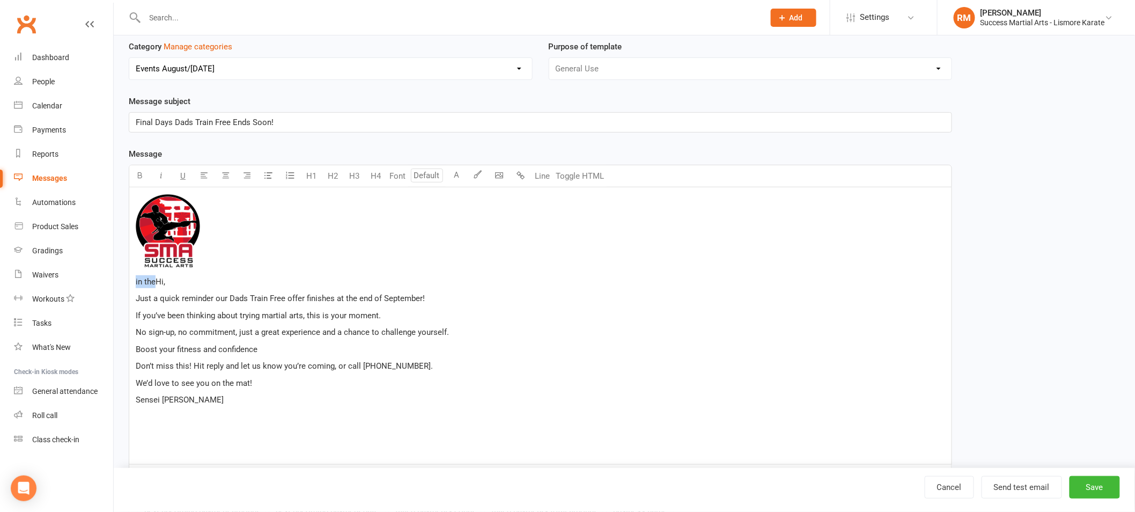
drag, startPoint x: 156, startPoint y: 281, endPoint x: 134, endPoint y: 278, distance: 22.2
click at [134, 278] on div "﻿ in theHi, Just a quick reminder our Dads Train Free offer finishes at the end…" at bounding box center [540, 325] width 822 height 277
click at [283, 346] on p "Boost your fitness and confidence" at bounding box center [540, 349] width 809 height 13
click at [1098, 483] on button "Save" at bounding box center [1095, 487] width 50 height 23
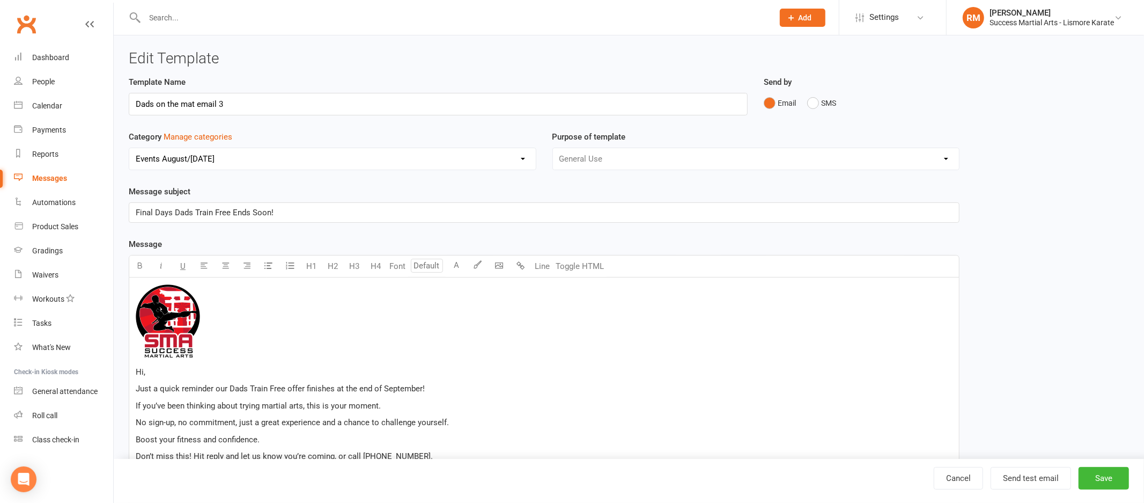
select select "100"
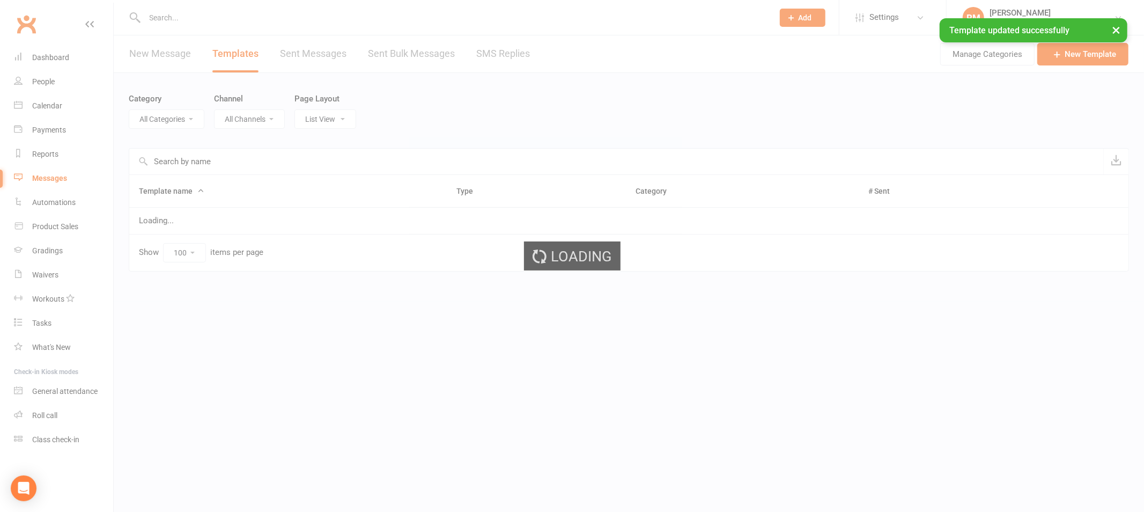
select select "18987"
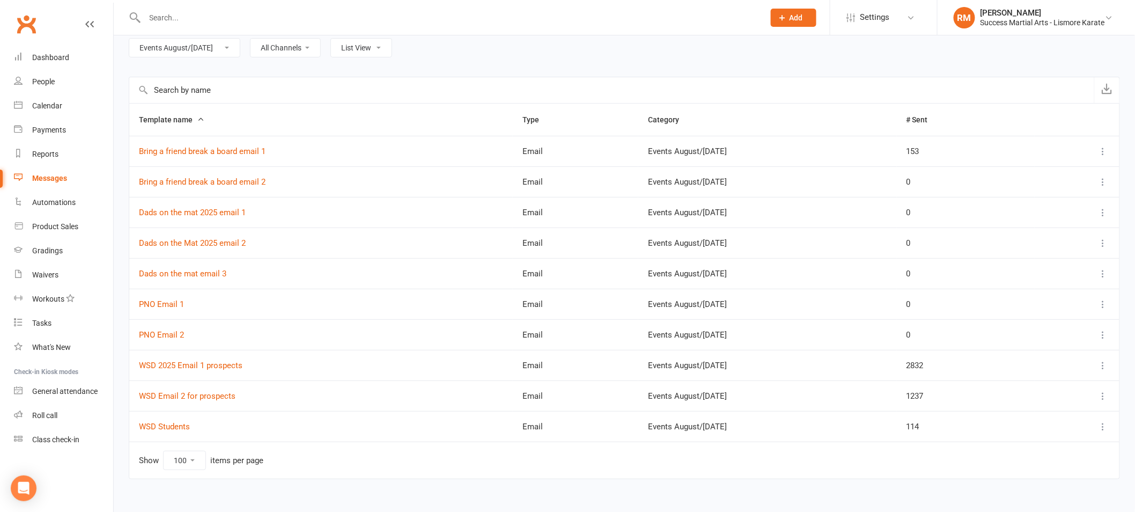
scroll to position [85, 0]
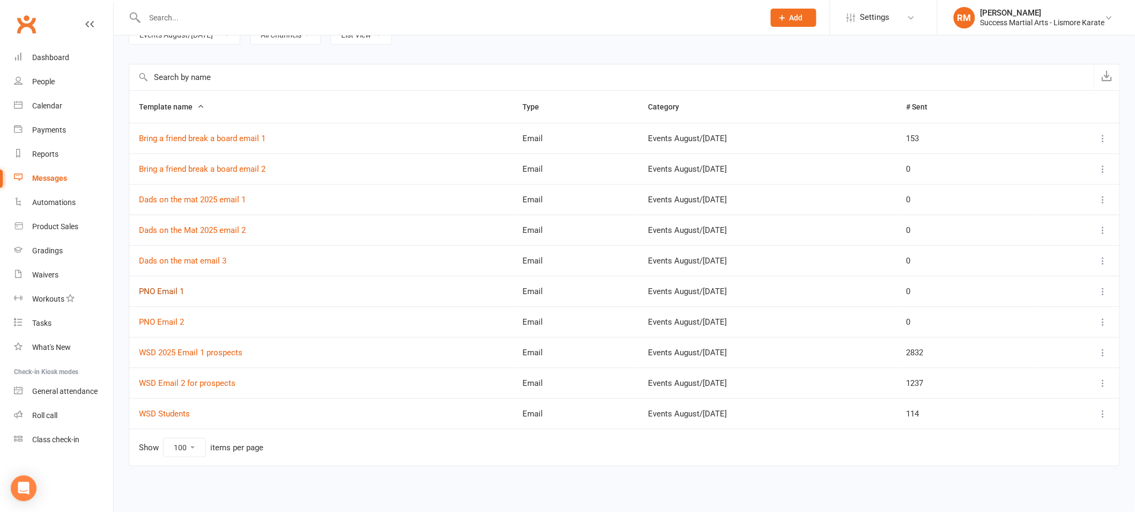
click at [167, 290] on link "PNO Email 1" at bounding box center [161, 291] width 45 height 10
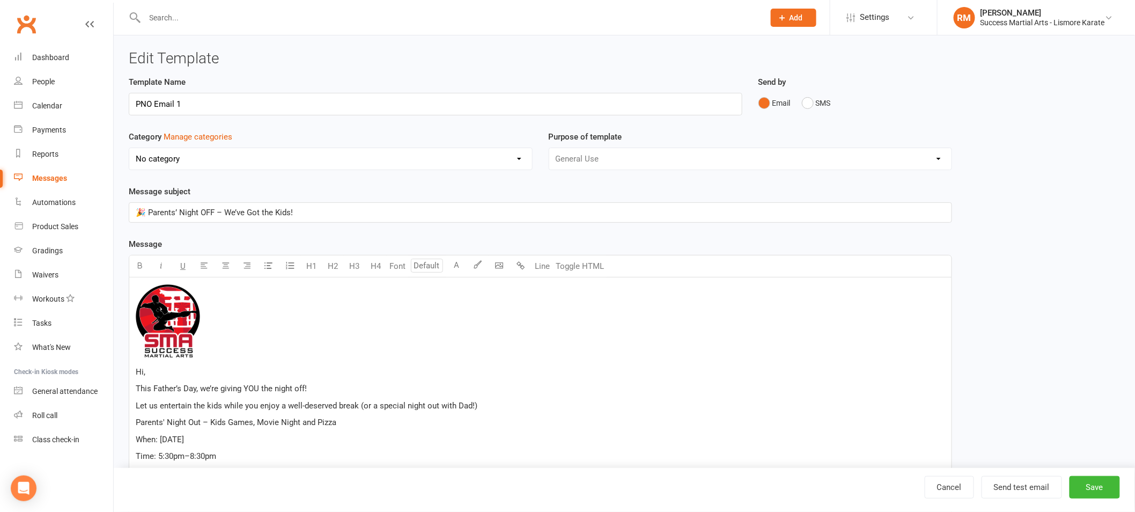
select select "18987"
click at [171, 102] on input "PNO Email 1" at bounding box center [436, 104] width 614 height 23
drag, startPoint x: 148, startPoint y: 212, endPoint x: 379, endPoint y: 214, distance: 230.7
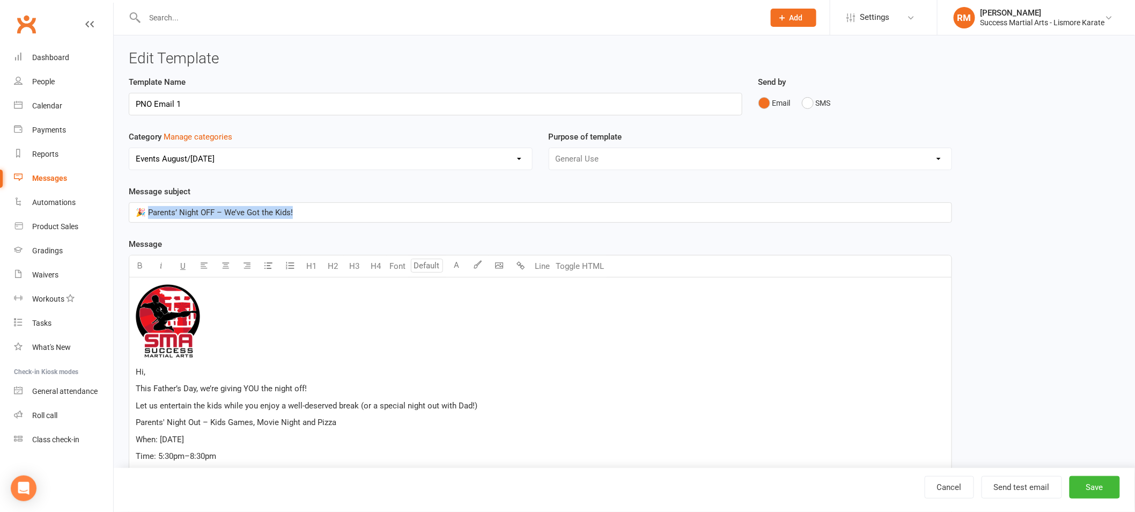
click at [379, 214] on p "🎉 Parents’ Night OFF – We’ve Got the Kids!" at bounding box center [540, 212] width 809 height 13
click at [161, 210] on span "🎉 Parents’ Night OFF – We’ve Got the Kids!" at bounding box center [214, 213] width 157 height 10
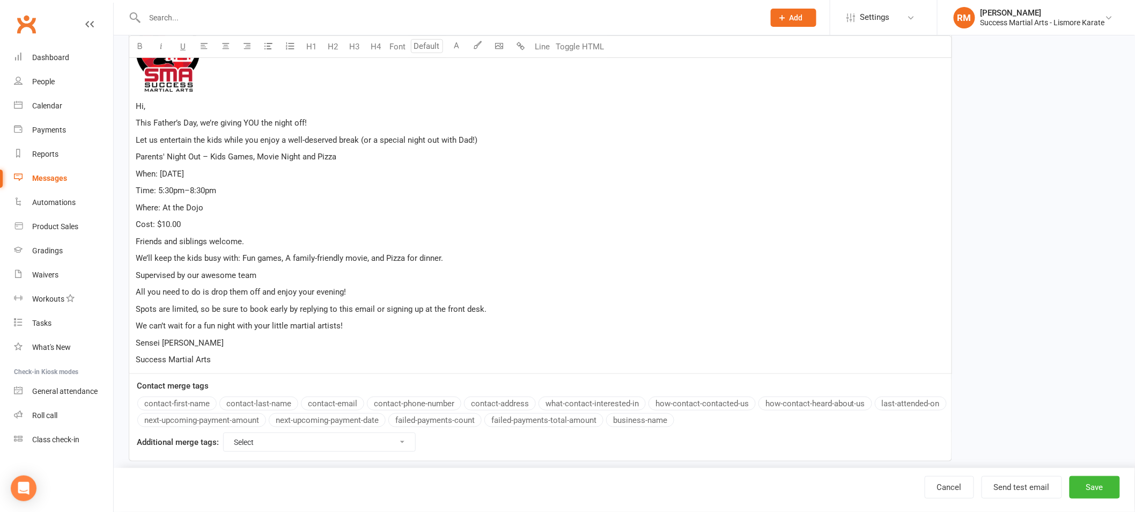
scroll to position [264, 0]
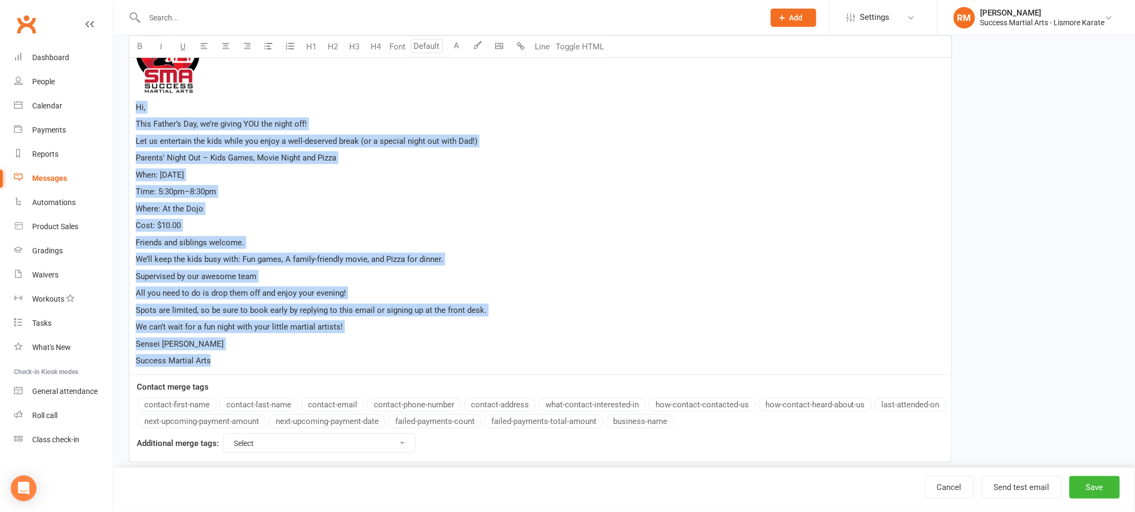
drag, startPoint x: 135, startPoint y: 108, endPoint x: 297, endPoint y: 365, distance: 303.6
click at [297, 365] on div "﻿ Hi, This Father’s Day, we’re giving YOU the night off! Let us entertain the k…" at bounding box center [540, 194] width 822 height 362
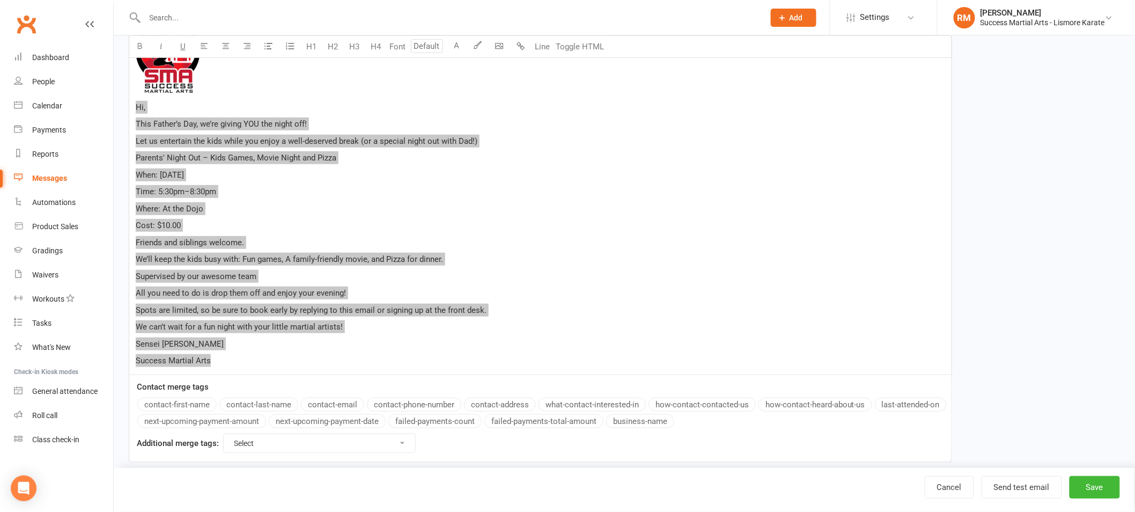
scroll to position [104, 0]
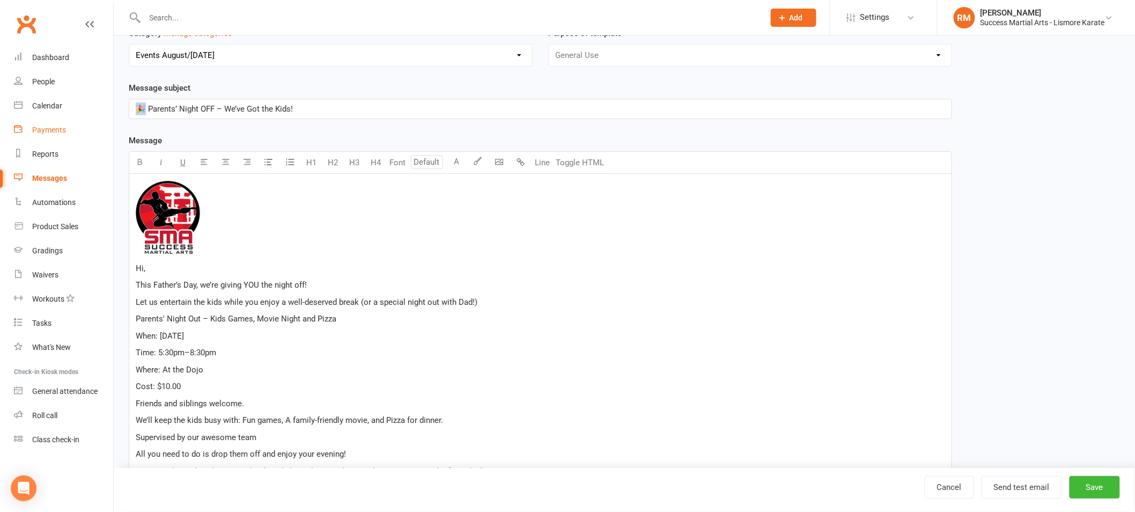
drag, startPoint x: 146, startPoint y: 106, endPoint x: 24, endPoint y: 118, distance: 122.9
click at [82, 106] on ui-view "Prospect Member Non-attending contact Class / event Appointment Grading event T…" at bounding box center [567, 273] width 1135 height 748
click at [149, 107] on span "🎉 Parents’ Night OFF – We’ve Got the Kids!" at bounding box center [214, 109] width 157 height 10
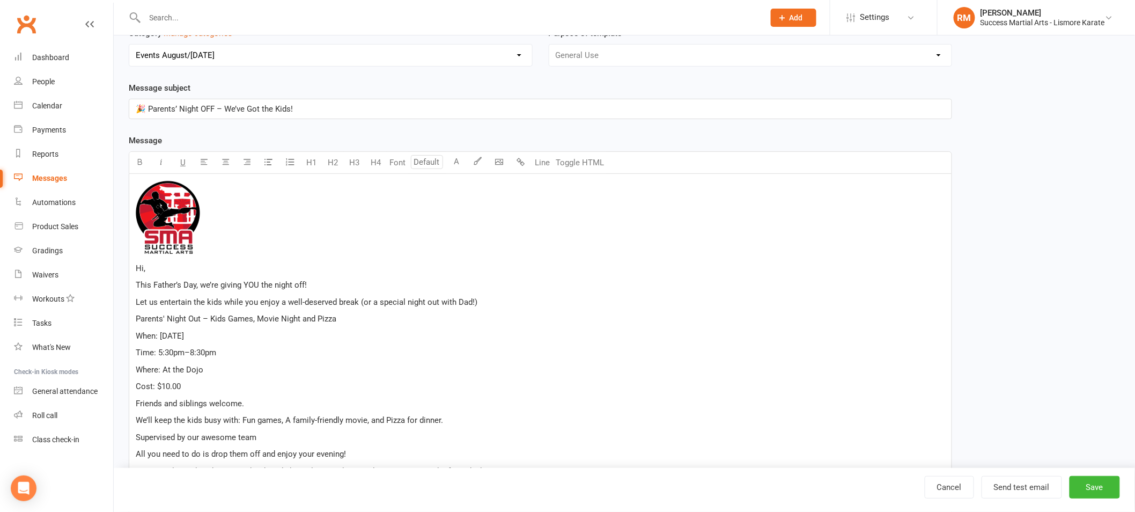
drag, startPoint x: 138, startPoint y: 267, endPoint x: 259, endPoint y: 359, distance: 151.6
click at [259, 359] on div "﻿ Hi, This Father’s Day, we’re giving YOU the night off! Let us entertain the k…" at bounding box center [540, 355] width 822 height 362
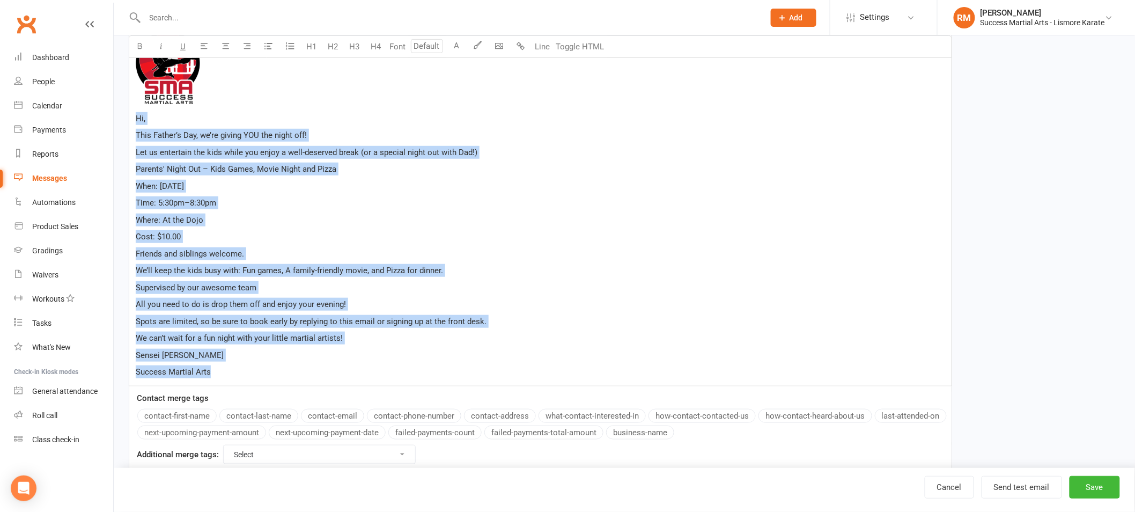
scroll to position [282, 0]
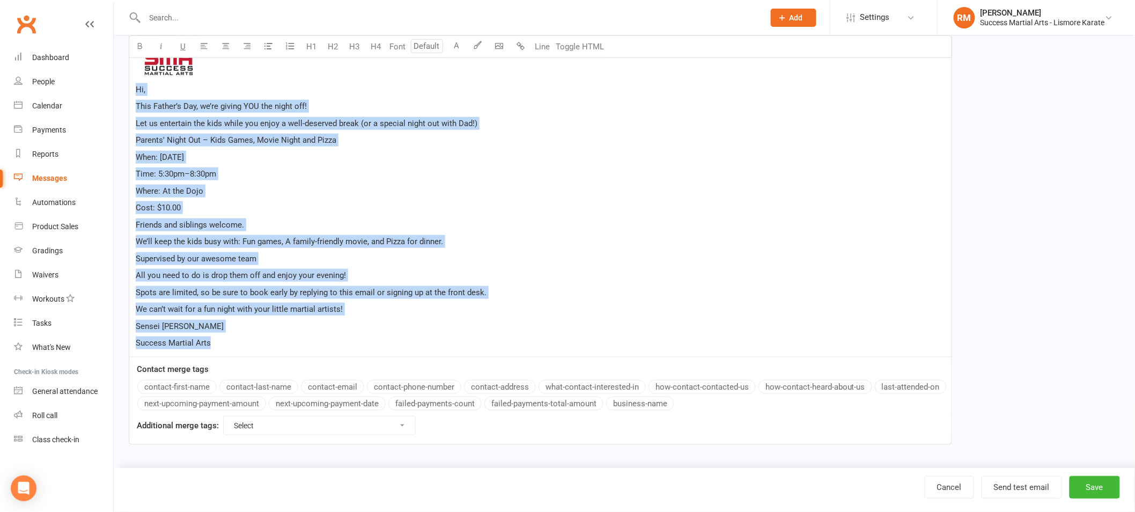
drag, startPoint x: 137, startPoint y: 268, endPoint x: 303, endPoint y: 344, distance: 182.7
click at [303, 344] on div "﻿ Hi, This Father’s Day, we’re giving YOU the night off! Let us entertain the k…" at bounding box center [540, 176] width 822 height 362
click at [946, 490] on link "Cancel" at bounding box center [949, 487] width 49 height 23
select select "100"
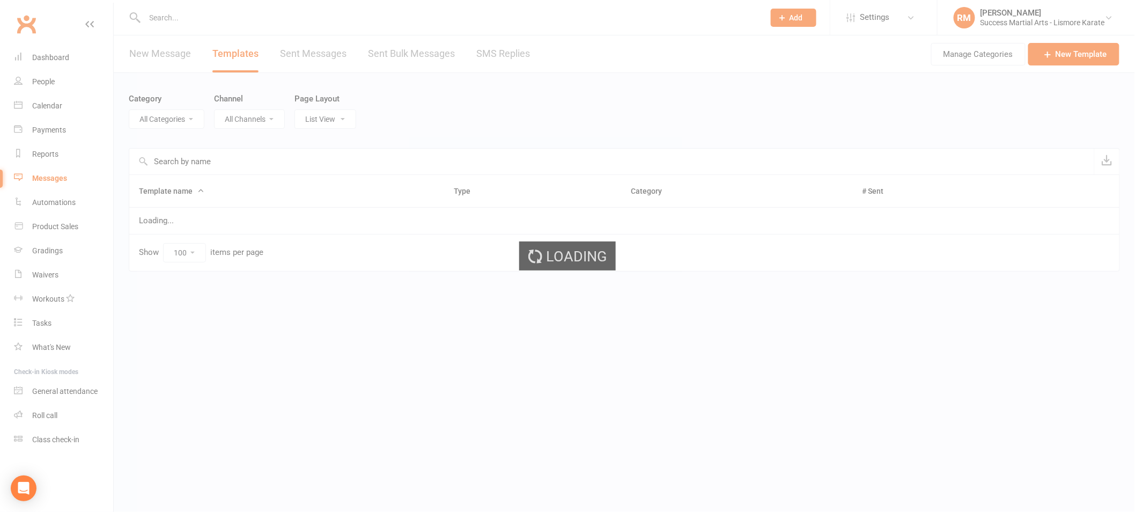
select select "18987"
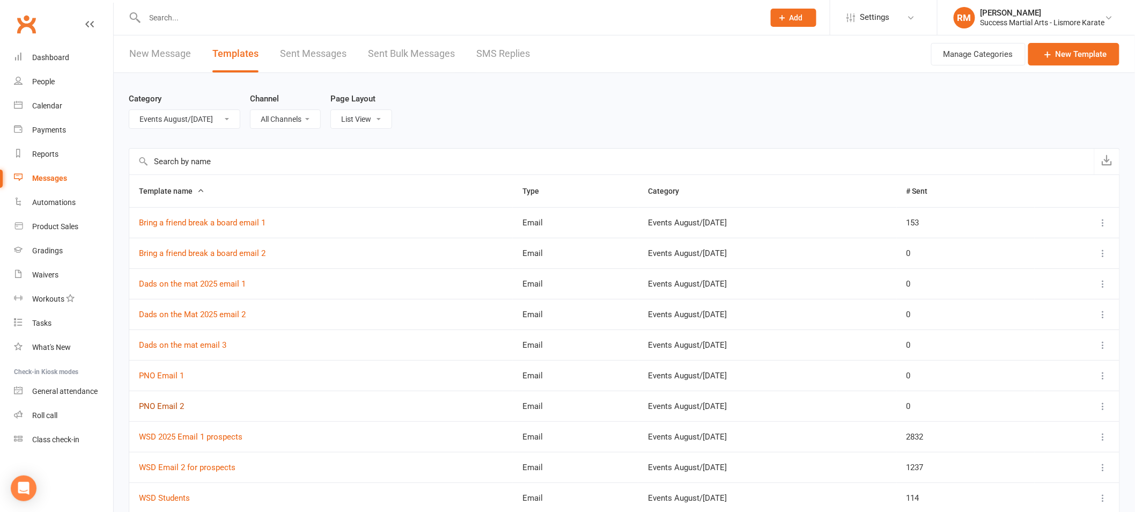
click at [168, 408] on link "PNO Email 2" at bounding box center [161, 406] width 45 height 10
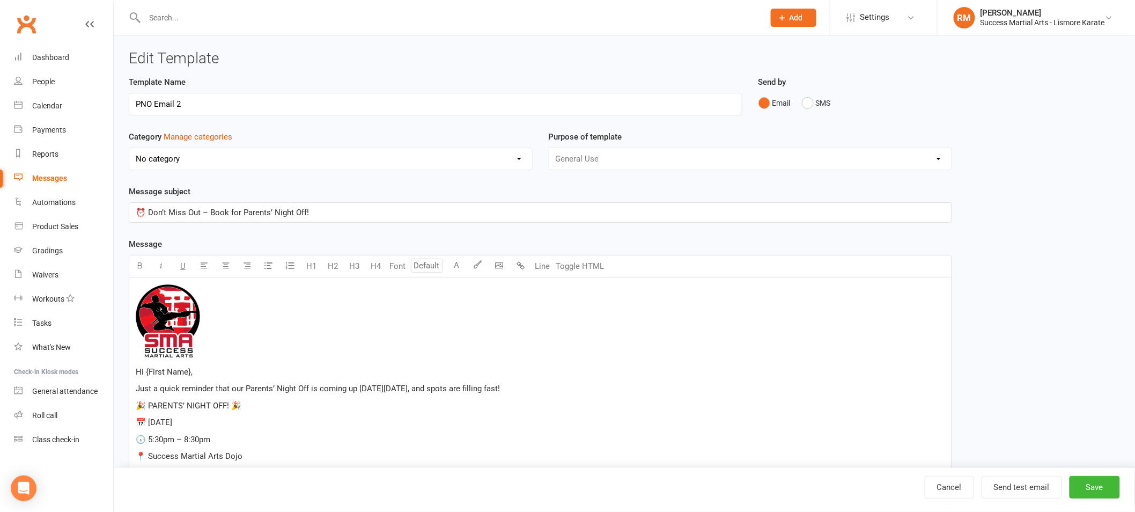
select select "18987"
click at [188, 107] on input "PNO Email 2" at bounding box center [436, 104] width 614 height 23
click at [183, 216] on span "⏰ Don’t Miss Out – Book for Parents’ Night Off!" at bounding box center [222, 213] width 173 height 10
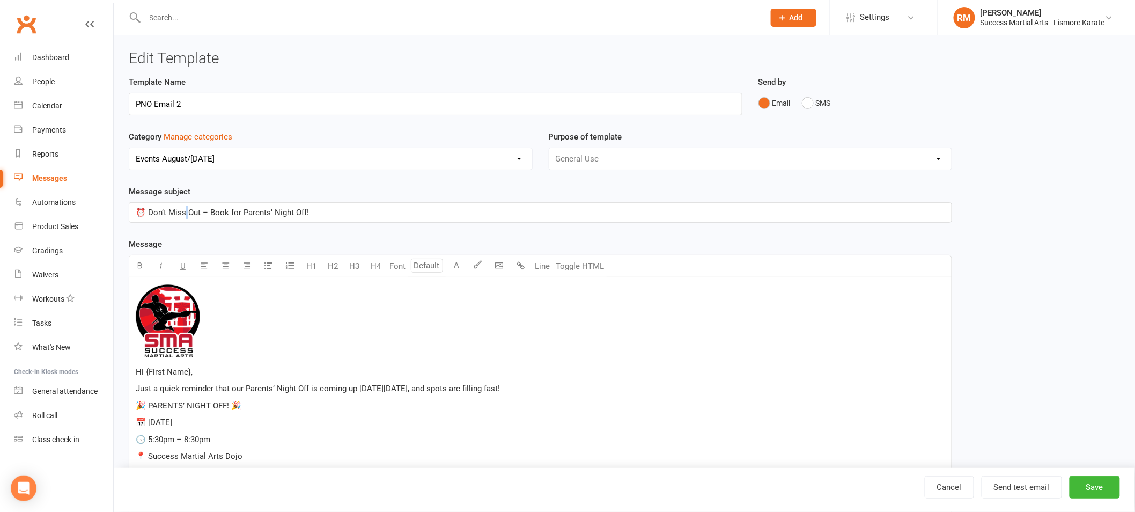
click at [183, 216] on span "⏰ Don’t Miss Out – Book for Parents’ Night Off!" at bounding box center [222, 213] width 173 height 10
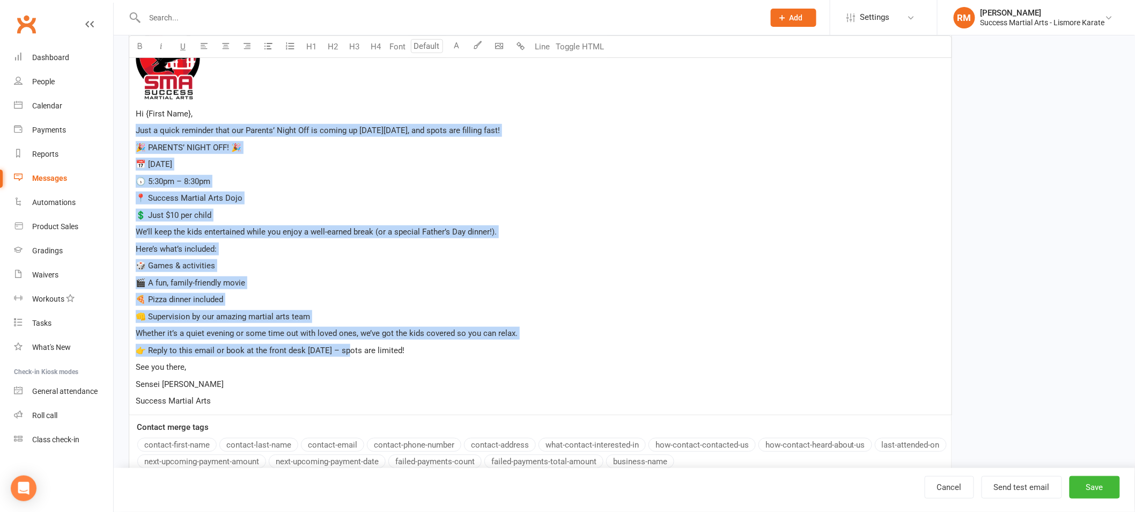
scroll to position [279, 0]
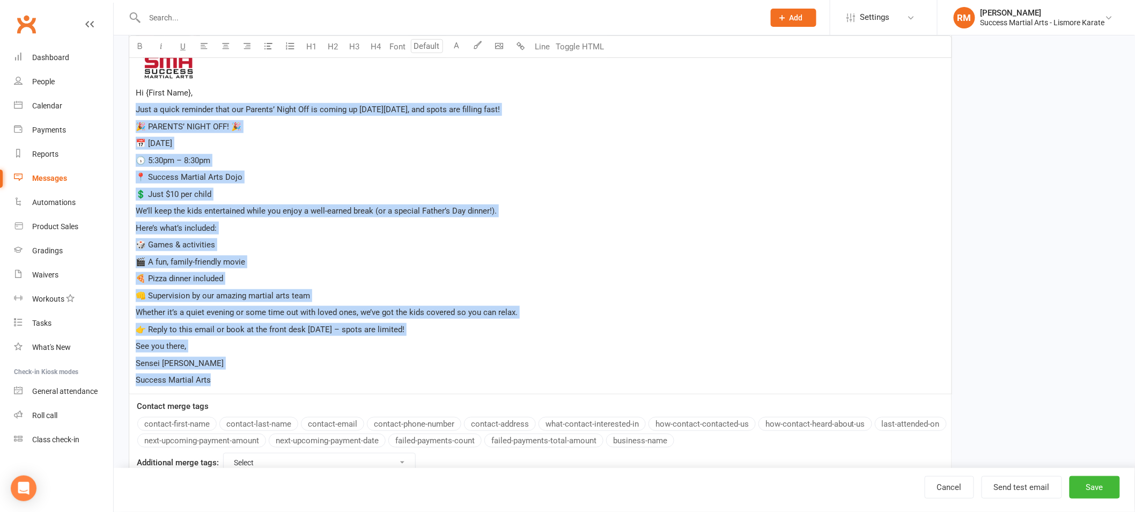
drag, startPoint x: 137, startPoint y: 180, endPoint x: 316, endPoint y: 381, distance: 269.0
click at [316, 381] on div "﻿ Hi {First Name}, Just a quick reminder that our Parents’ Night Off is coming …" at bounding box center [540, 195] width 822 height 395
click at [947, 489] on link "Cancel" at bounding box center [949, 487] width 49 height 23
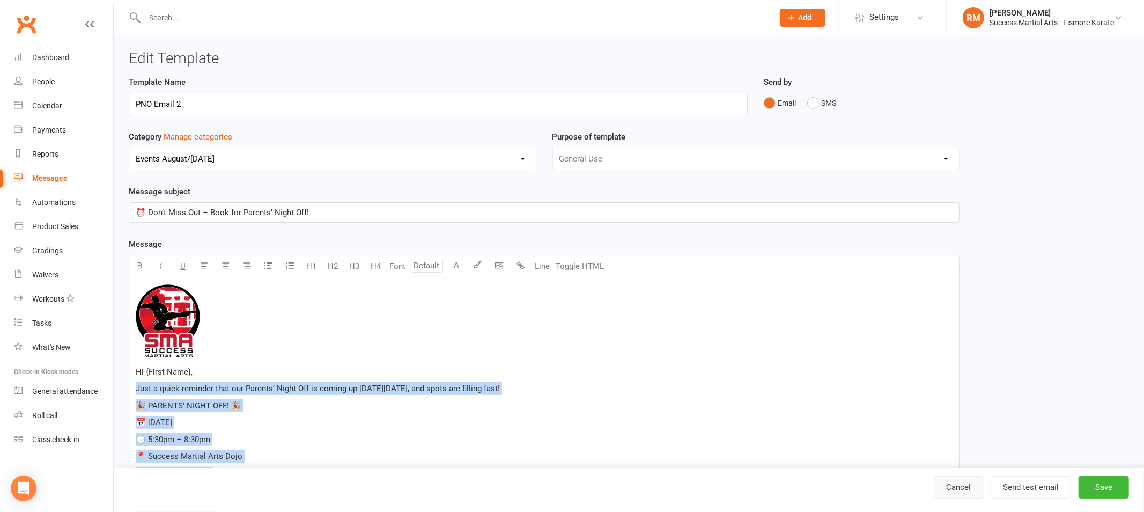
select select "100"
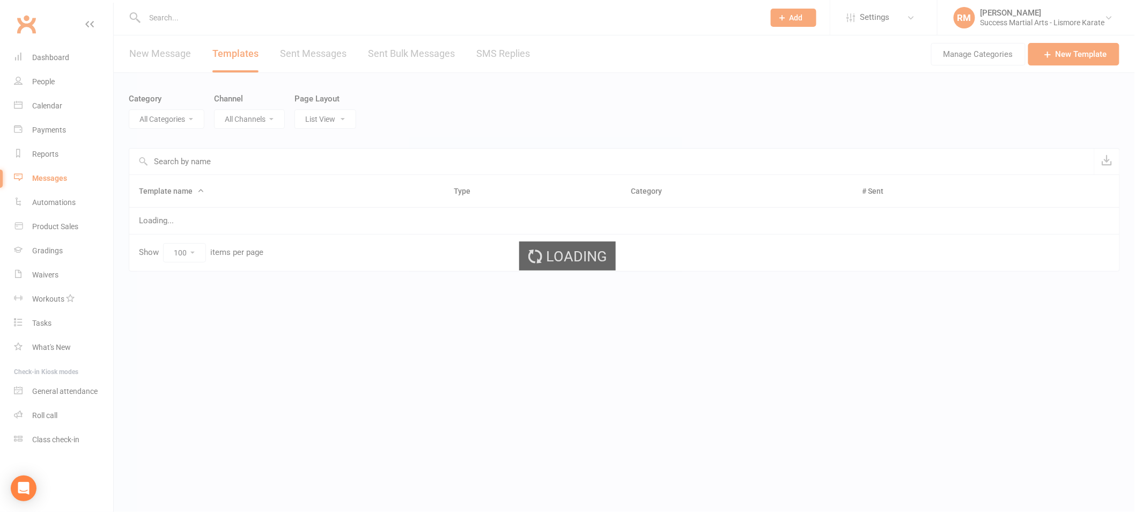
select select "18987"
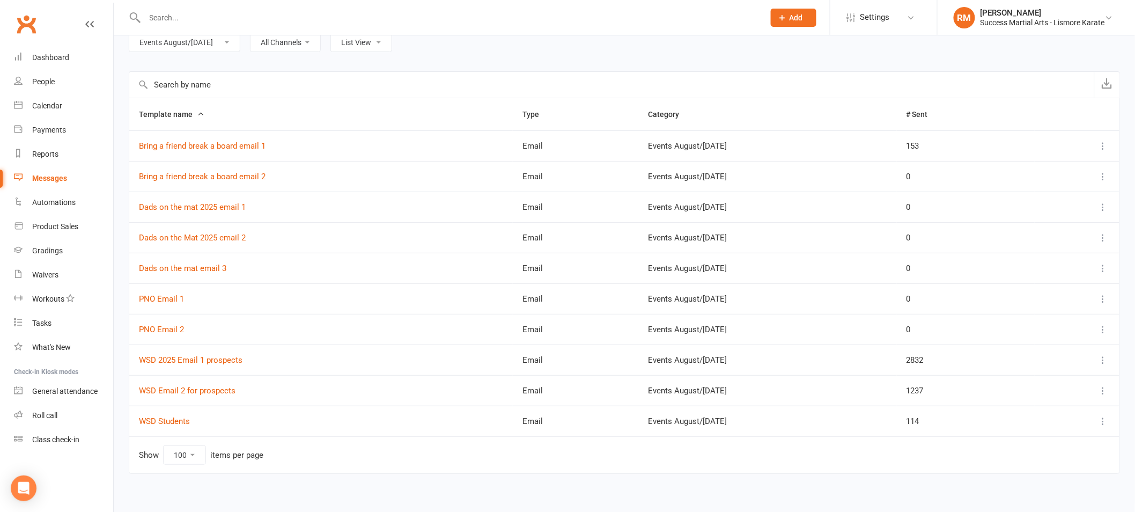
scroll to position [85, 0]
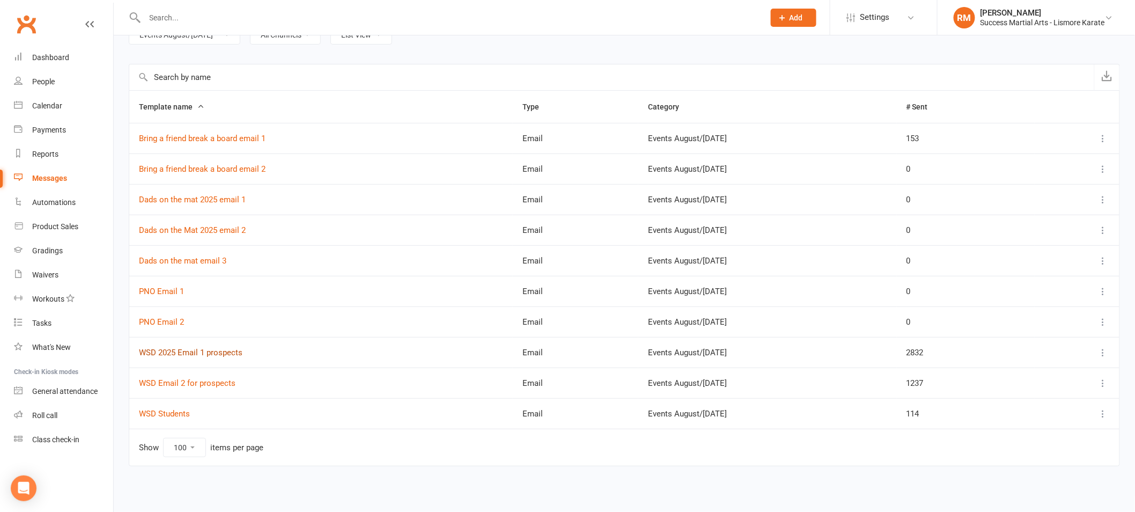
click at [189, 351] on link "WSD 2025 Email 1 prospects" at bounding box center [191, 353] width 104 height 10
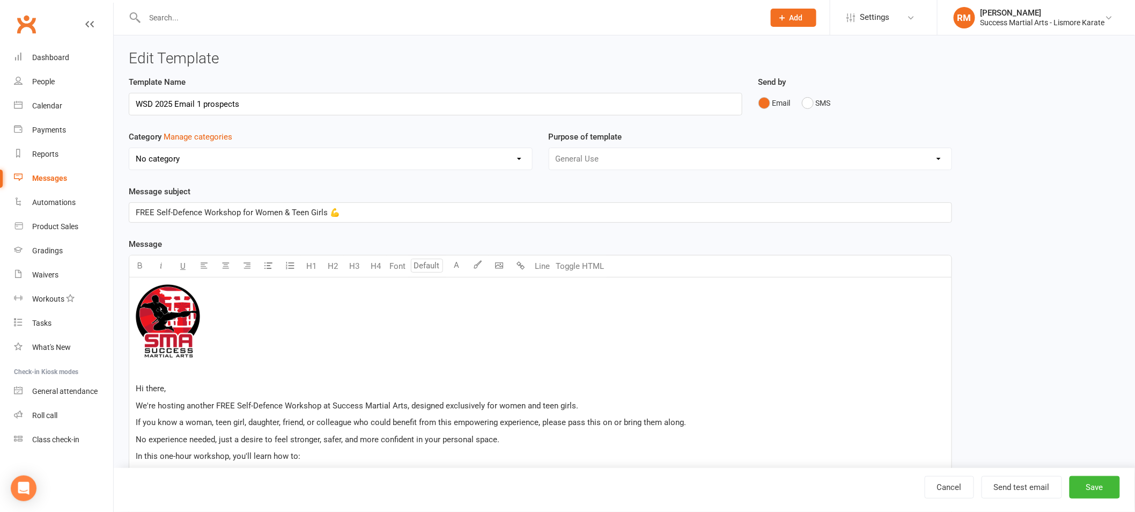
select select "18987"
click at [185, 99] on input "WSD 2025 Email 1 prospects" at bounding box center [436, 104] width 614 height 23
click at [182, 209] on span "FREE Self-Defence Workshop for Women & Teen Girls 💪" at bounding box center [238, 213] width 204 height 10
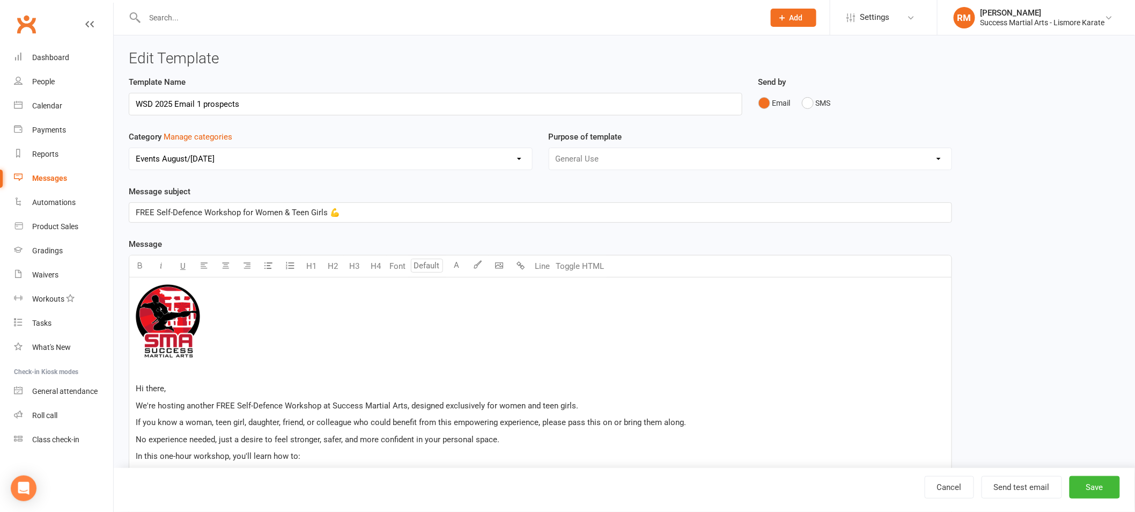
click at [182, 209] on span "FREE Self-Defence Workshop for Women & Teen Girls 💪" at bounding box center [238, 213] width 204 height 10
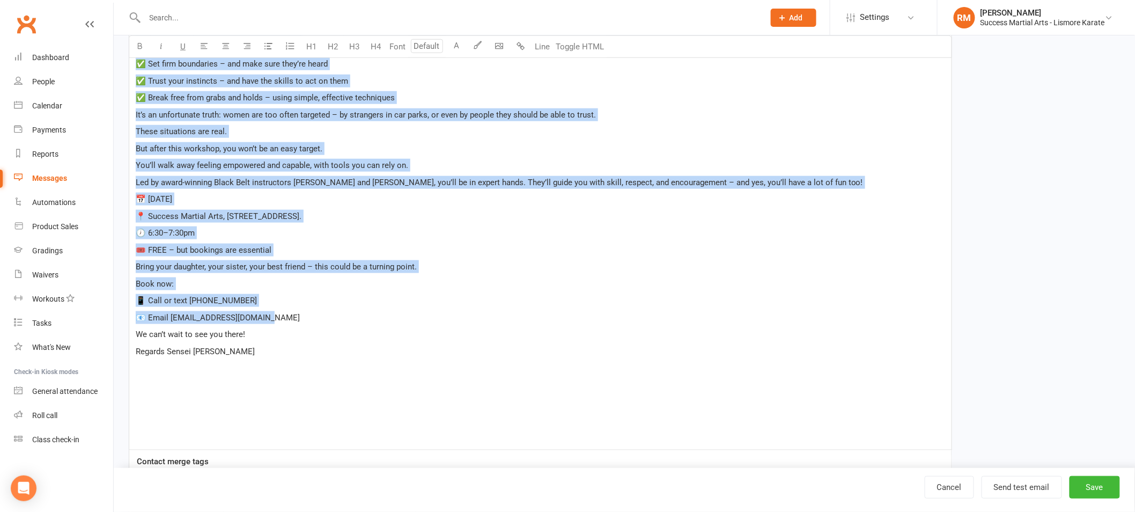
scroll to position [426, 0]
drag, startPoint x: 137, startPoint y: 242, endPoint x: 290, endPoint y: 348, distance: 186.2
click at [290, 348] on div "﻿ Hi there, We're hosting another FREE Self-Defence Workshop at Success Martial…" at bounding box center [540, 150] width 822 height 598
click at [946, 484] on link "Cancel" at bounding box center [949, 487] width 49 height 23
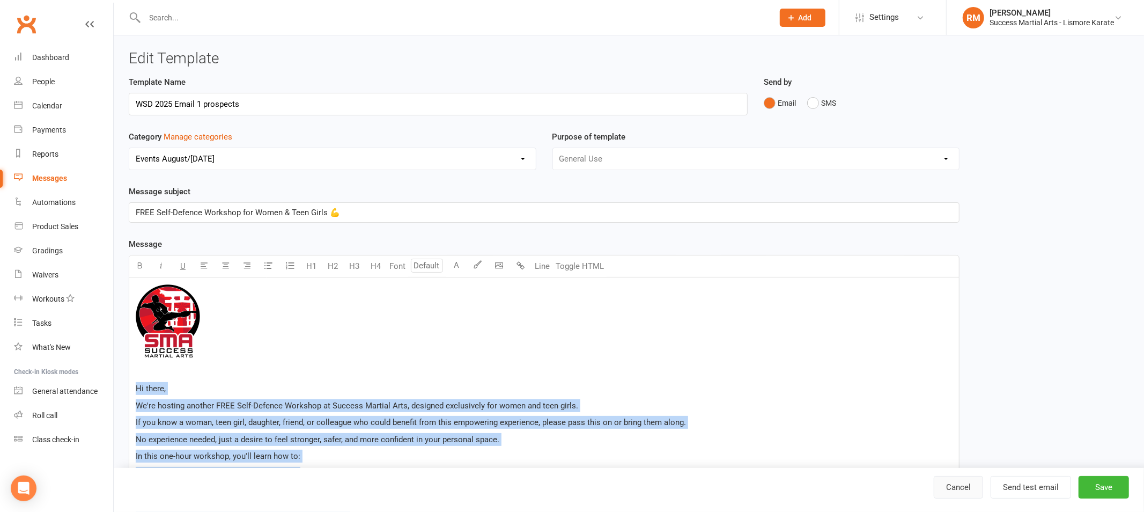
select select "100"
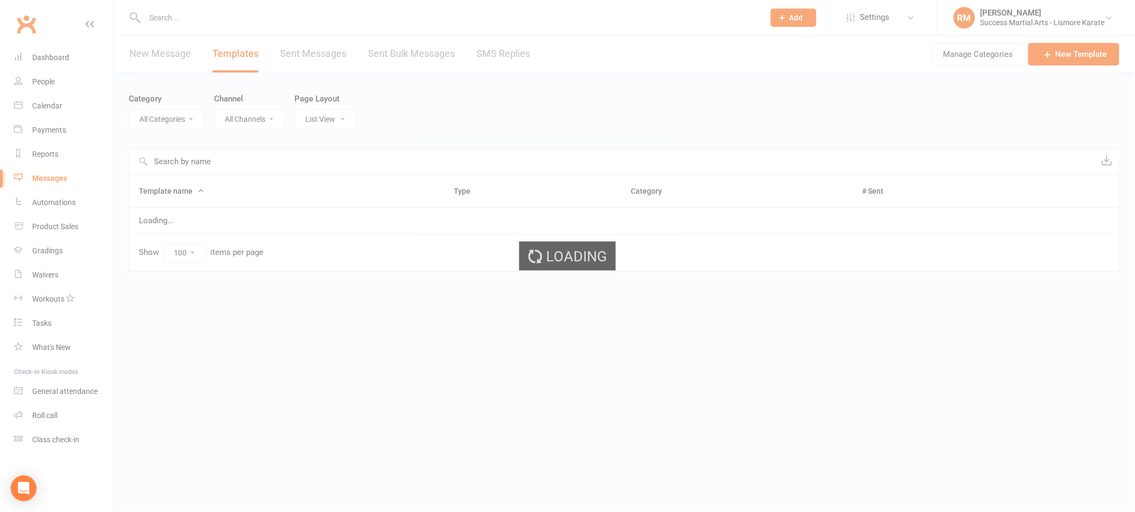
select select "18987"
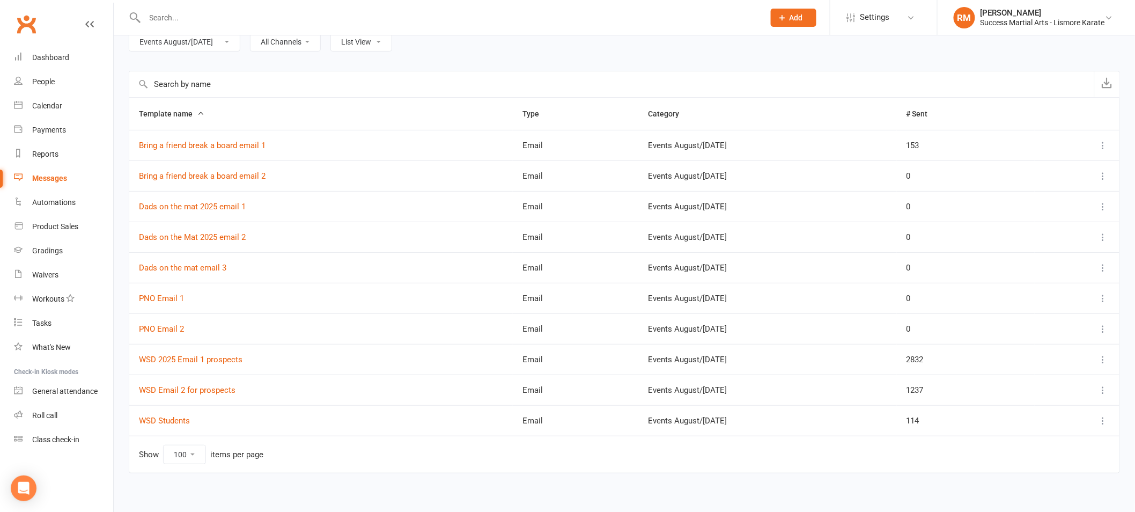
scroll to position [85, 0]
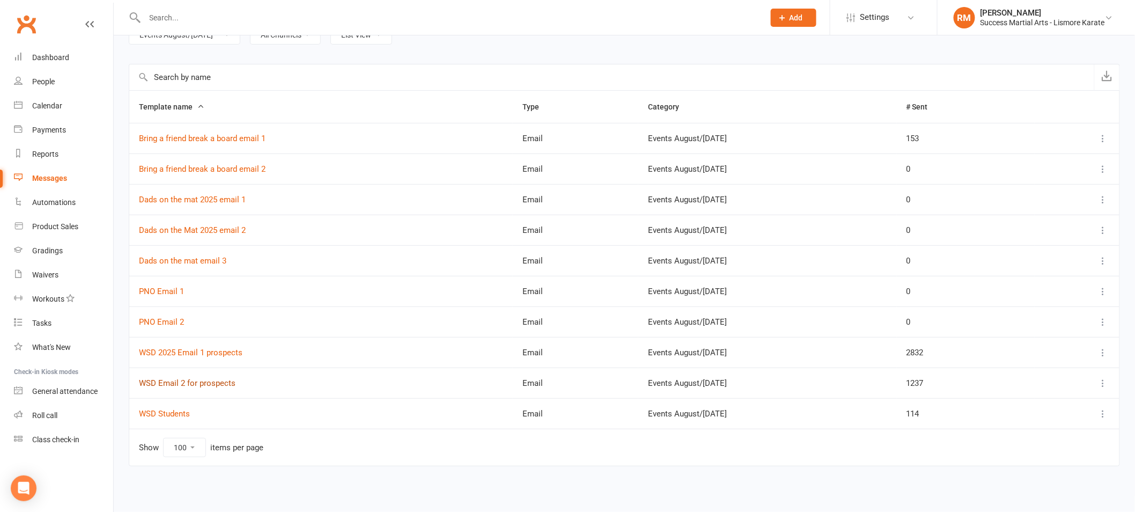
click at [190, 385] on link "WSD Email 2 for prospects" at bounding box center [187, 383] width 97 height 10
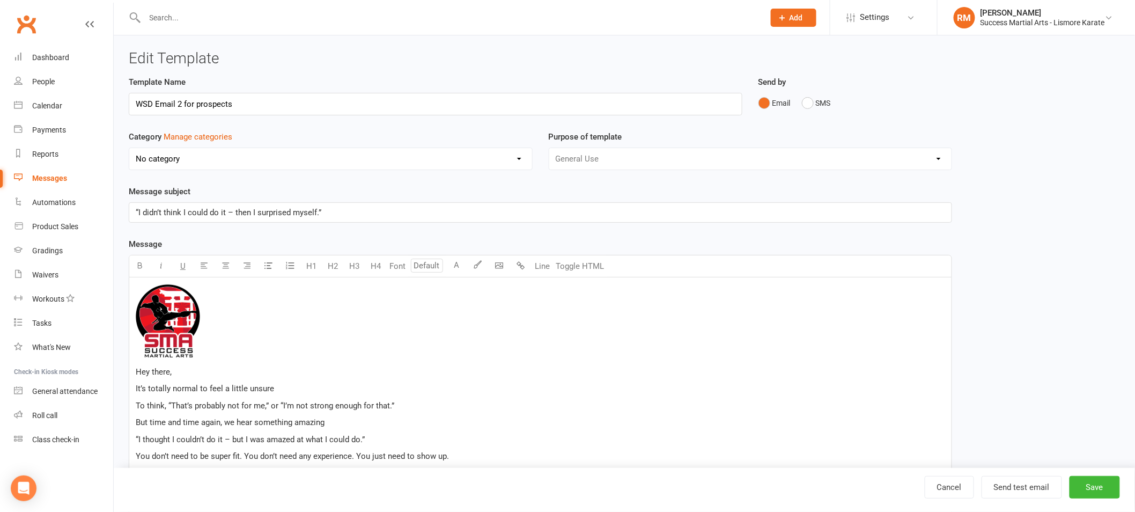
select select "18987"
click at [197, 101] on input "WSD Email 2 for prospects" at bounding box center [436, 104] width 614 height 23
click at [203, 208] on span "“I didn’t think I could do it – then I surprised myself.”" at bounding box center [229, 213] width 186 height 10
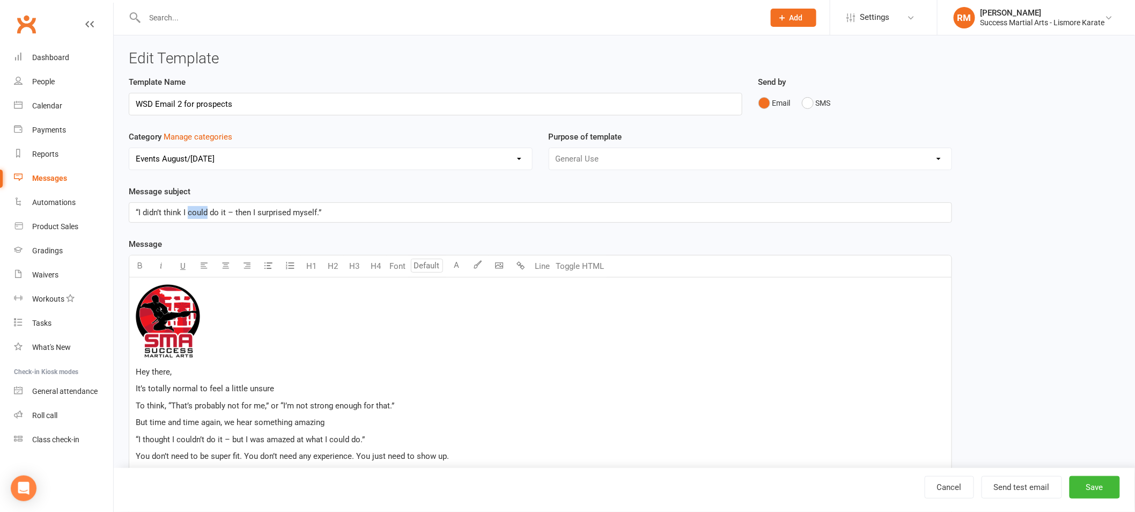
click at [203, 208] on span "“I didn’t think I could do it – then I surprised myself.”" at bounding box center [229, 213] width 186 height 10
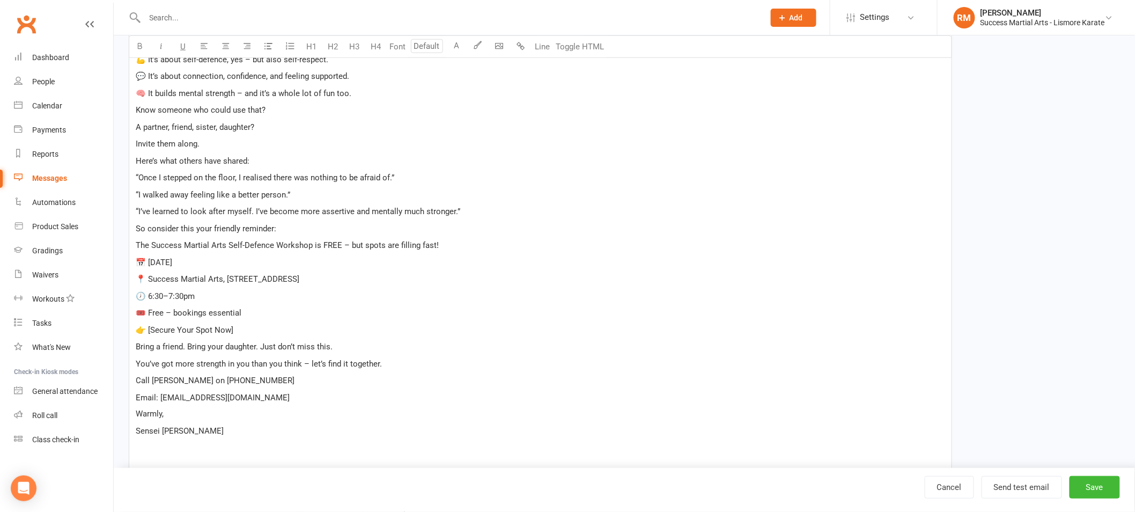
scroll to position [452, 0]
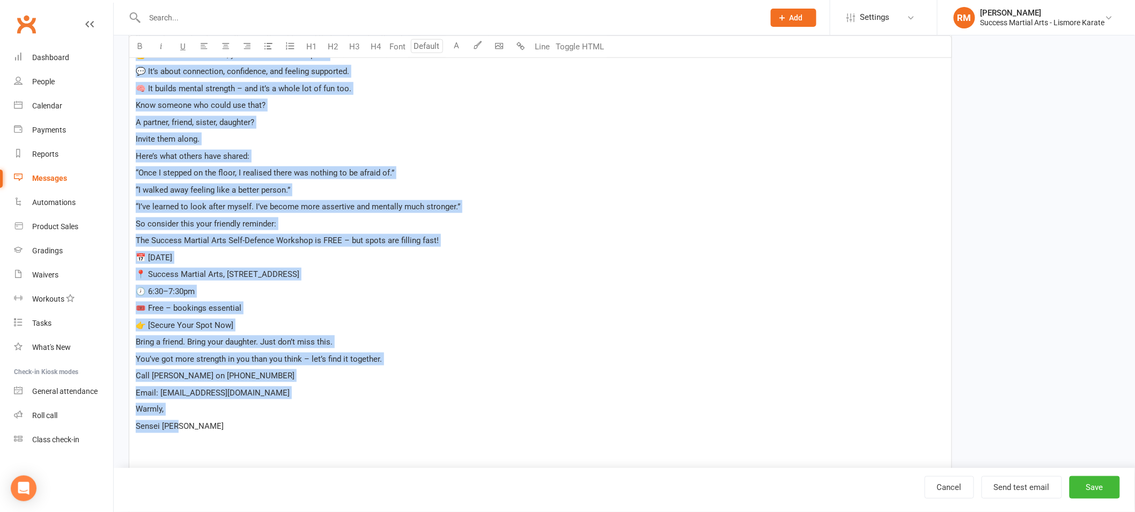
drag, startPoint x: 136, startPoint y: 167, endPoint x: 311, endPoint y: 421, distance: 308.9
click at [311, 421] on div "﻿ Hey there, It’s totally normal to feel a little unsure To think, “That’s prob…" at bounding box center [540, 149] width 822 height 649
click at [337, 277] on p "📍 Success Martial Arts, [STREET_ADDRESS]" at bounding box center [540, 274] width 809 height 13
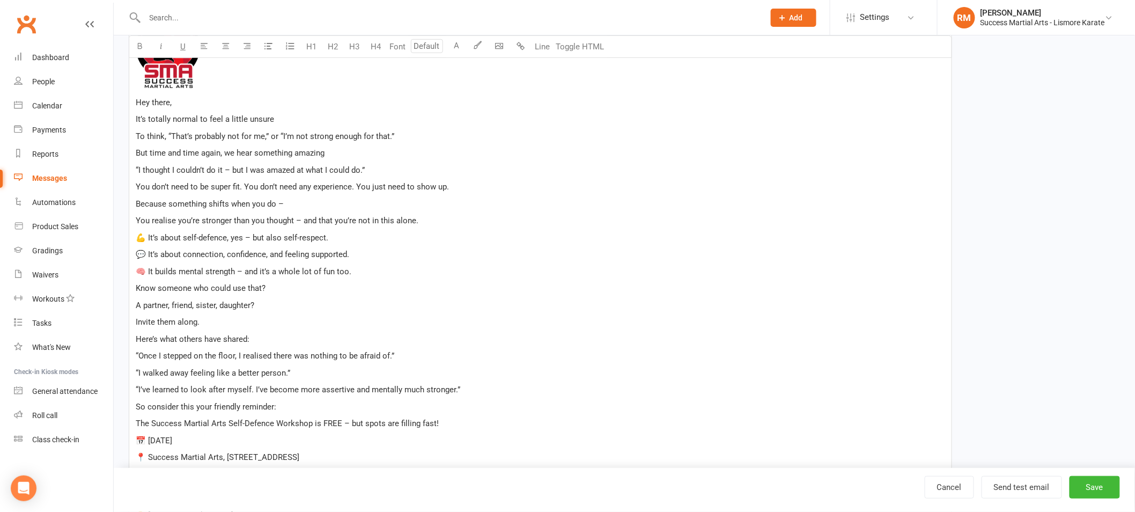
scroll to position [88, 0]
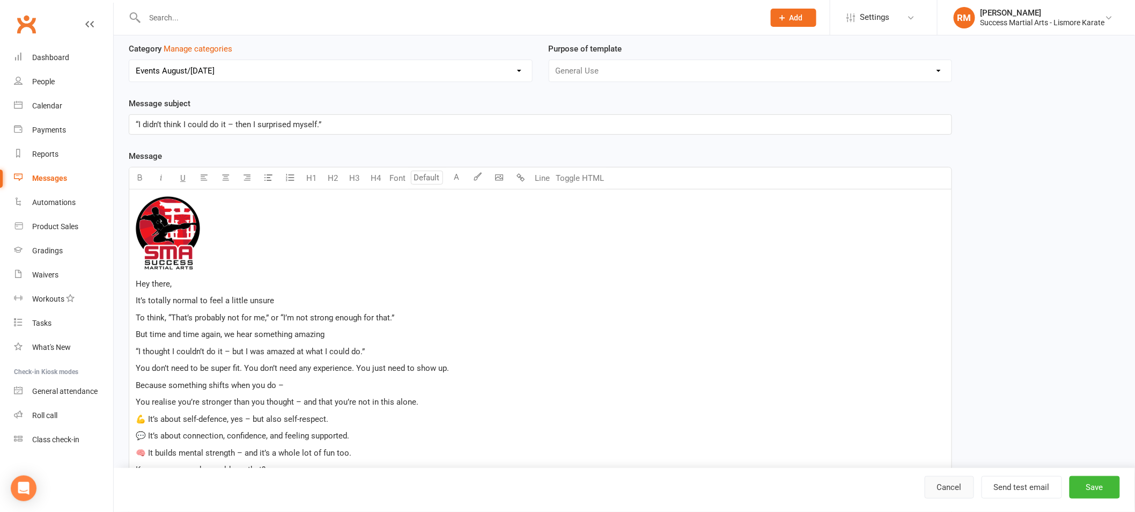
click at [952, 483] on link "Cancel" at bounding box center [949, 487] width 49 height 23
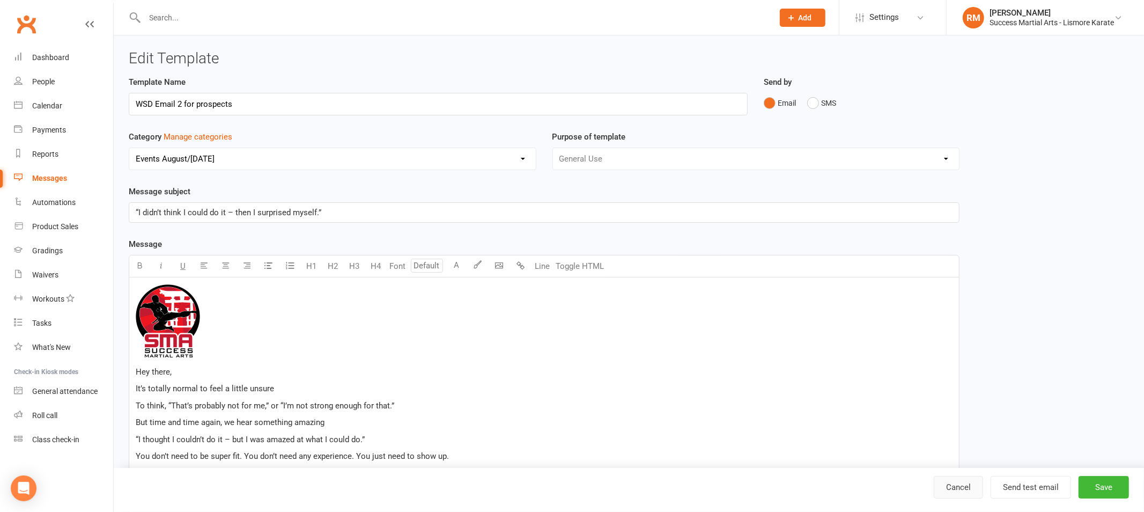
select select "100"
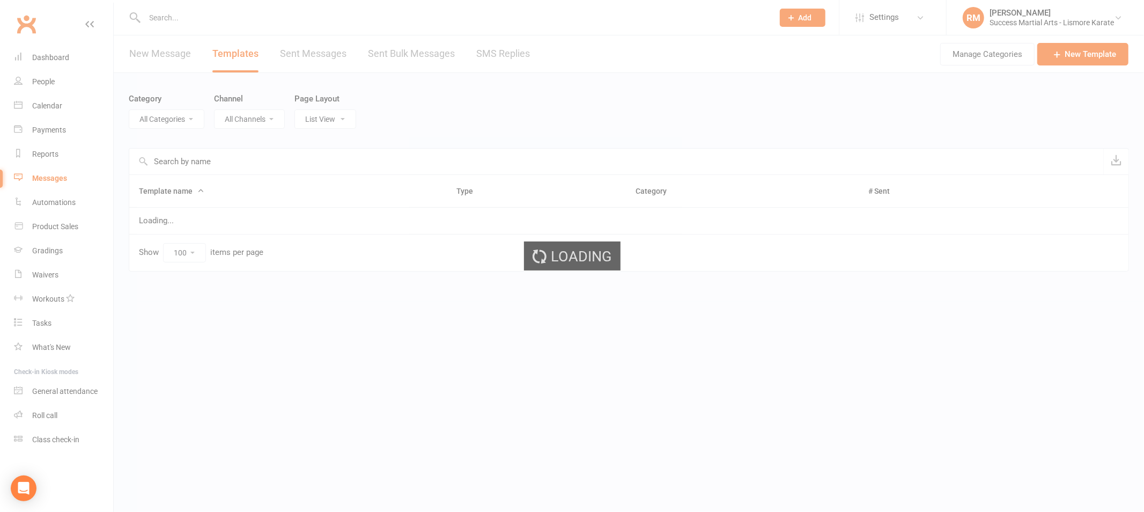
select select "18987"
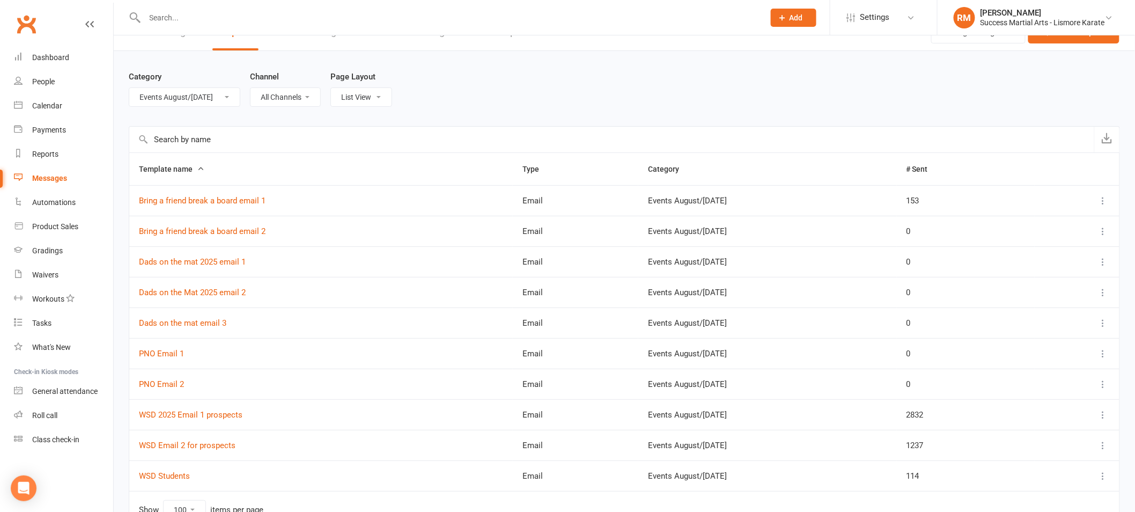
scroll to position [85, 0]
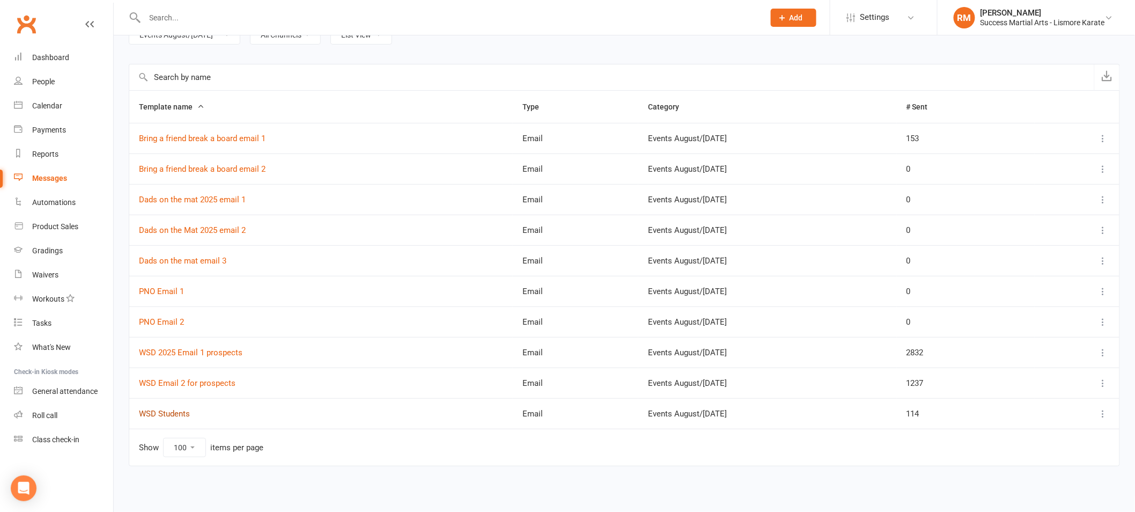
click at [153, 417] on link "WSD Students" at bounding box center [164, 414] width 51 height 10
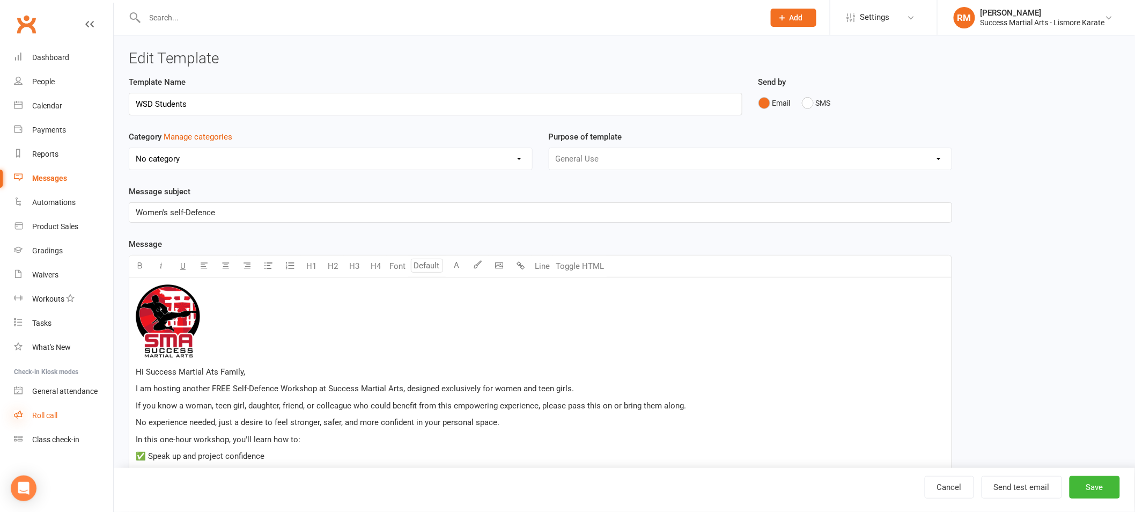
select select "18987"
click at [185, 103] on input "WSD Students" at bounding box center [436, 104] width 614 height 23
click at [173, 214] on span "Women's self-Defence" at bounding box center [175, 213] width 79 height 10
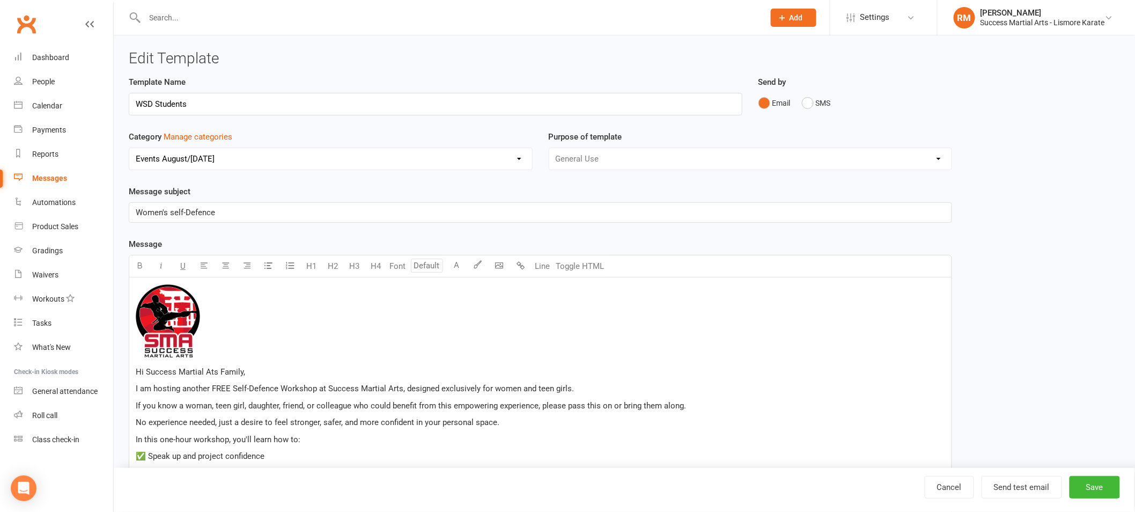
click at [173, 214] on span "Women's self-Defence" at bounding box center [175, 213] width 79 height 10
click at [134, 394] on div "﻿ Hi Success Martial Ats Family, I am hosting another FREE Self-Defence Worksho…" at bounding box center [540, 508] width 822 height 463
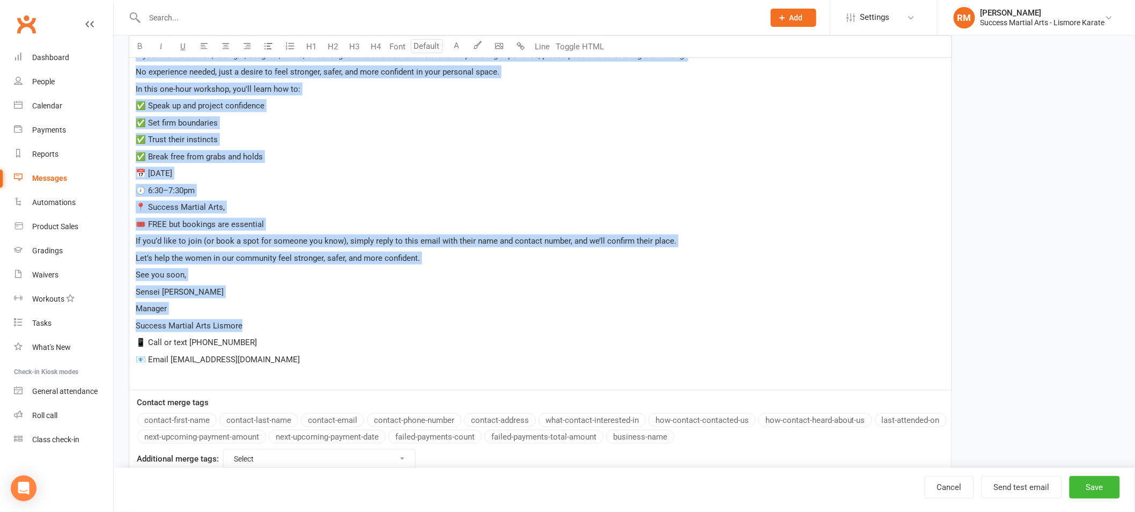
scroll to position [363, 0]
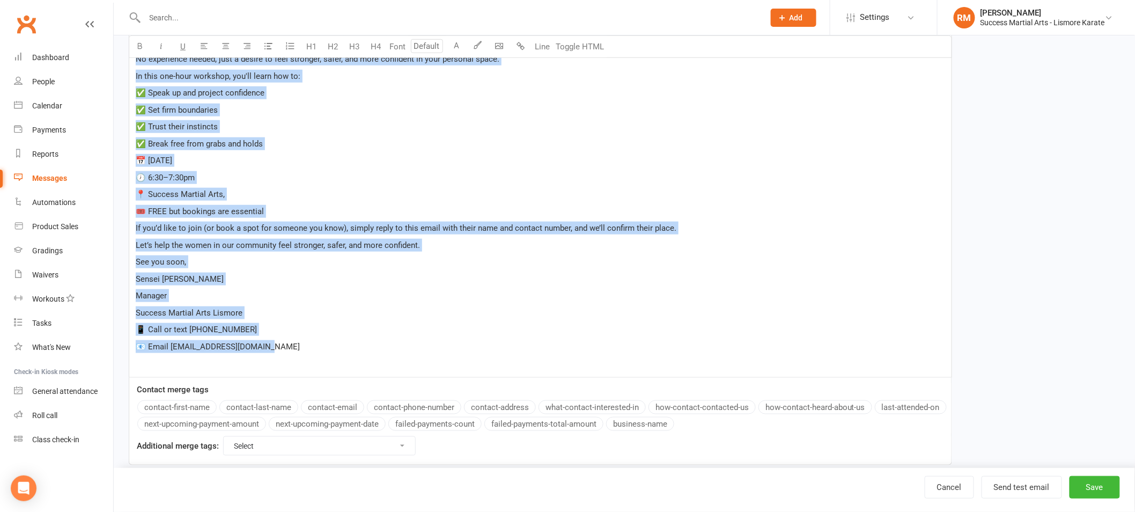
drag, startPoint x: 138, startPoint y: 123, endPoint x: 278, endPoint y: 347, distance: 263.2
click at [278, 347] on div "﻿ Hi Success Martial Ats Family, I am hosting another FREE Self-Defence Worksho…" at bounding box center [540, 145] width 822 height 463
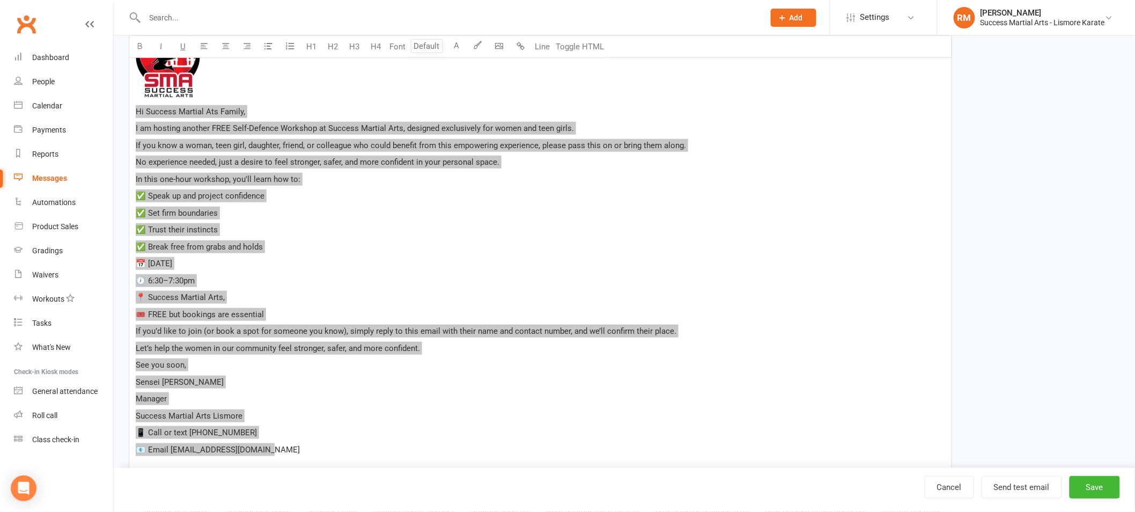
scroll to position [384, 0]
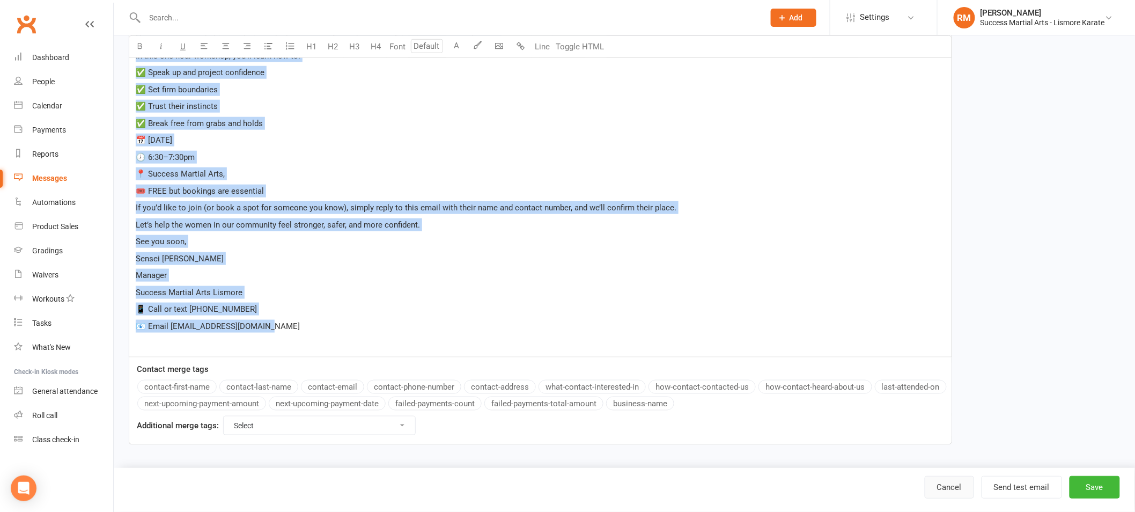
click at [947, 486] on link "Cancel" at bounding box center [949, 487] width 49 height 23
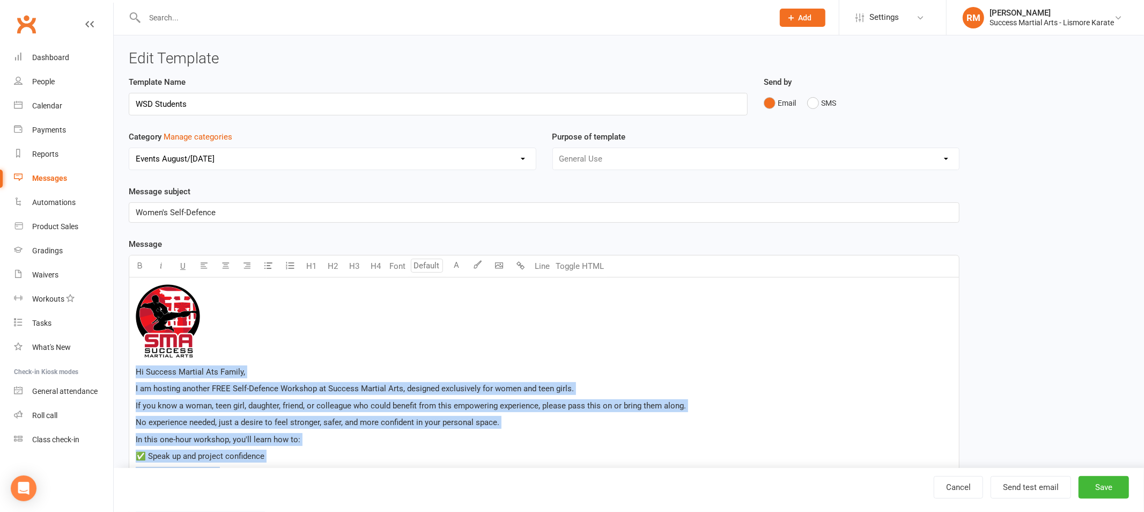
select select "100"
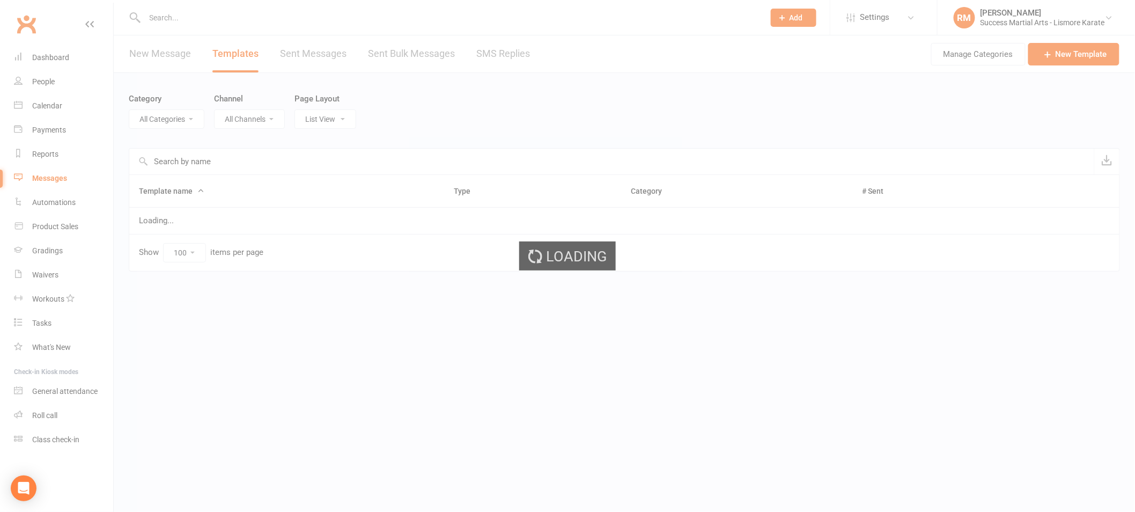
select select "18987"
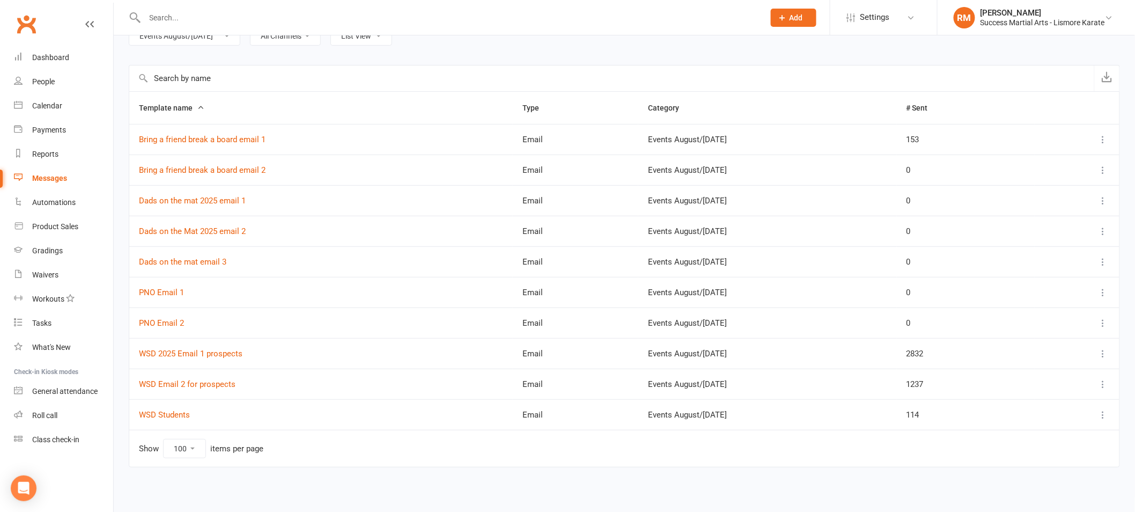
scroll to position [85, 0]
drag, startPoint x: 203, startPoint y: 416, endPoint x: 141, endPoint y: 414, distance: 62.2
click at [141, 414] on td "WSD Students" at bounding box center [321, 413] width 384 height 31
click at [203, 137] on link "Bring a friend break a board email 1" at bounding box center [202, 139] width 127 height 10
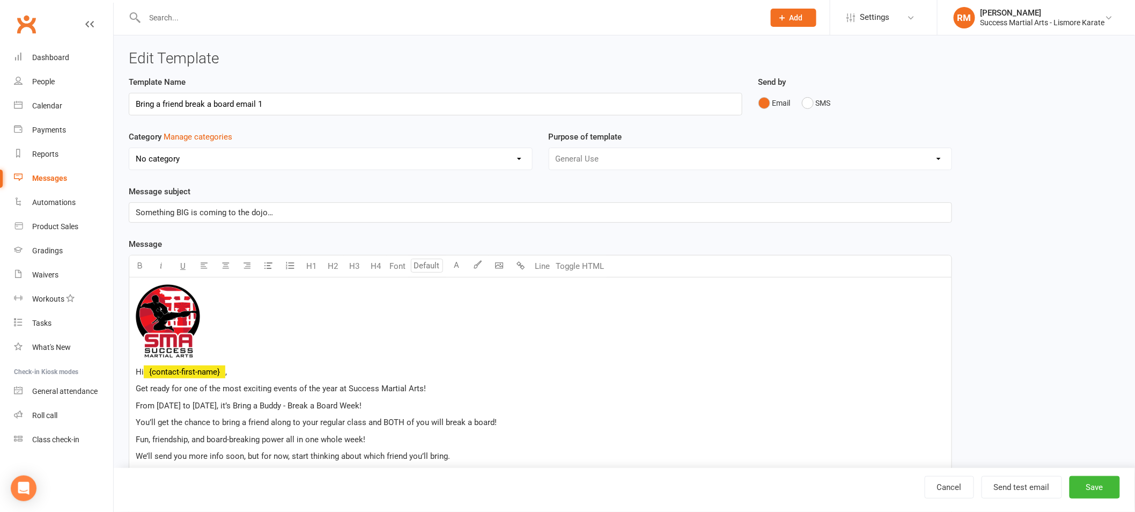
select select "18987"
click at [203, 217] on p "Something BIG is coming to the dojo…" at bounding box center [540, 212] width 809 height 13
click at [948, 485] on link "Cancel" at bounding box center [949, 487] width 49 height 23
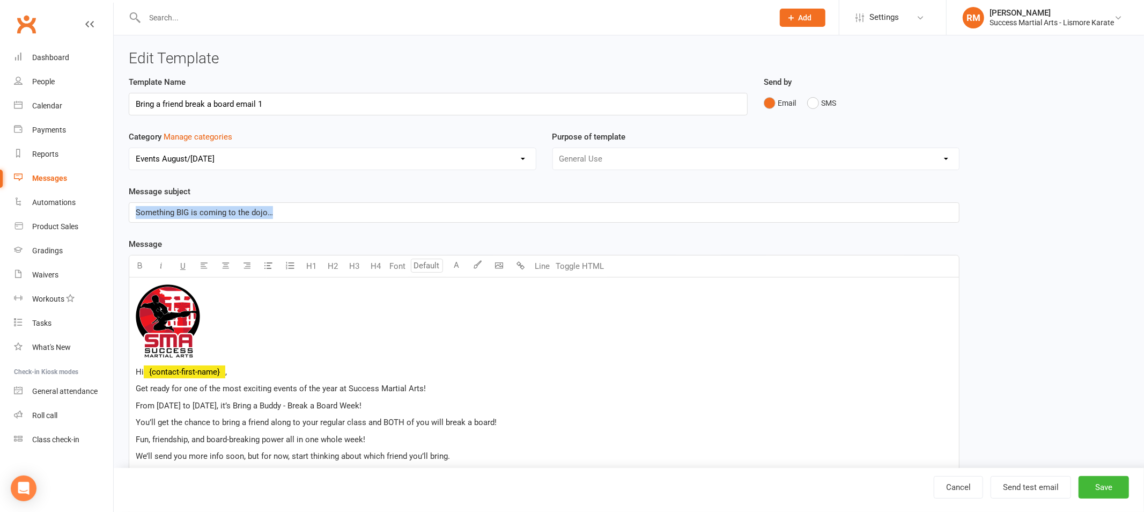
select select "100"
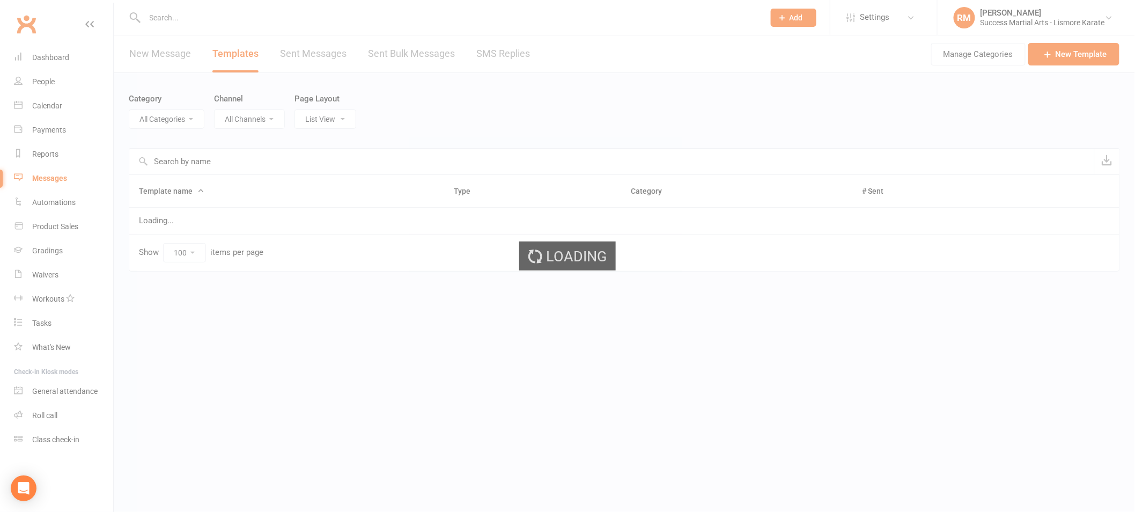
select select "18987"
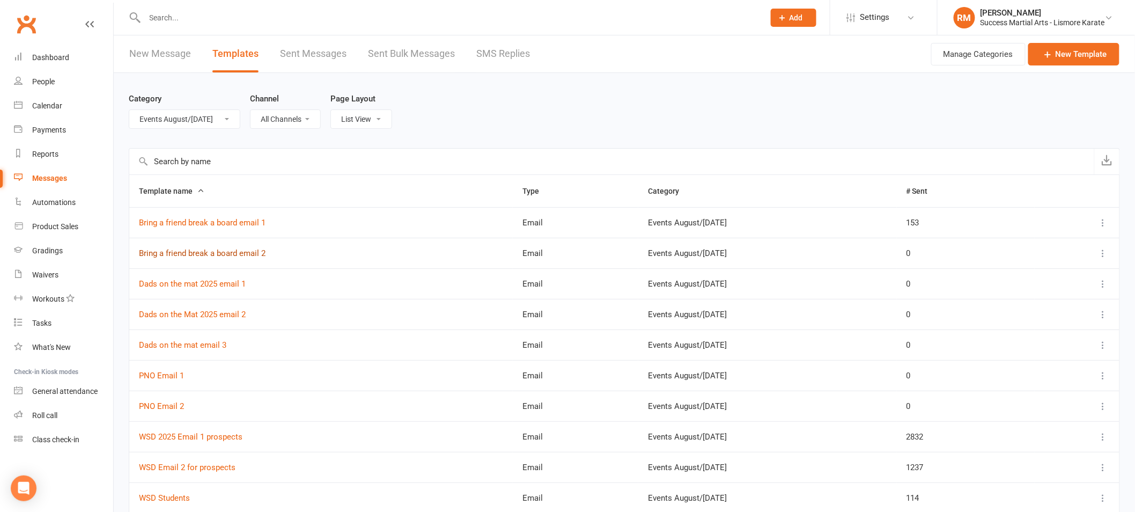
click at [208, 255] on link "Bring a friend break a board email 2" at bounding box center [202, 253] width 127 height 10
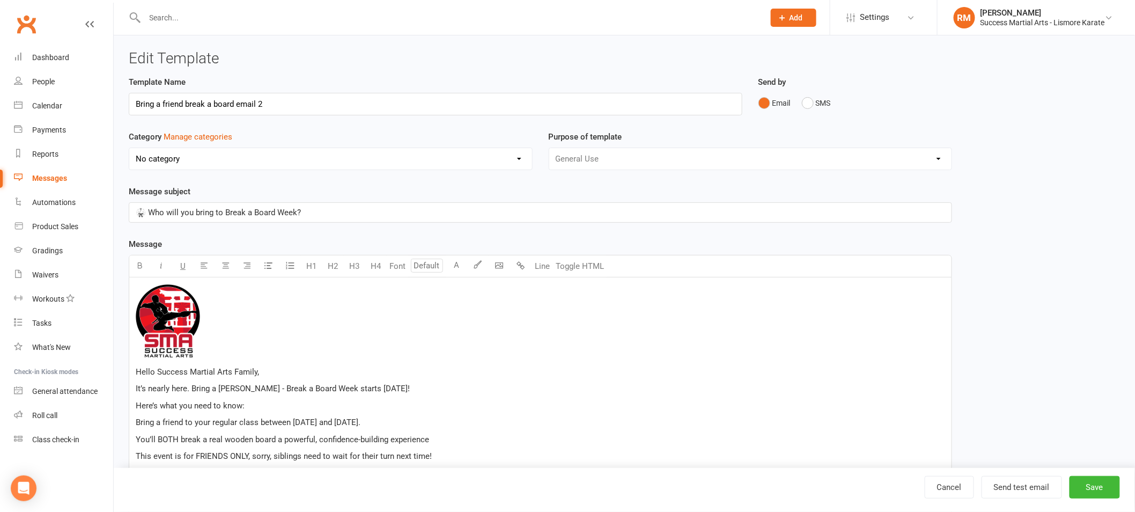
select select "18987"
click at [241, 215] on span "🥋 Who will you bring to Break a Board Week?" at bounding box center [218, 213] width 165 height 10
click at [939, 485] on link "Cancel" at bounding box center [949, 487] width 49 height 23
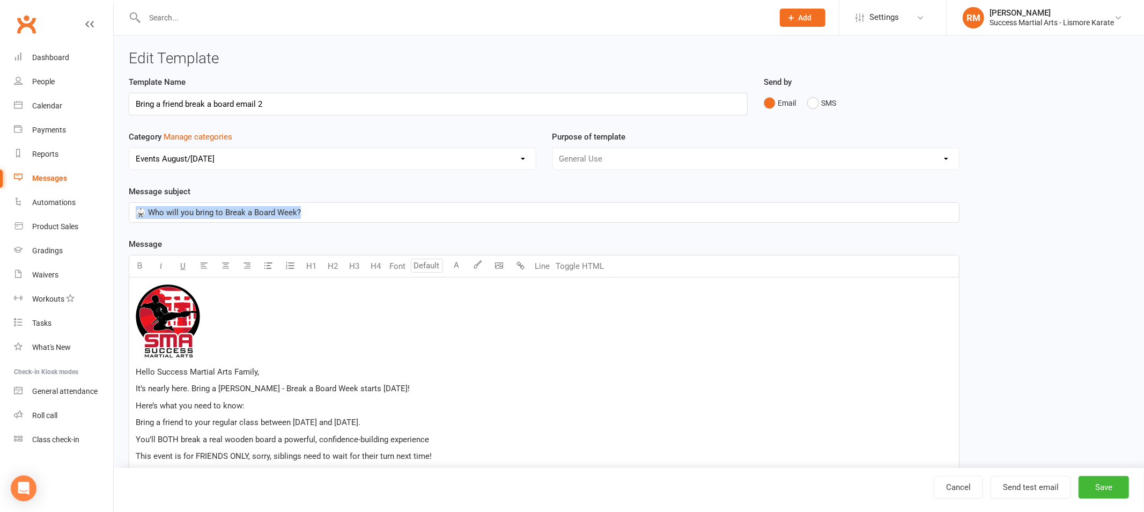
select select "100"
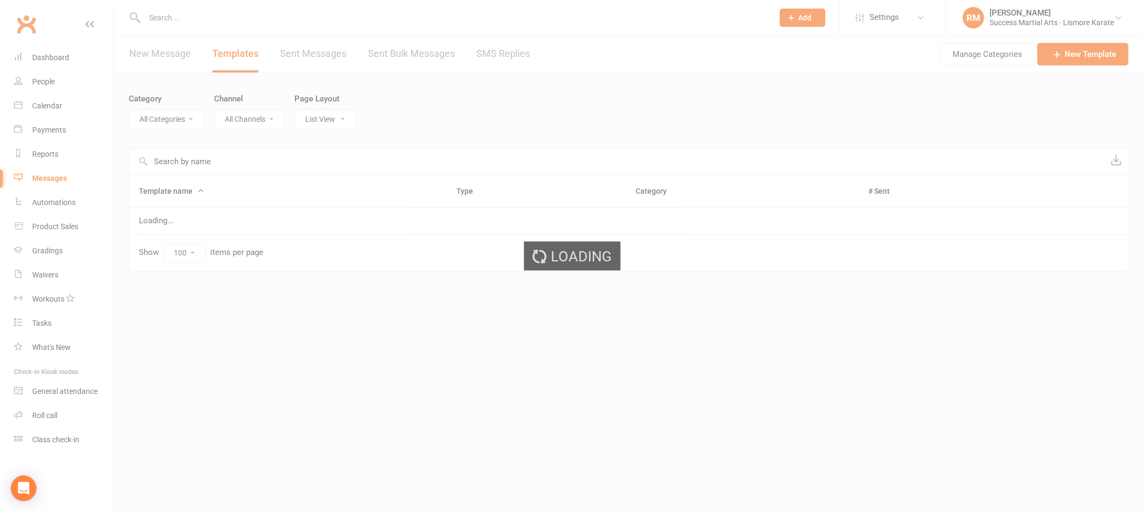
select select "18987"
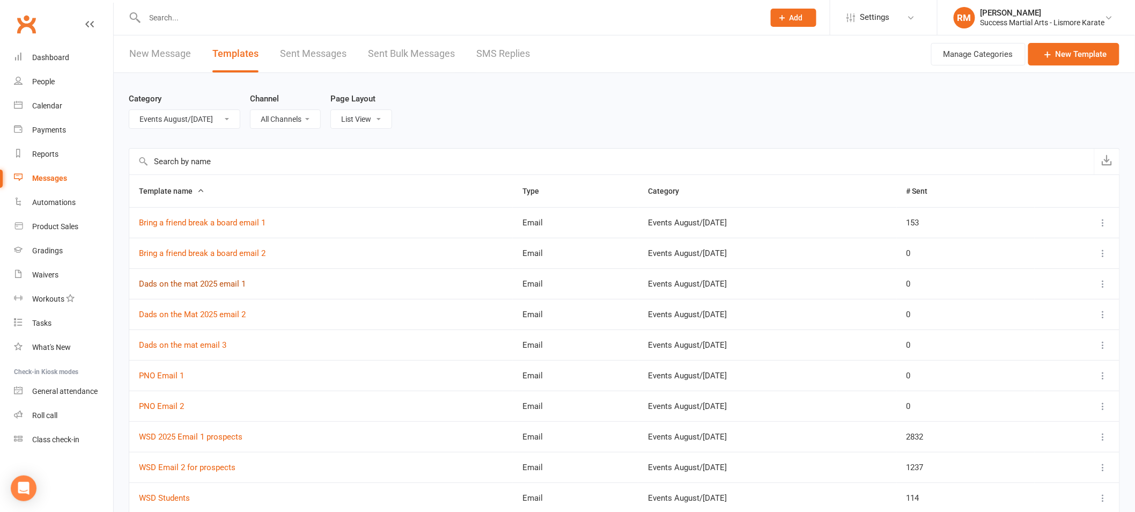
click at [201, 283] on link "Dads on the mat 2025 email 1" at bounding box center [192, 284] width 107 height 10
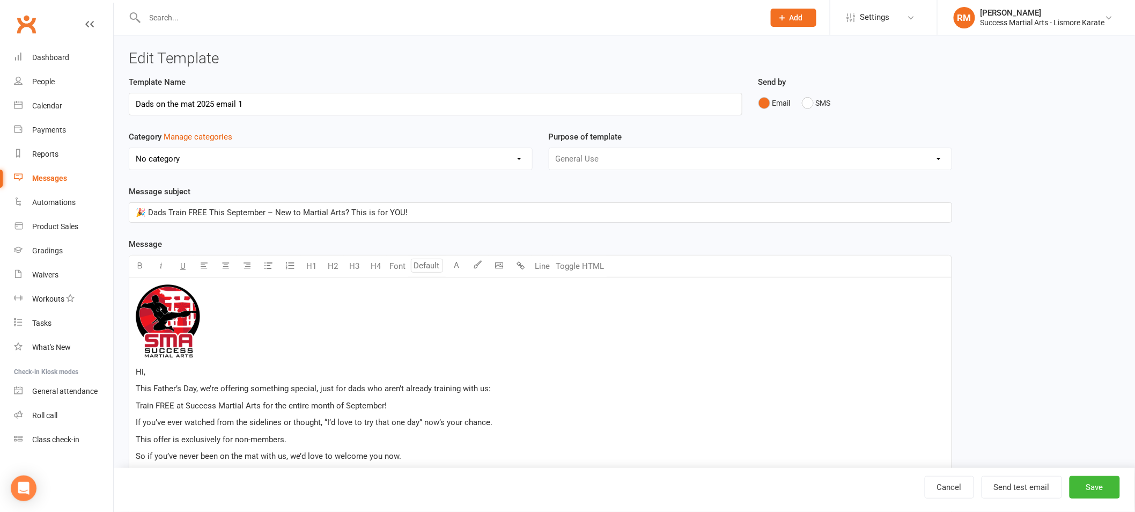
select select "18987"
click at [234, 203] on div "🎉 Dads Train FREE This September – New to Martial Arts? This is for YOU!" at bounding box center [540, 212] width 822 height 19
click at [951, 486] on link "Cancel" at bounding box center [949, 487] width 49 height 23
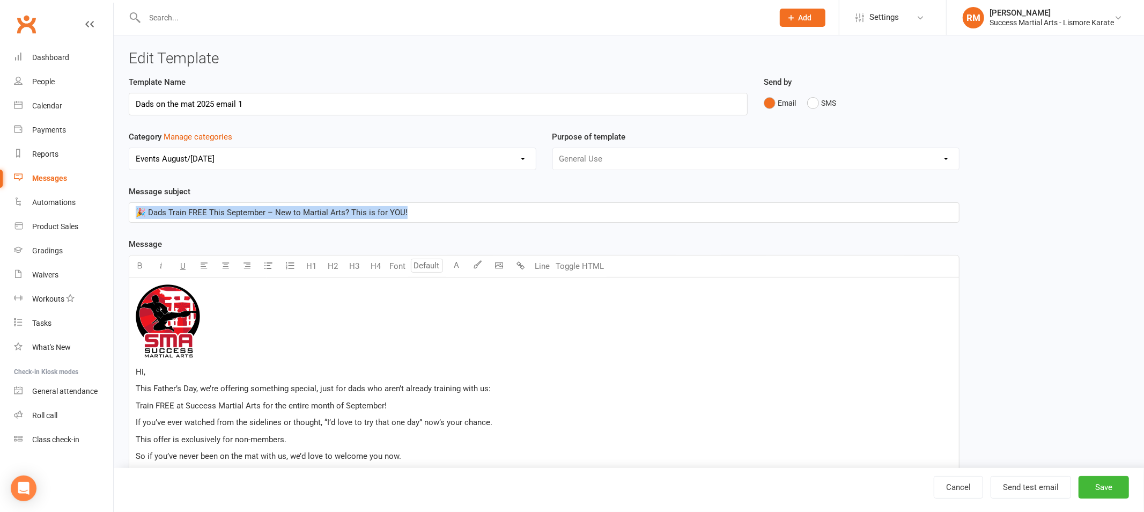
select select "100"
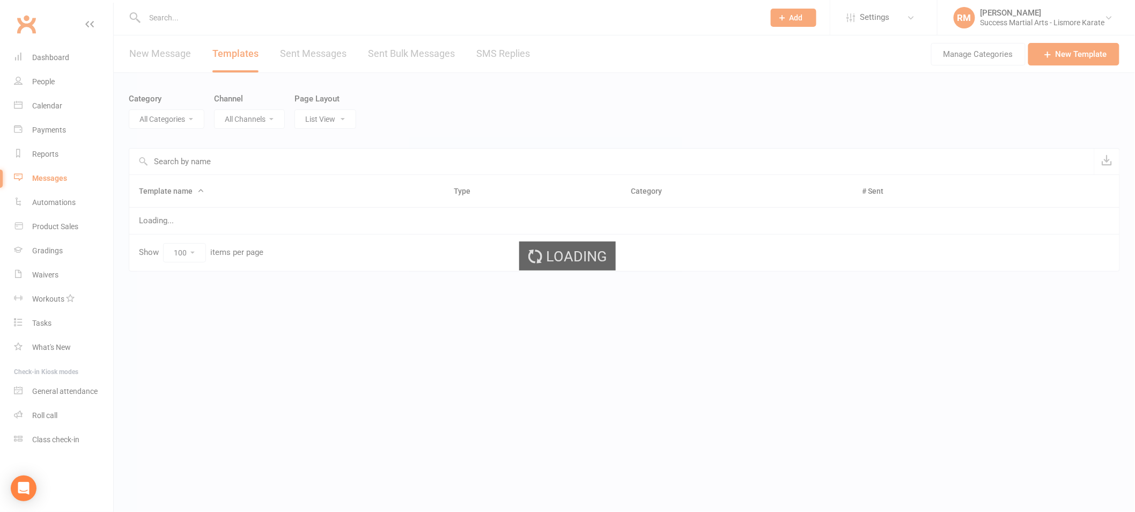
select select "18987"
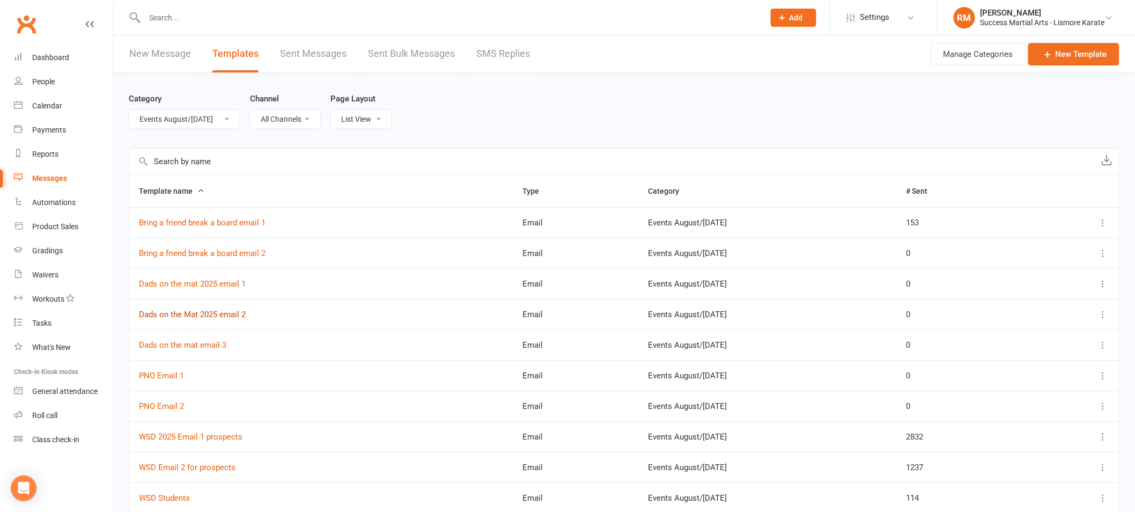
click at [186, 317] on link "Dads on the Mat 2025 email 2" at bounding box center [192, 315] width 107 height 10
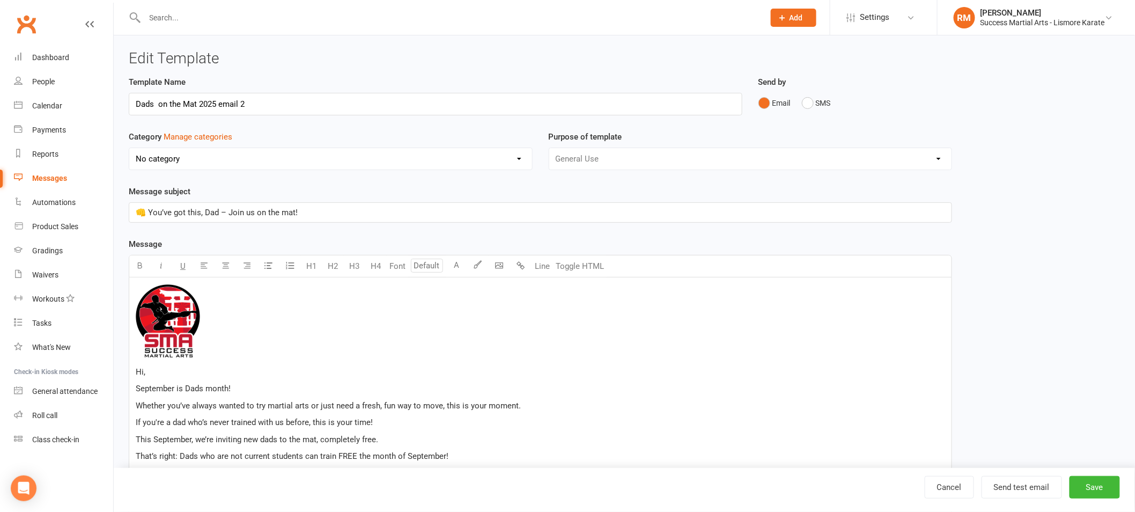
select select "18987"
click at [215, 217] on p "👊 You’ve got this, Dad – Join us on the mat!" at bounding box center [540, 212] width 809 height 13
click at [941, 497] on link "Cancel" at bounding box center [949, 487] width 49 height 23
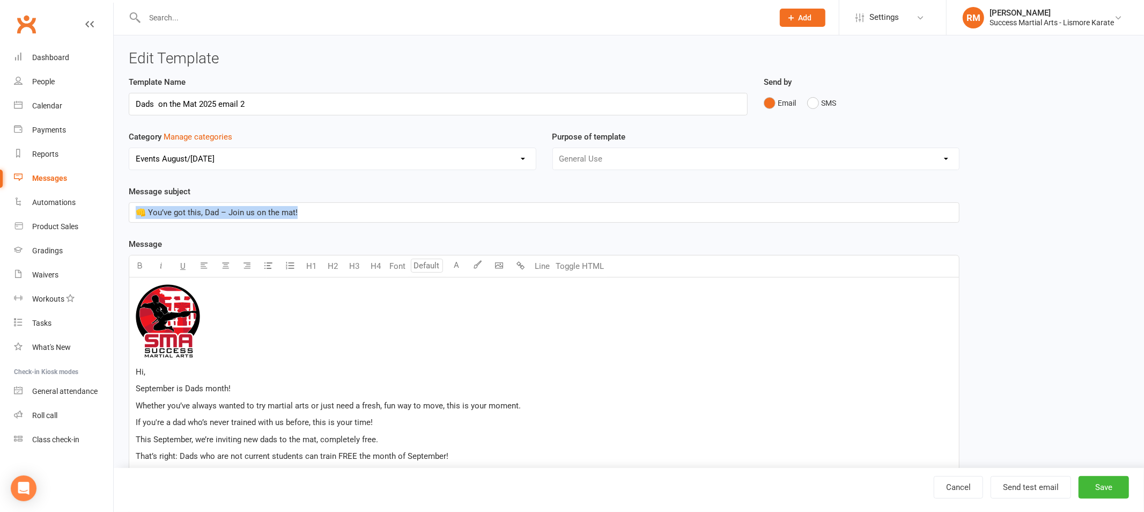
select select "100"
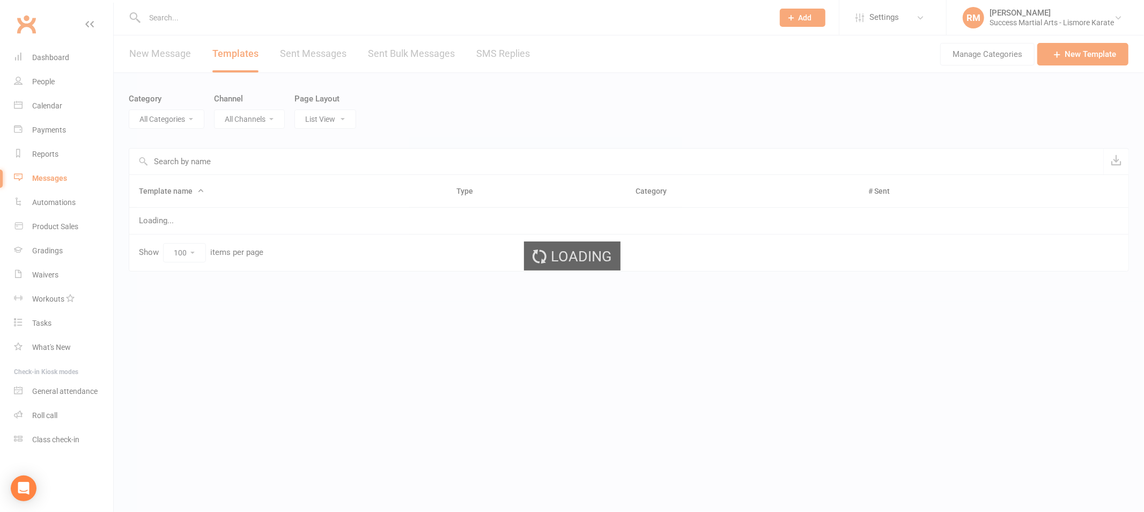
select select "18987"
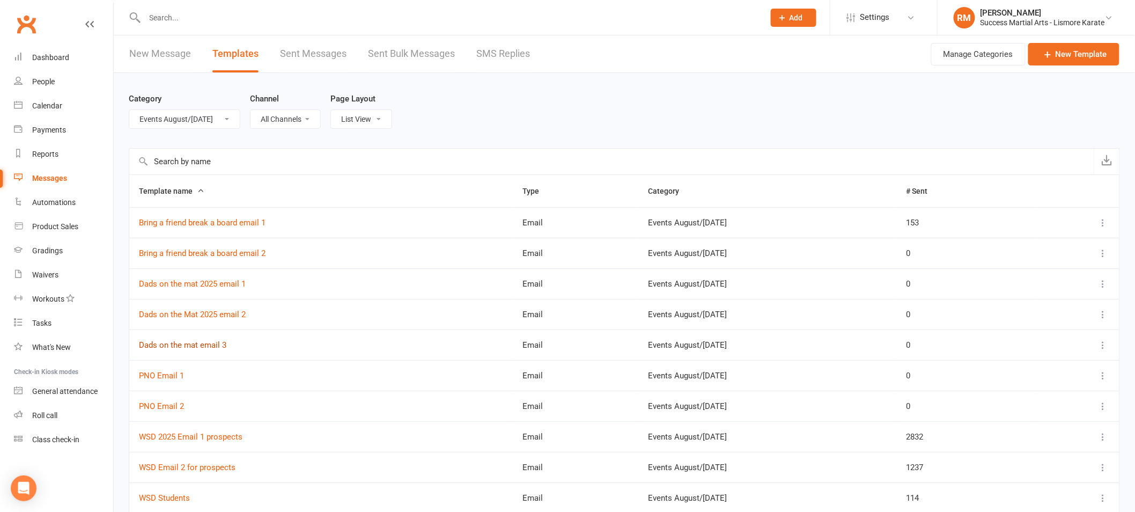
click at [198, 347] on link "Dads on the mat email 3" at bounding box center [182, 345] width 87 height 10
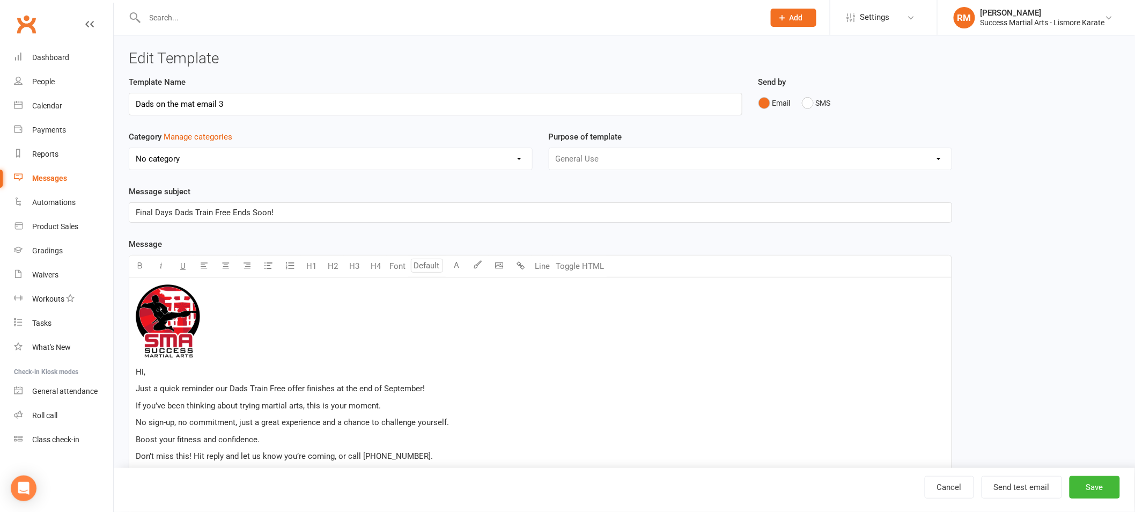
select select "18987"
click at [172, 214] on span "Final Days Dads Train Free Ends Soon!" at bounding box center [205, 213] width 138 height 10
click at [937, 488] on link "Cancel" at bounding box center [949, 487] width 49 height 23
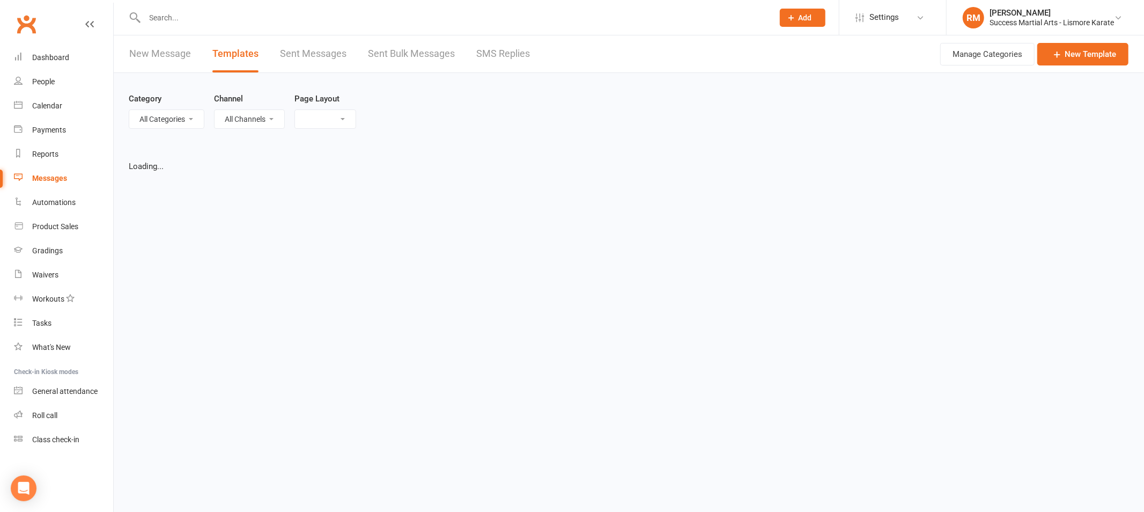
select select "list"
select select "100"
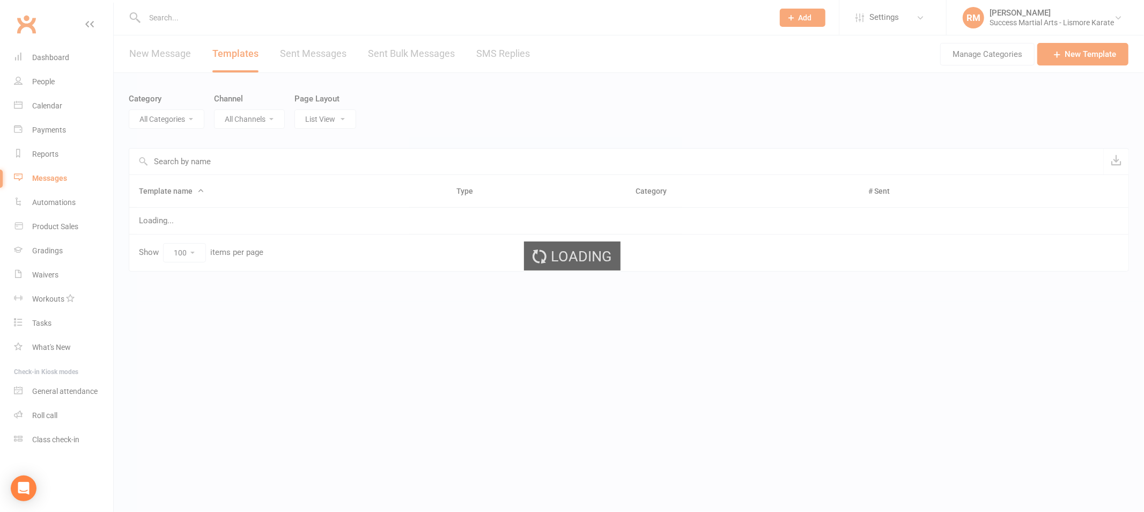
select select "18987"
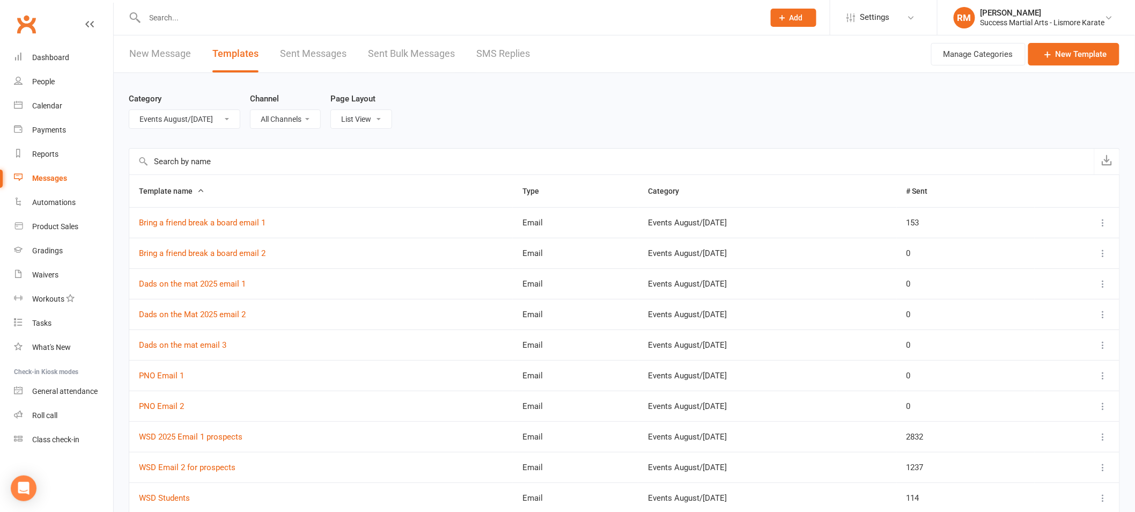
click at [160, 365] on td "PNO Email 1" at bounding box center [321, 375] width 384 height 31
click at [158, 379] on link "PNO Email 1" at bounding box center [161, 376] width 45 height 10
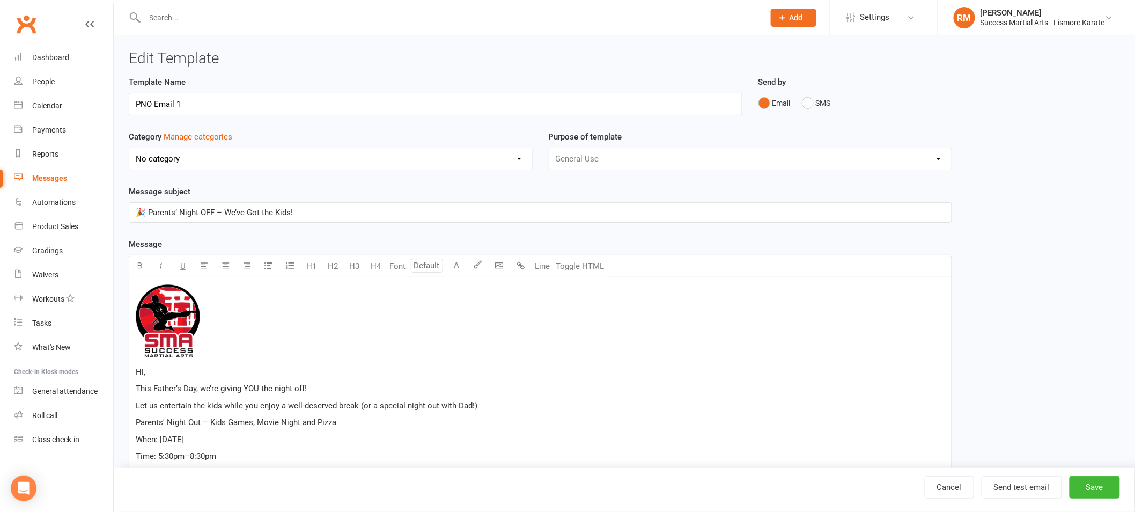
select select "18987"
click at [239, 212] on span "🎉 Parents’ Night OFF – We’ve Got the Kids!" at bounding box center [214, 213] width 157 height 10
click at [934, 488] on link "Cancel" at bounding box center [949, 487] width 49 height 23
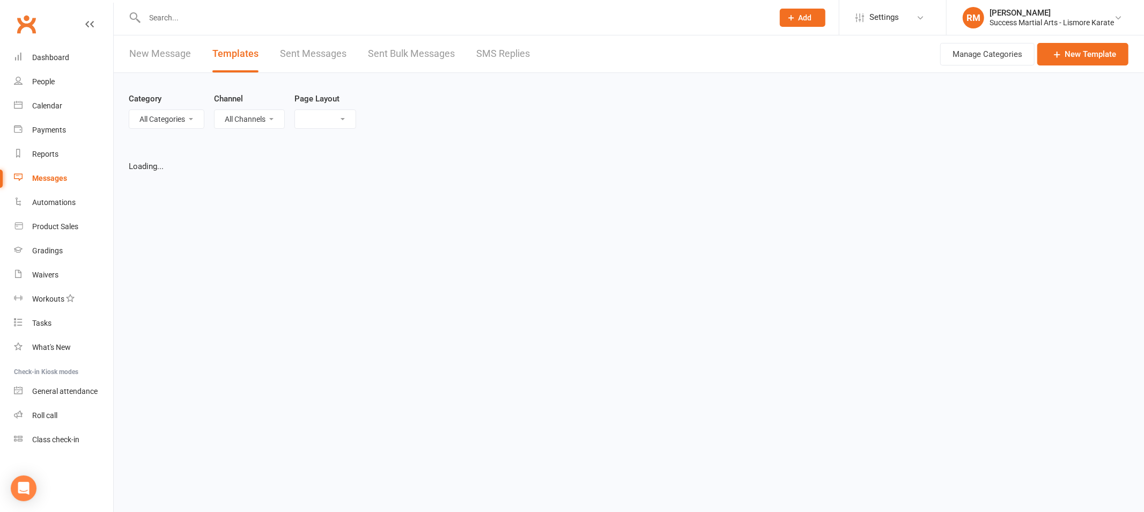
select select "list"
select select "100"
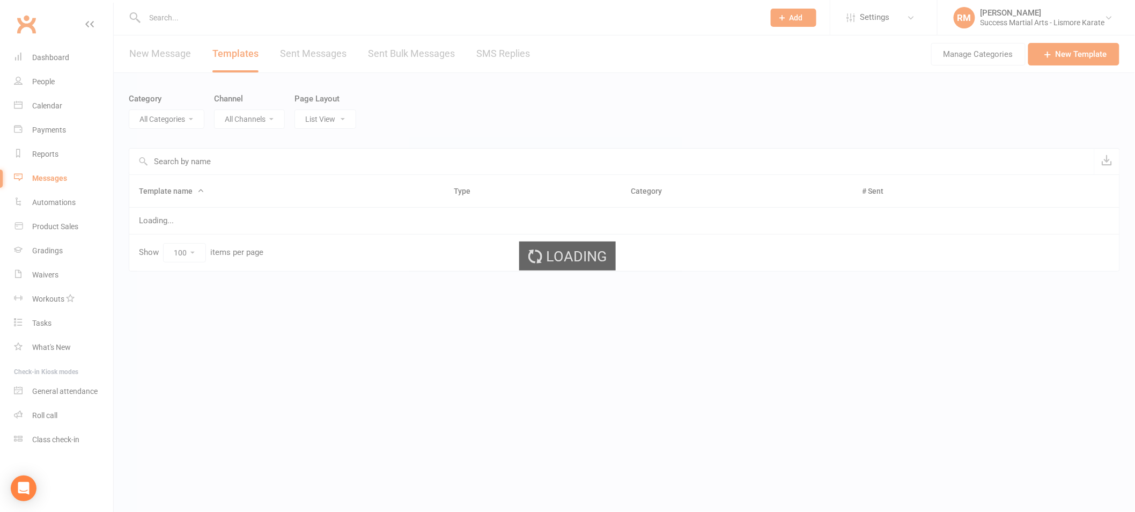
select select "18987"
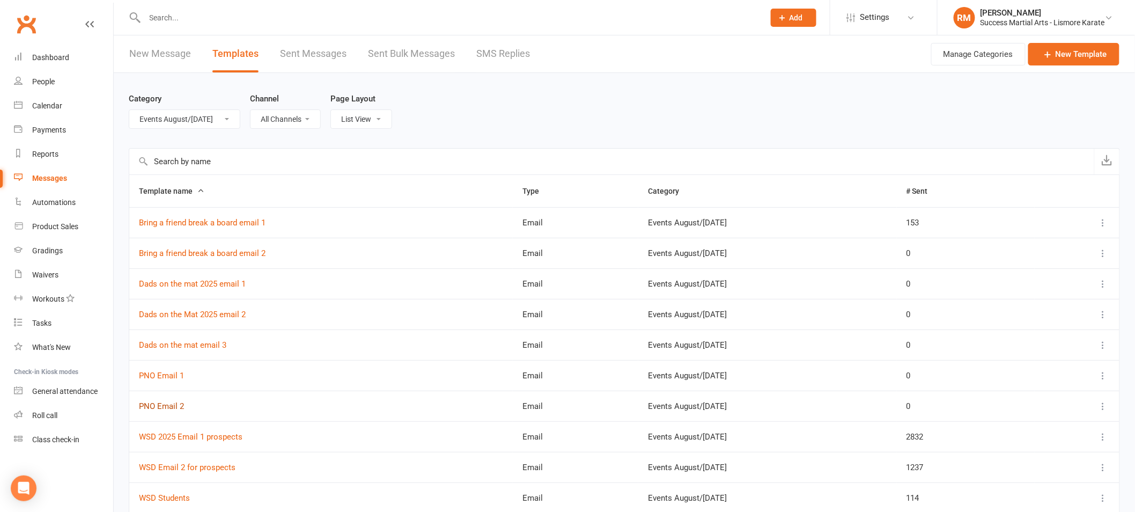
click at [168, 404] on link "PNO Email 2" at bounding box center [161, 406] width 45 height 10
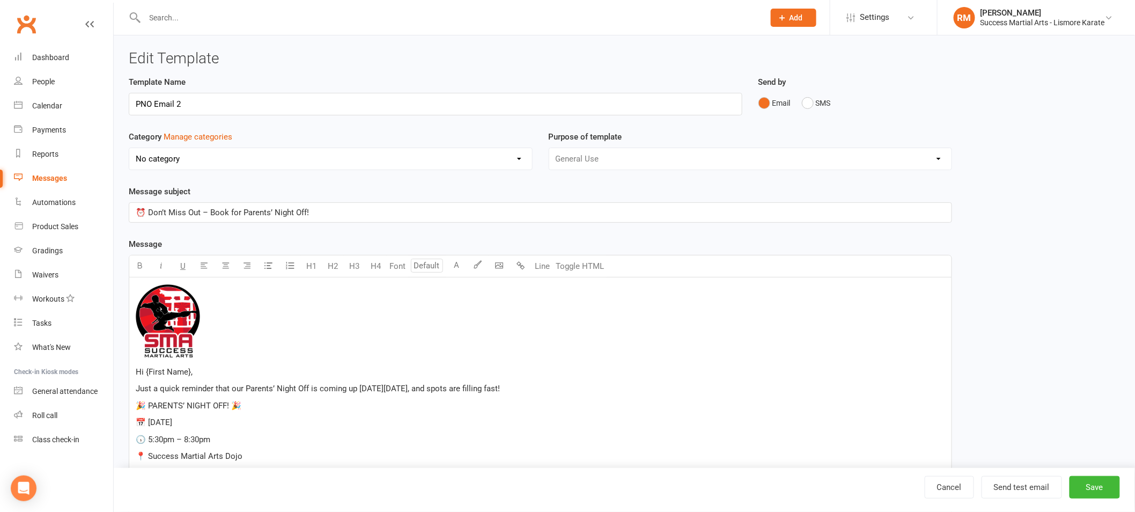
select select "18987"
click at [350, 204] on div "⏰ Don’t Miss Out – Book for Parents’ Night Off!" at bounding box center [540, 212] width 822 height 19
click at [954, 494] on link "Cancel" at bounding box center [949, 487] width 49 height 23
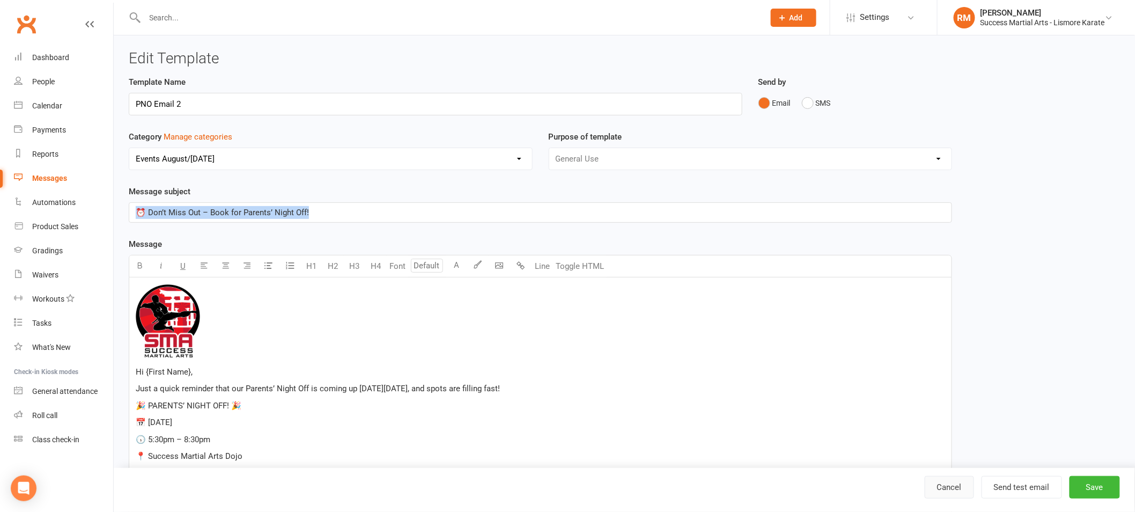
select select "100"
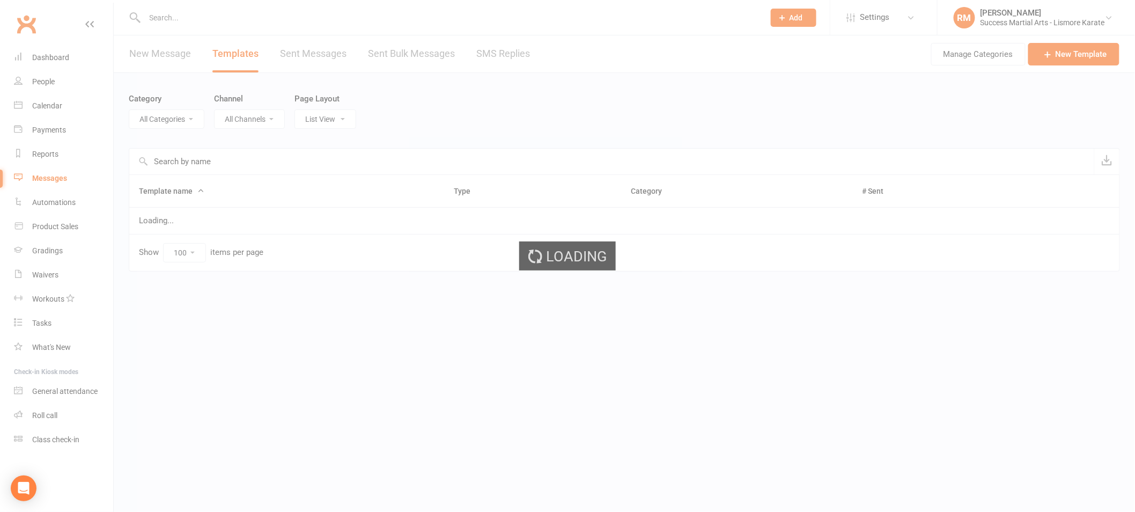
select select "18987"
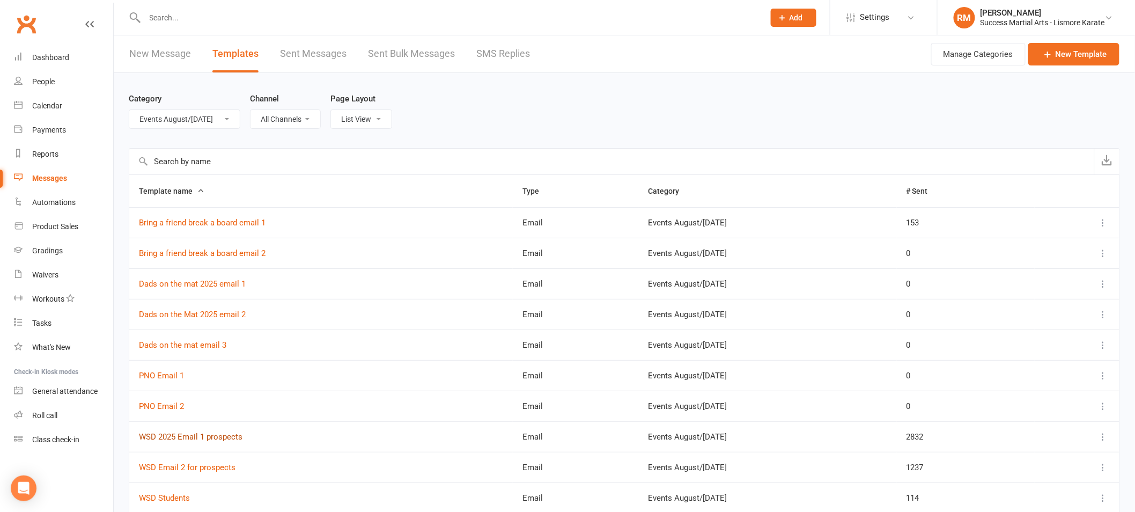
click at [180, 440] on link "WSD 2025 Email 1 prospects" at bounding box center [191, 437] width 104 height 10
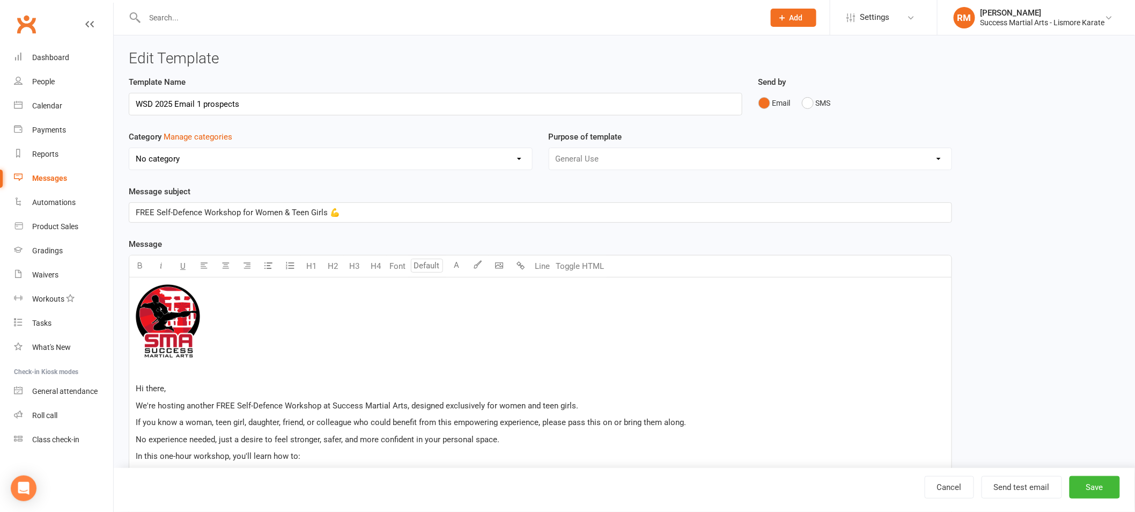
select select "18987"
click at [205, 212] on span "FREE Self-Defence Workshop for Women & Teen Girls 💪" at bounding box center [238, 213] width 204 height 10
click at [951, 481] on link "Cancel" at bounding box center [949, 487] width 49 height 23
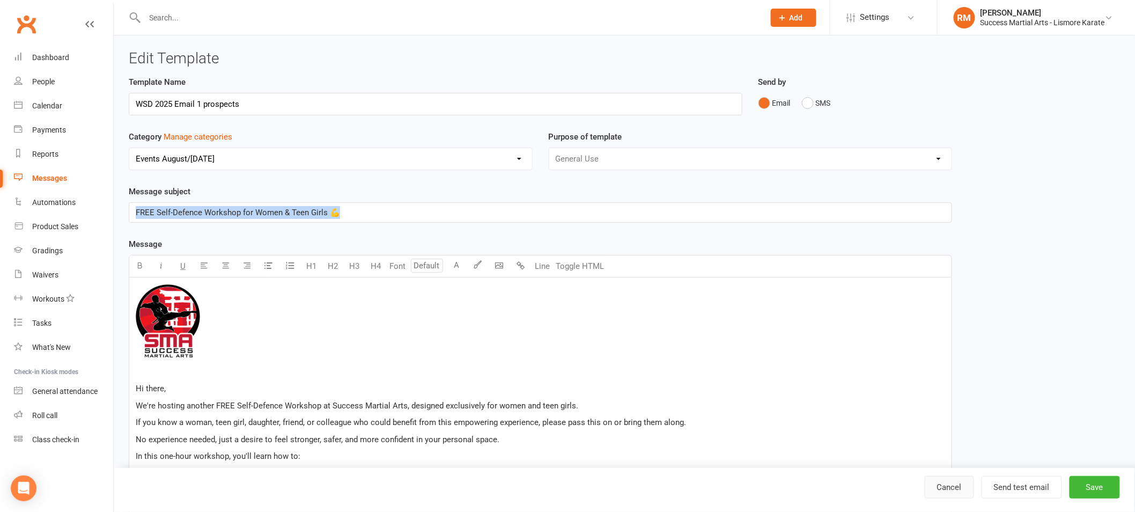
select select "100"
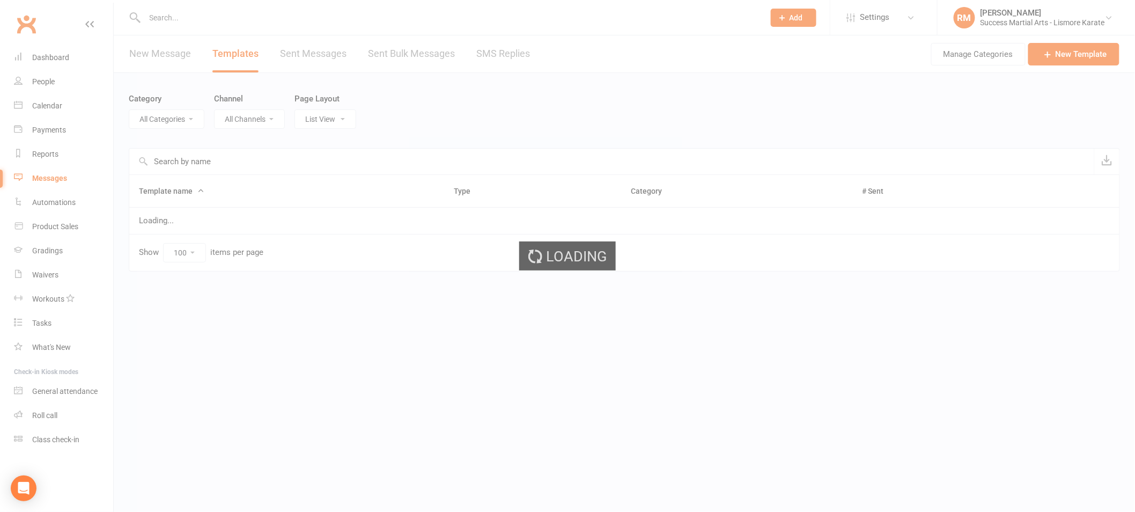
select select "18987"
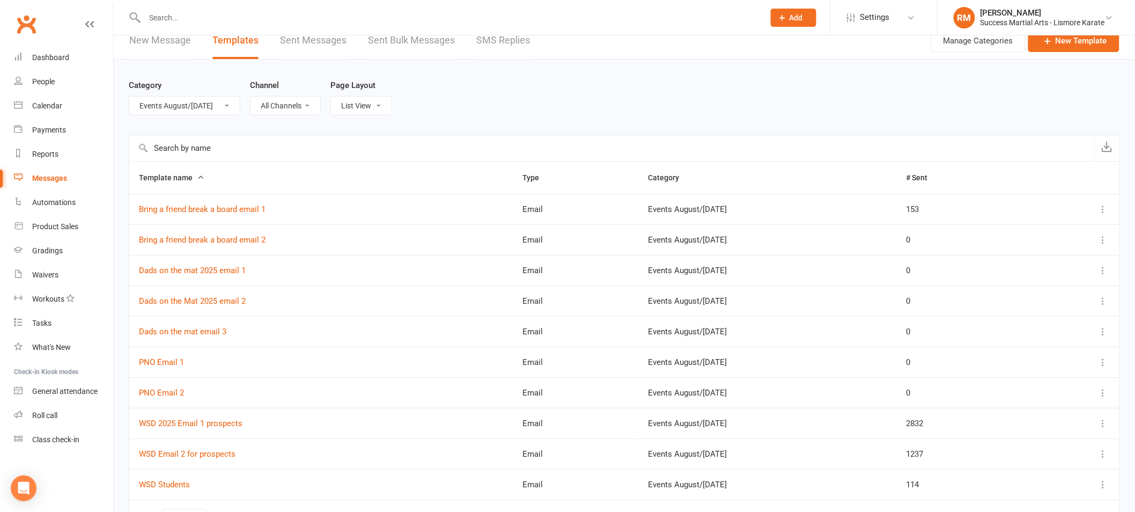
scroll to position [28, 0]
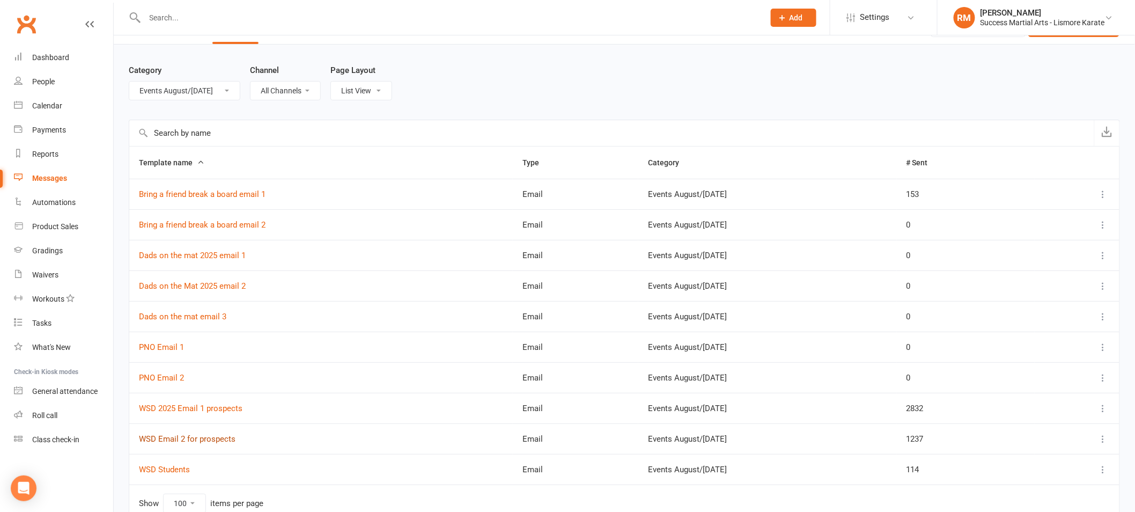
click at [174, 436] on link "WSD Email 2 for prospects" at bounding box center [187, 439] width 97 height 10
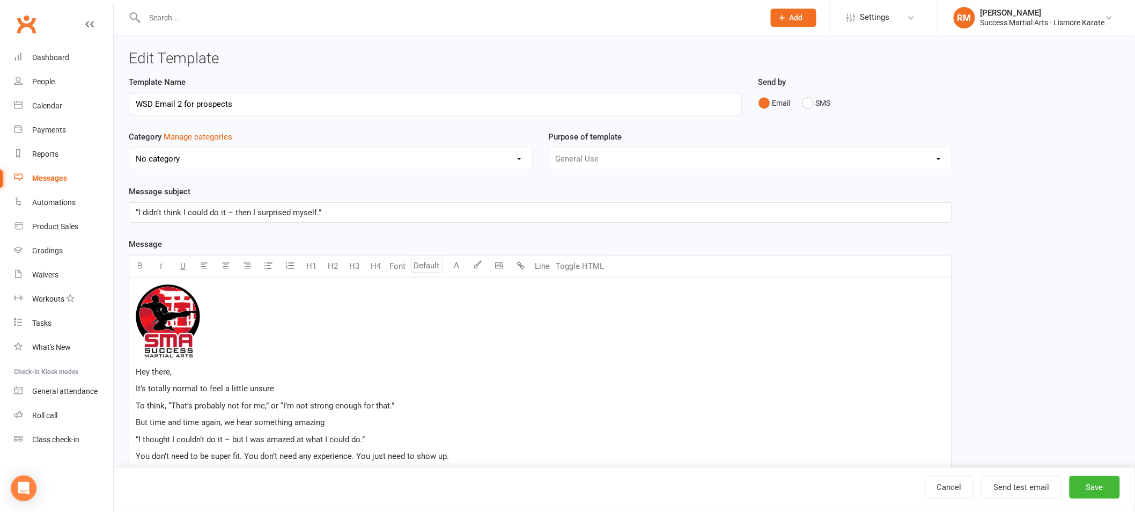
select select "18987"
click at [213, 217] on span "“I didn’t think I could do it – then I surprised myself.”" at bounding box center [229, 213] width 186 height 10
click at [941, 486] on link "Cancel" at bounding box center [949, 487] width 49 height 23
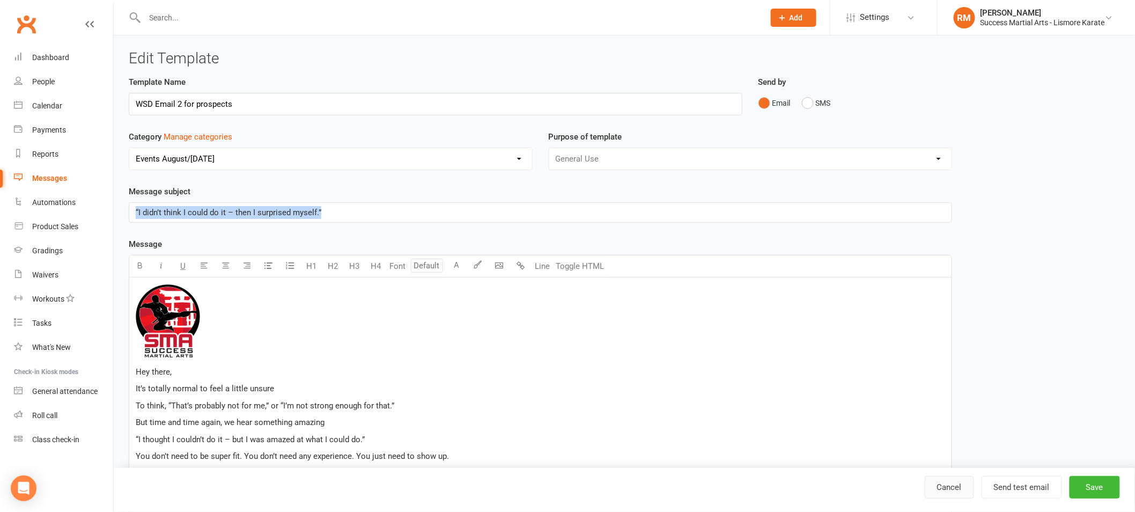
select select "100"
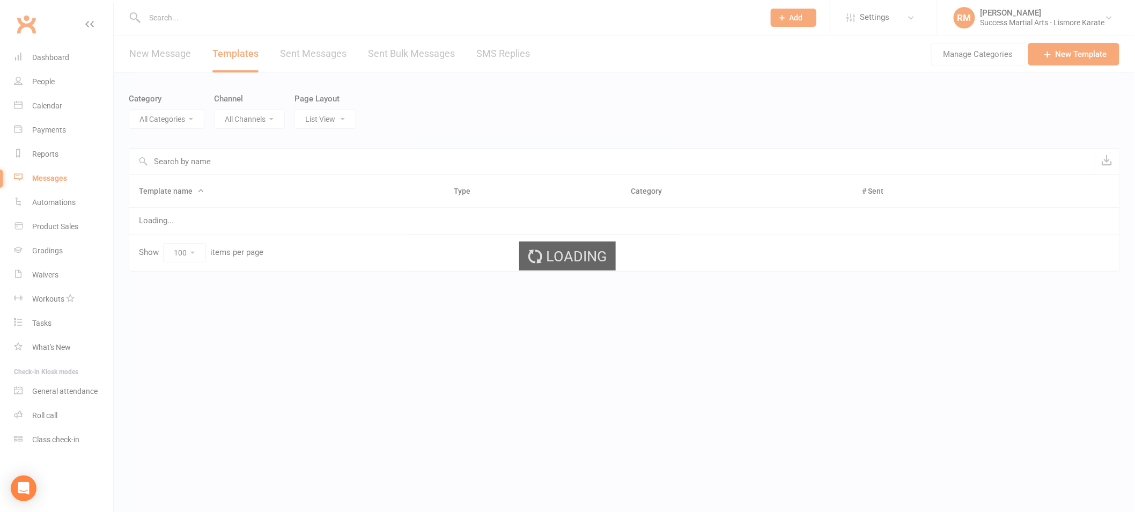
select select "18987"
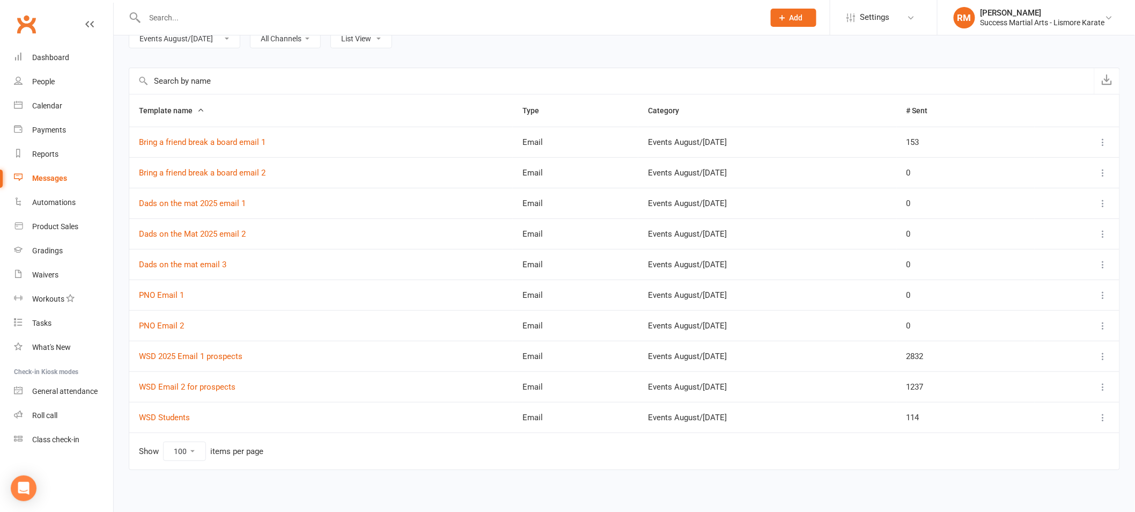
scroll to position [85, 0]
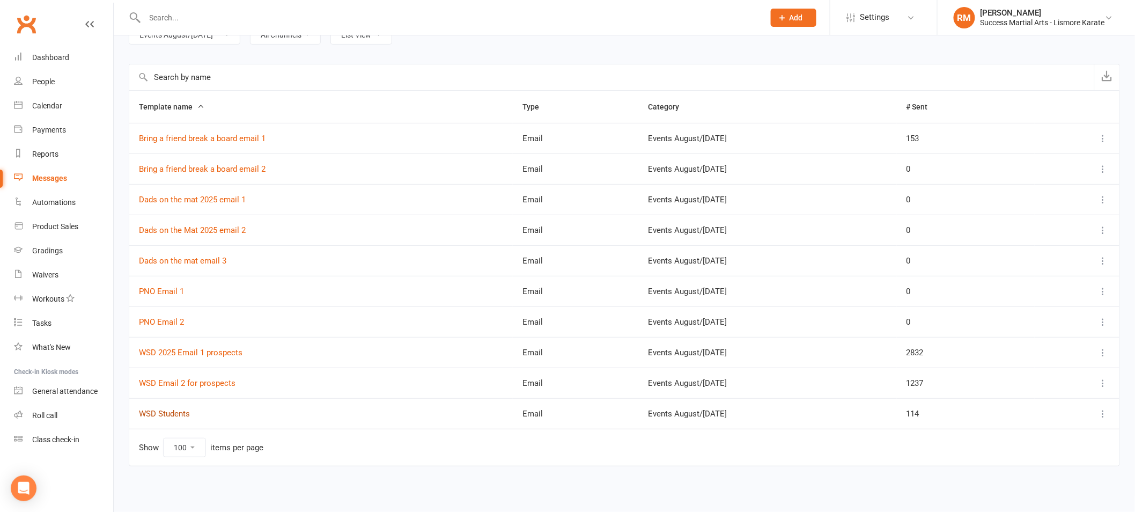
click at [158, 413] on link "WSD Students" at bounding box center [164, 414] width 51 height 10
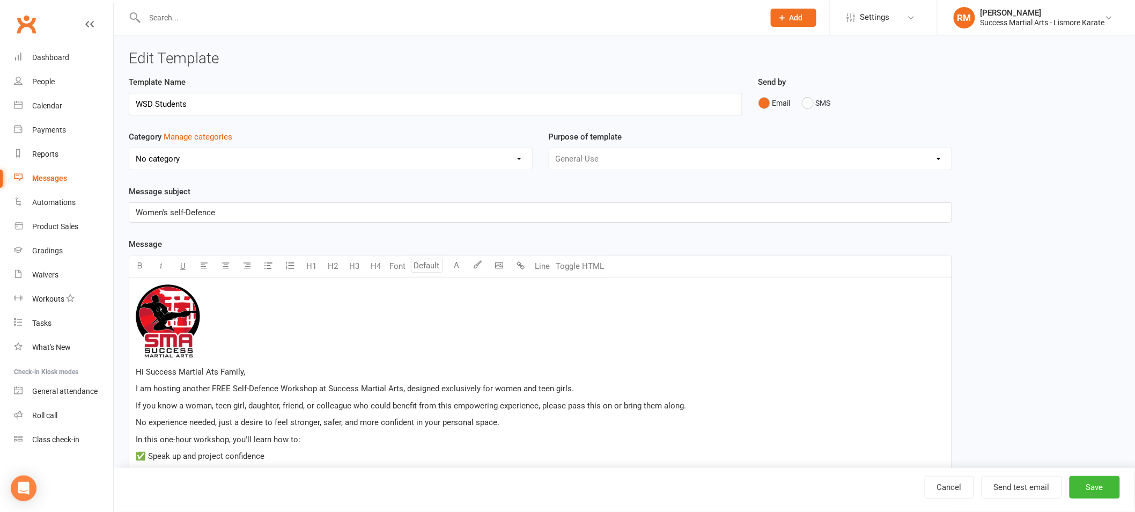
select select "18987"
click at [172, 104] on input "WSD Students" at bounding box center [436, 104] width 614 height 23
click at [195, 219] on div "Women's self-Defence" at bounding box center [540, 212] width 822 height 19
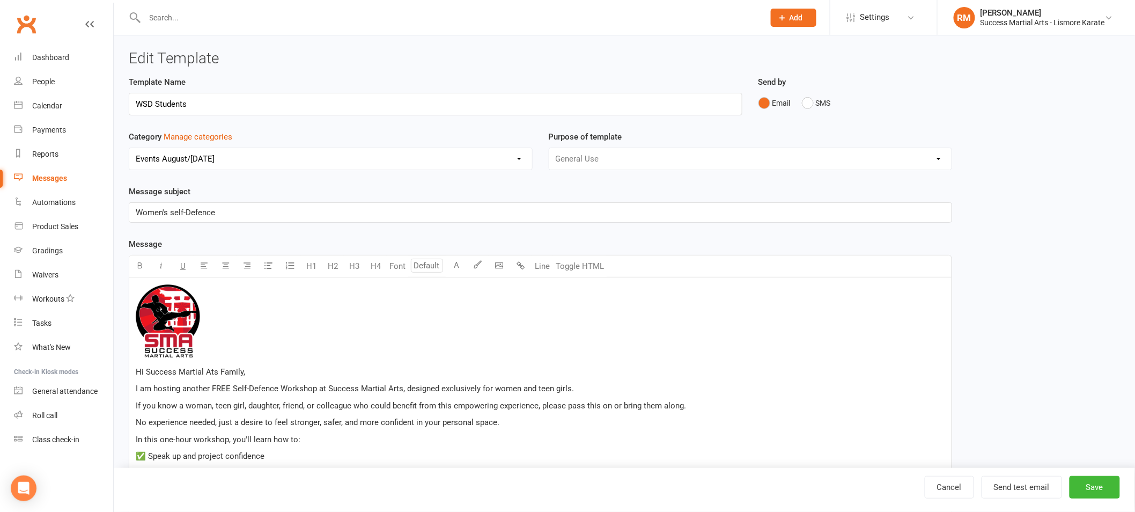
click at [195, 219] on div "Women's self-Defence" at bounding box center [540, 212] width 822 height 19
click at [173, 215] on span "Women's self-Defence" at bounding box center [175, 213] width 79 height 10
click at [1095, 480] on button "Save" at bounding box center [1095, 487] width 50 height 23
select select "100"
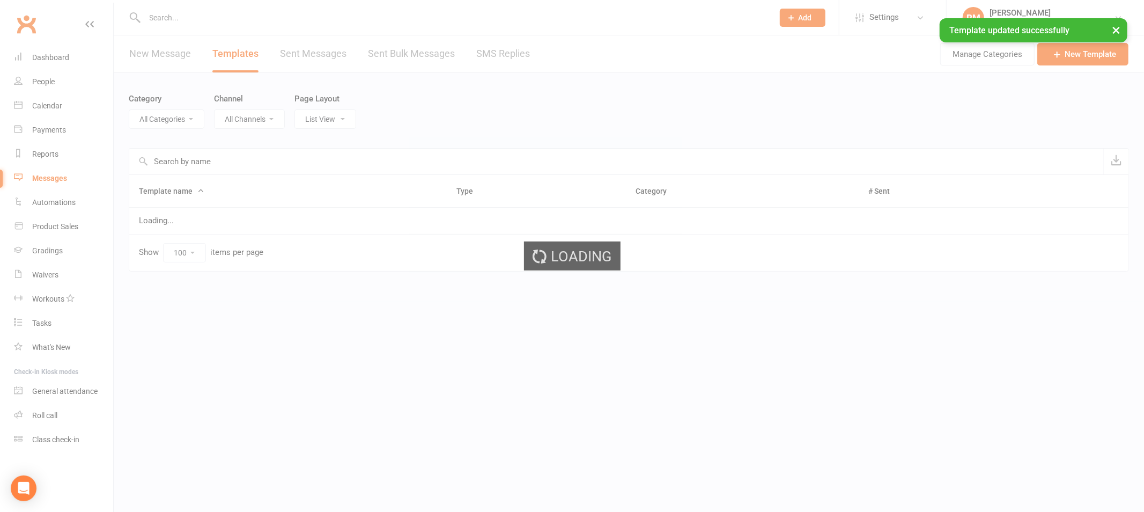
select select "18987"
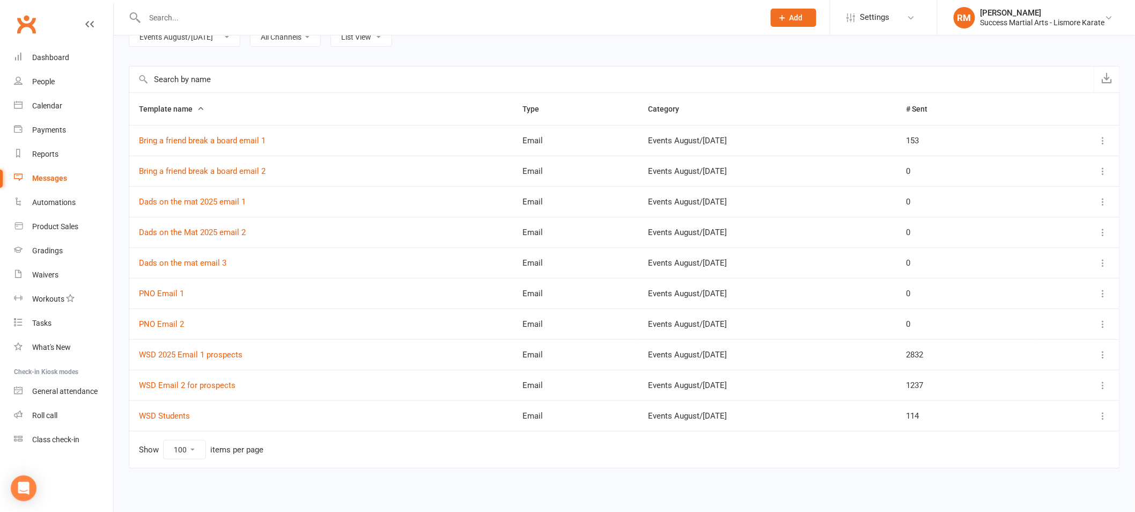
scroll to position [85, 0]
click at [180, 414] on link "WSD Students" at bounding box center [164, 414] width 51 height 10
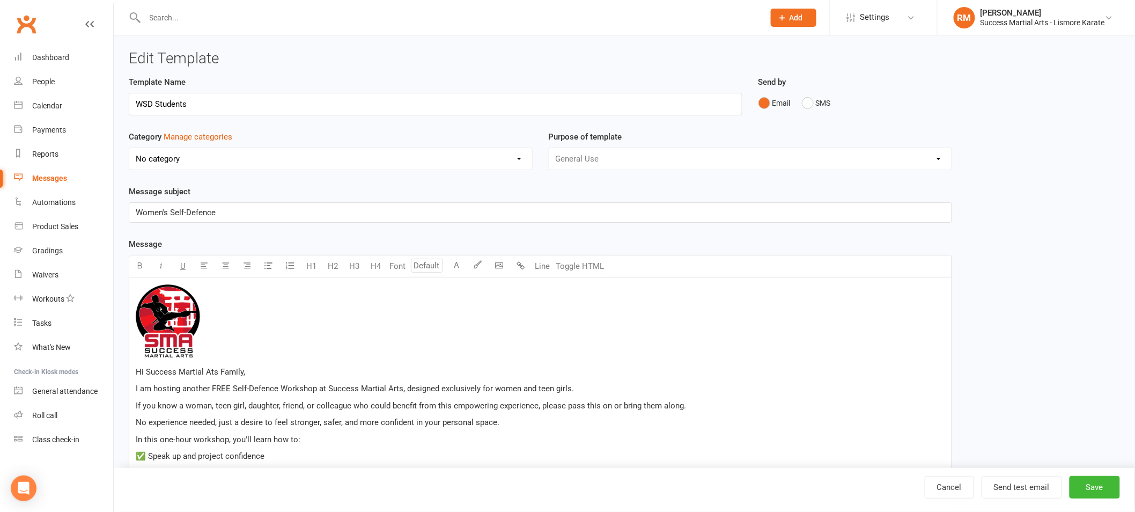
select select "18987"
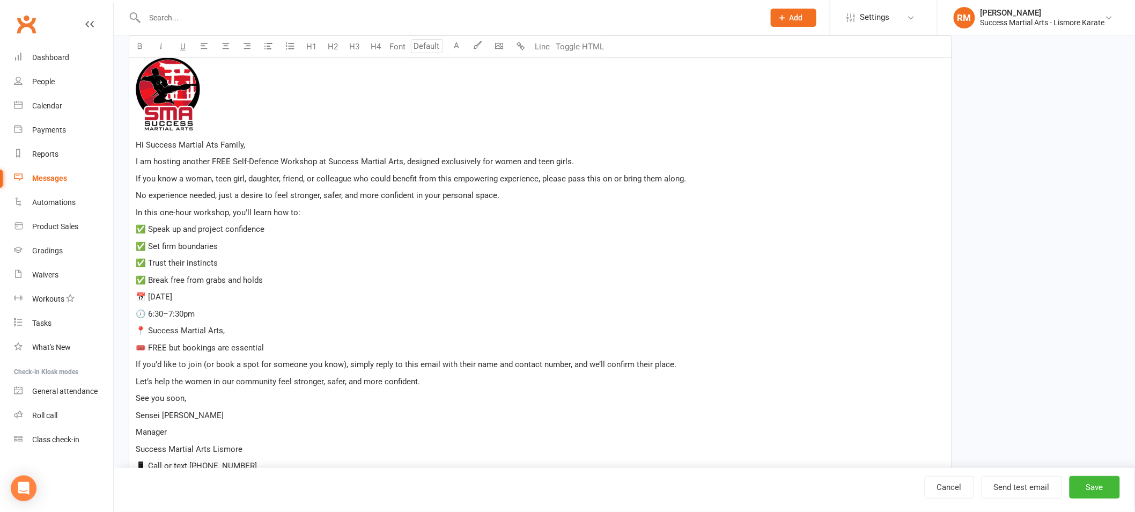
scroll to position [217, 0]
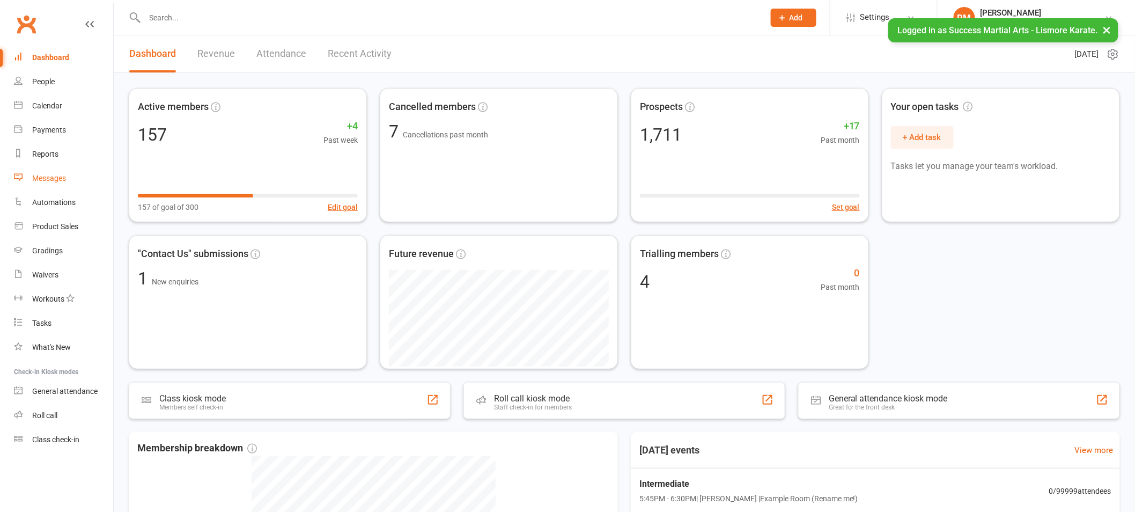
click at [43, 177] on div "Messages" at bounding box center [49, 178] width 34 height 9
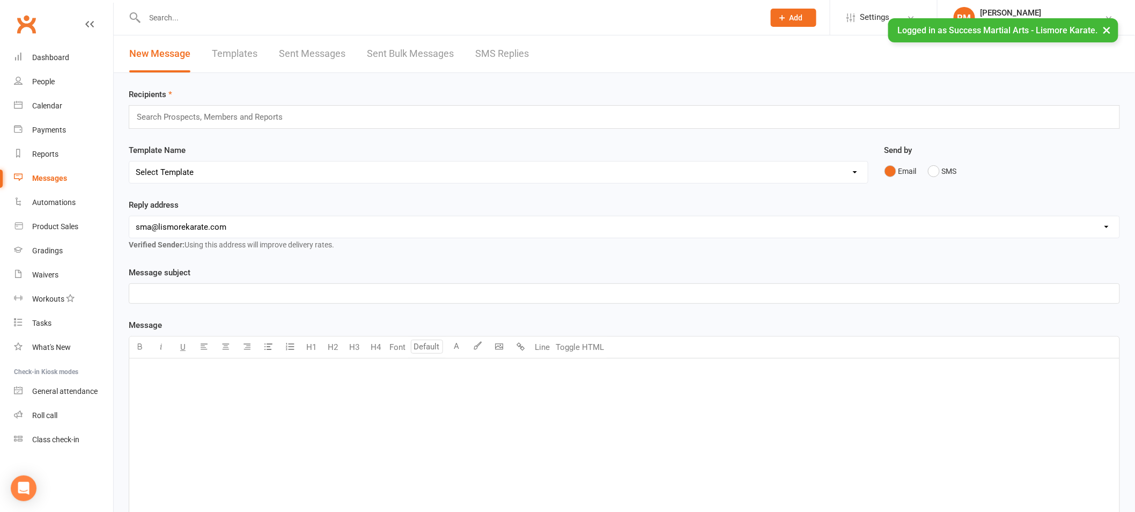
click at [184, 178] on select "Select Template [Email] 1 AKF membership [Email] 1 welcome [Email] April 2025 V…" at bounding box center [498, 171] width 739 height 21
click at [183, 165] on div "Template Name Select Template [Email] 1 AKF membership [Email] 1 welcome [Email…" at bounding box center [499, 164] width 740 height 40
click at [185, 172] on select "Select Template [Email] 1 AKF membership [Email] 1 welcome [Email] April 2025 V…" at bounding box center [498, 171] width 739 height 21
click at [129, 161] on select "Select Template [Email] 1 AKF membership [Email] 1 welcome [Email] April 2025 V…" at bounding box center [498, 171] width 739 height 21
click at [240, 41] on link "Templates" at bounding box center [235, 53] width 46 height 37
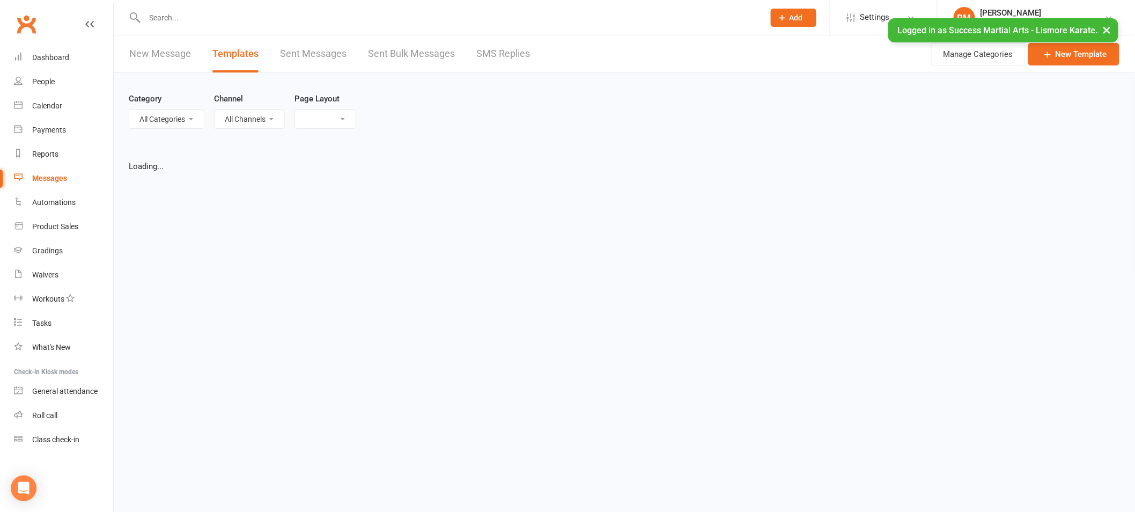
select select "list"
select select "100"
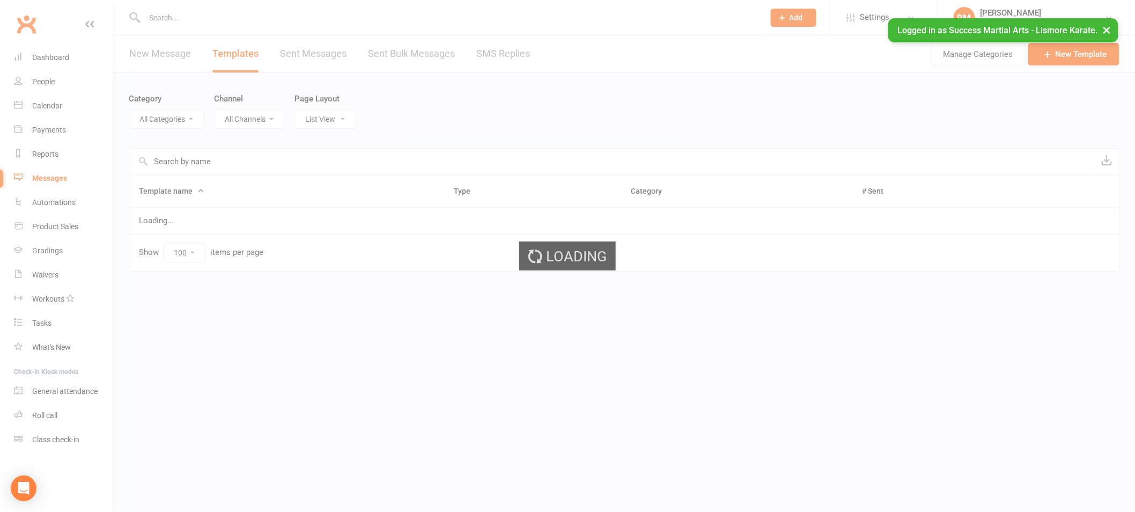
click at [178, 116] on select "All Categories" at bounding box center [166, 119] width 75 height 18
select select "18987"
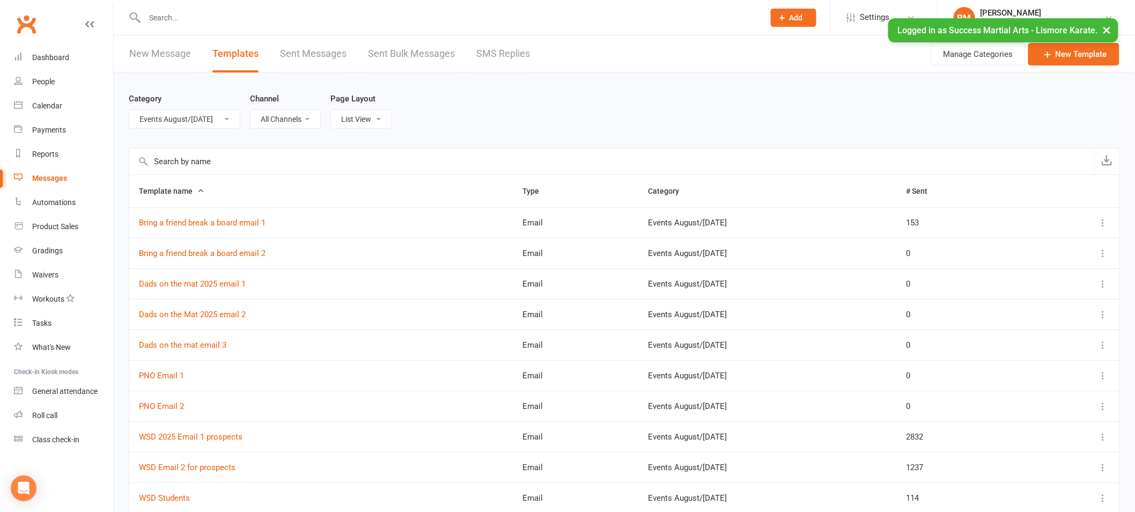
click at [129, 110] on select "All Categories (No category) Customer Service Emails Events August/[DATE] Marke…" at bounding box center [184, 119] width 111 height 18
click at [209, 222] on link "Bring a friend break a board email 1" at bounding box center [202, 223] width 127 height 10
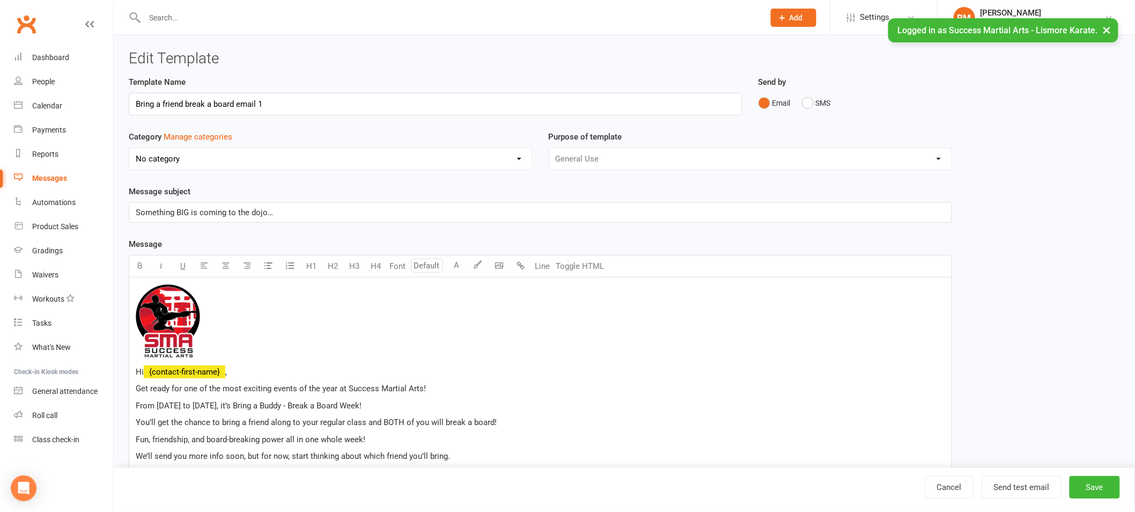
select select "18987"
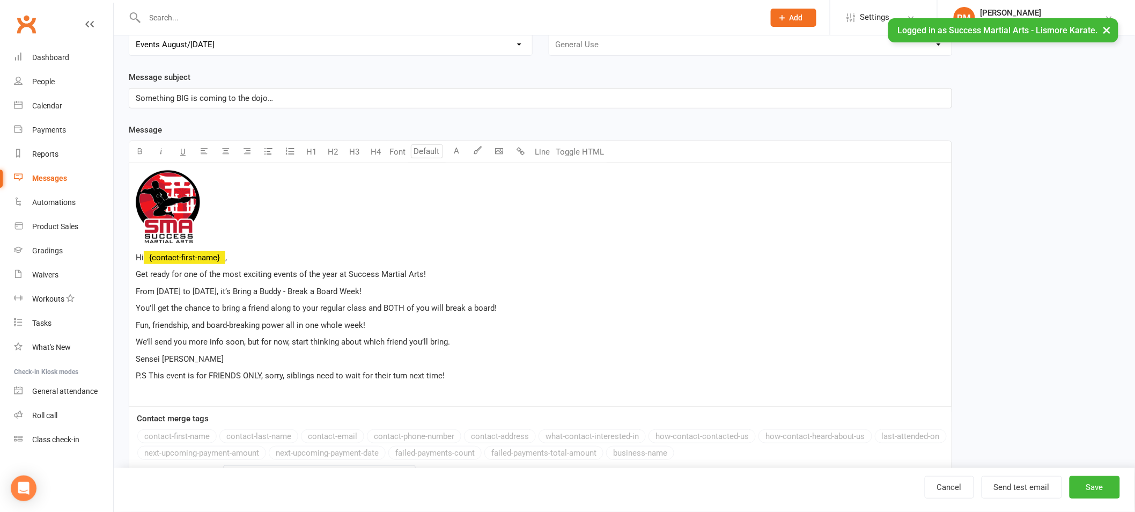
scroll to position [115, 0]
click at [236, 117] on div "Template Name Bring a friend break a board email 1 Send by Email SMS Category M…" at bounding box center [540, 226] width 823 height 533
